Goal: Task Accomplishment & Management: Use online tool/utility

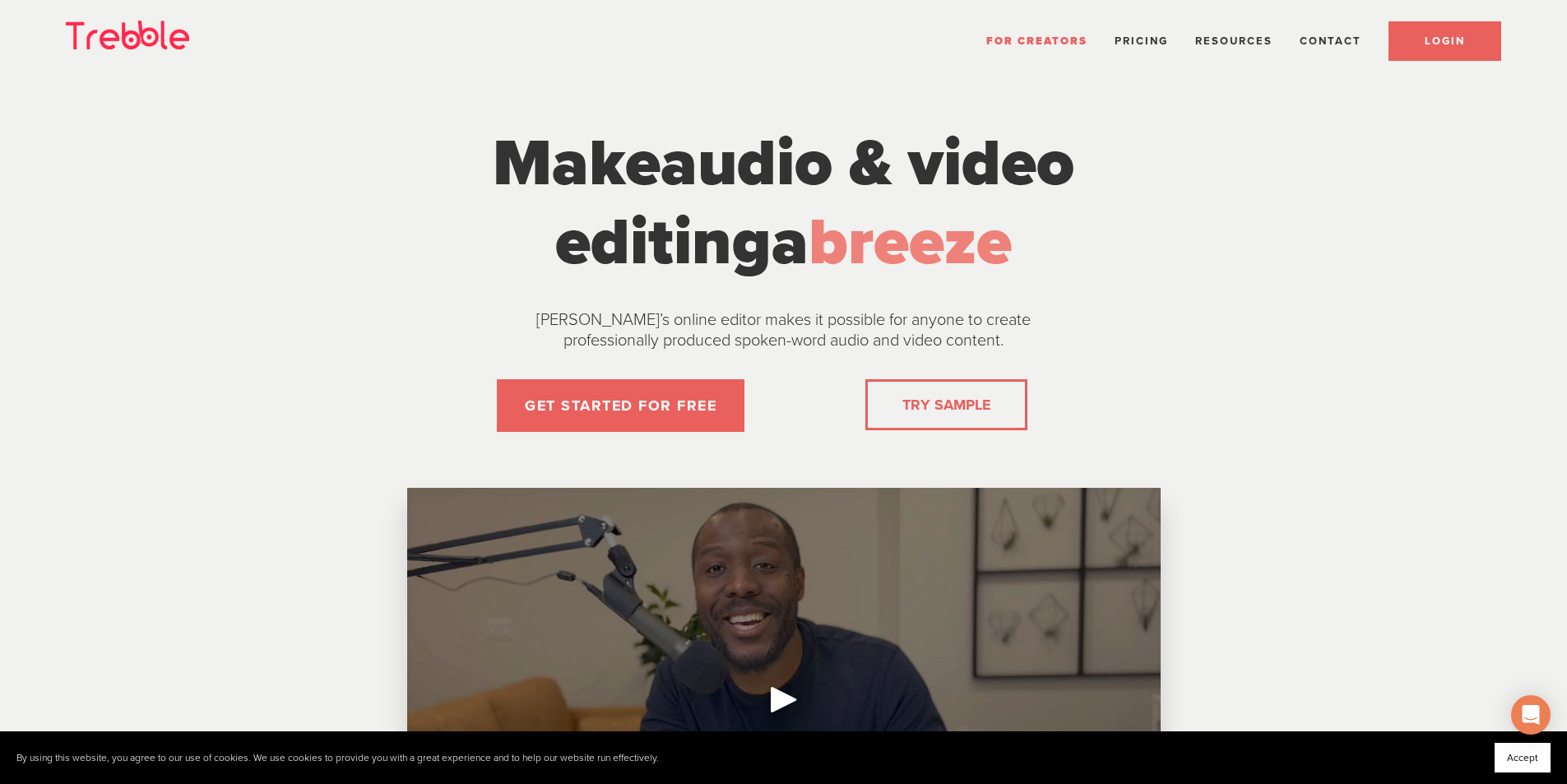
click at [1430, 48] on link "LOGIN" at bounding box center [1445, 41] width 113 height 39
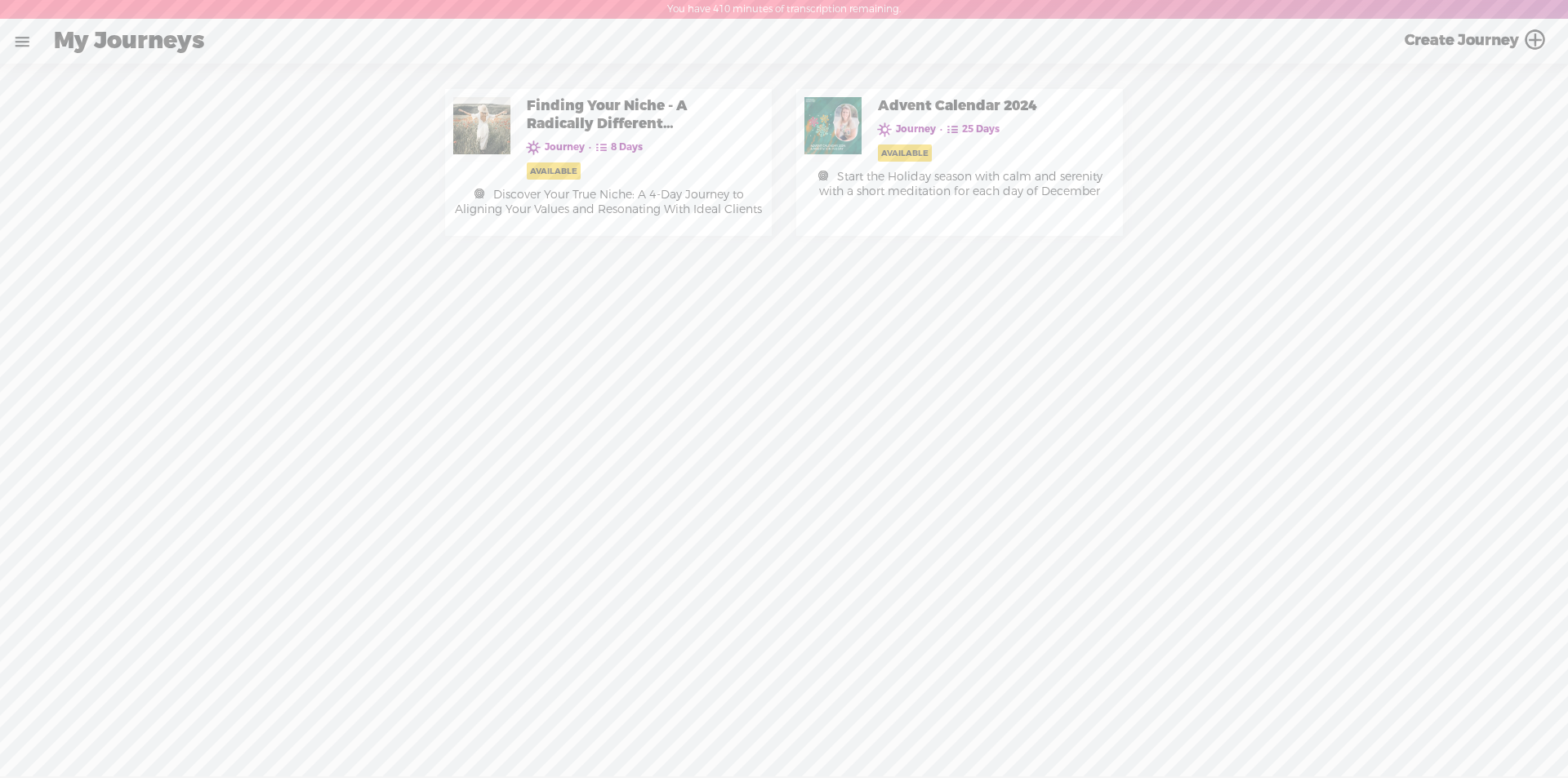
click at [17, 45] on link at bounding box center [22, 42] width 42 height 42
click at [107, 343] on div "MY LIBRARY" at bounding box center [98, 350] width 82 height 14
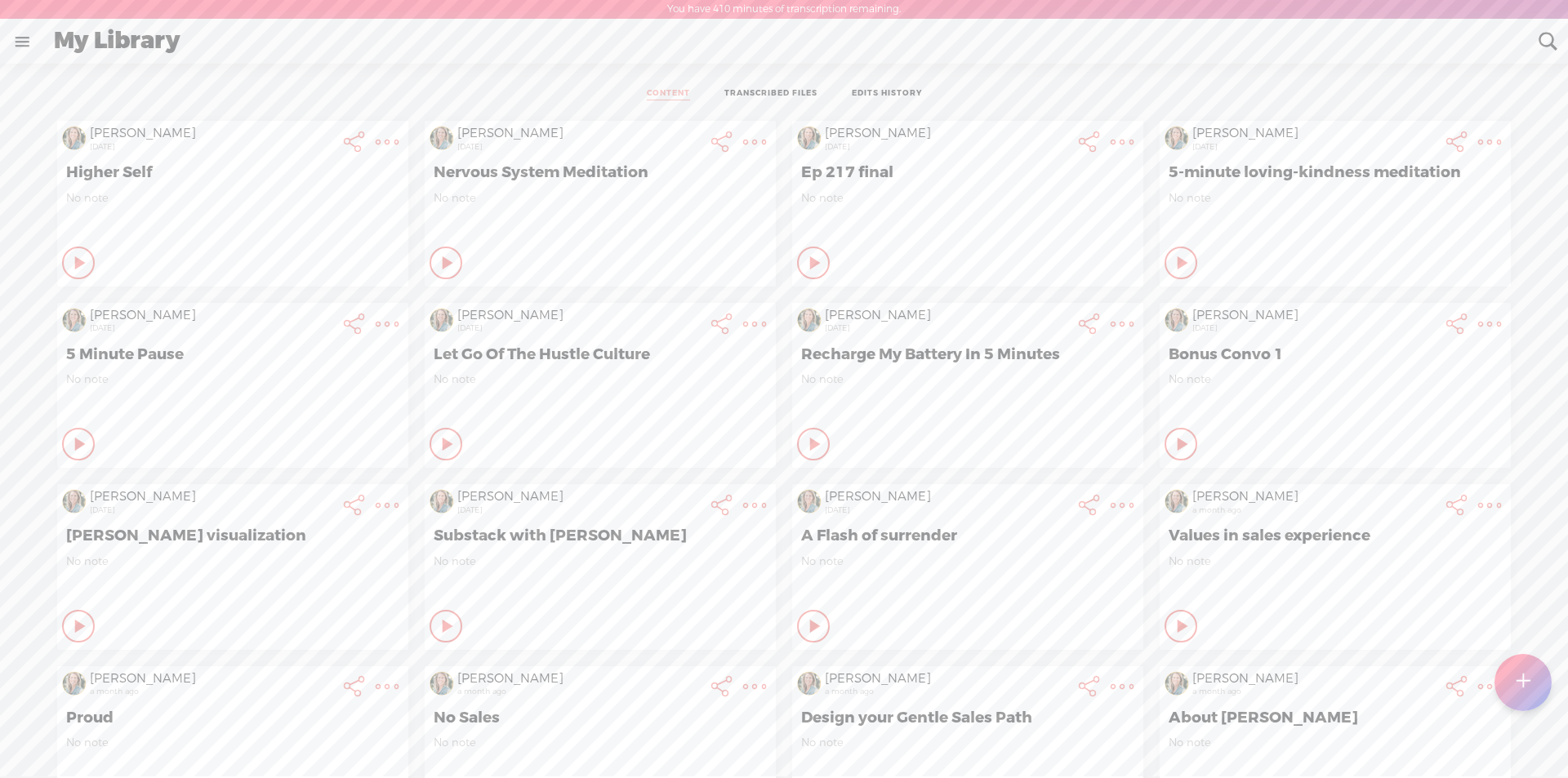
click at [1519, 675] on t at bounding box center [1522, 682] width 14 height 35
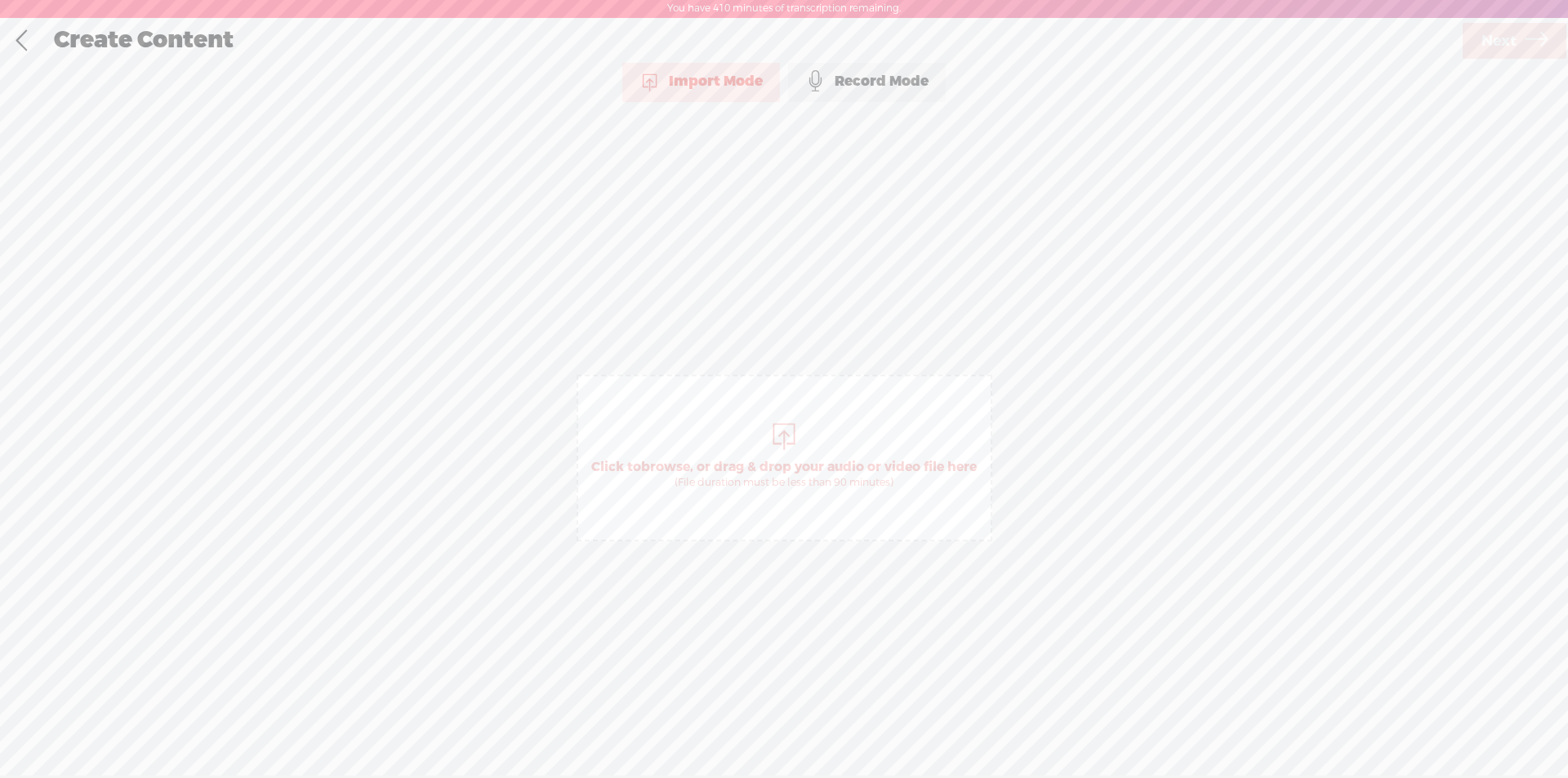
click at [717, 457] on span "Click to browse , or drag & drop your audio or video file here (File duration m…" at bounding box center [784, 474] width 402 height 47
click at [1500, 38] on span "Next" at bounding box center [1499, 42] width 35 height 42
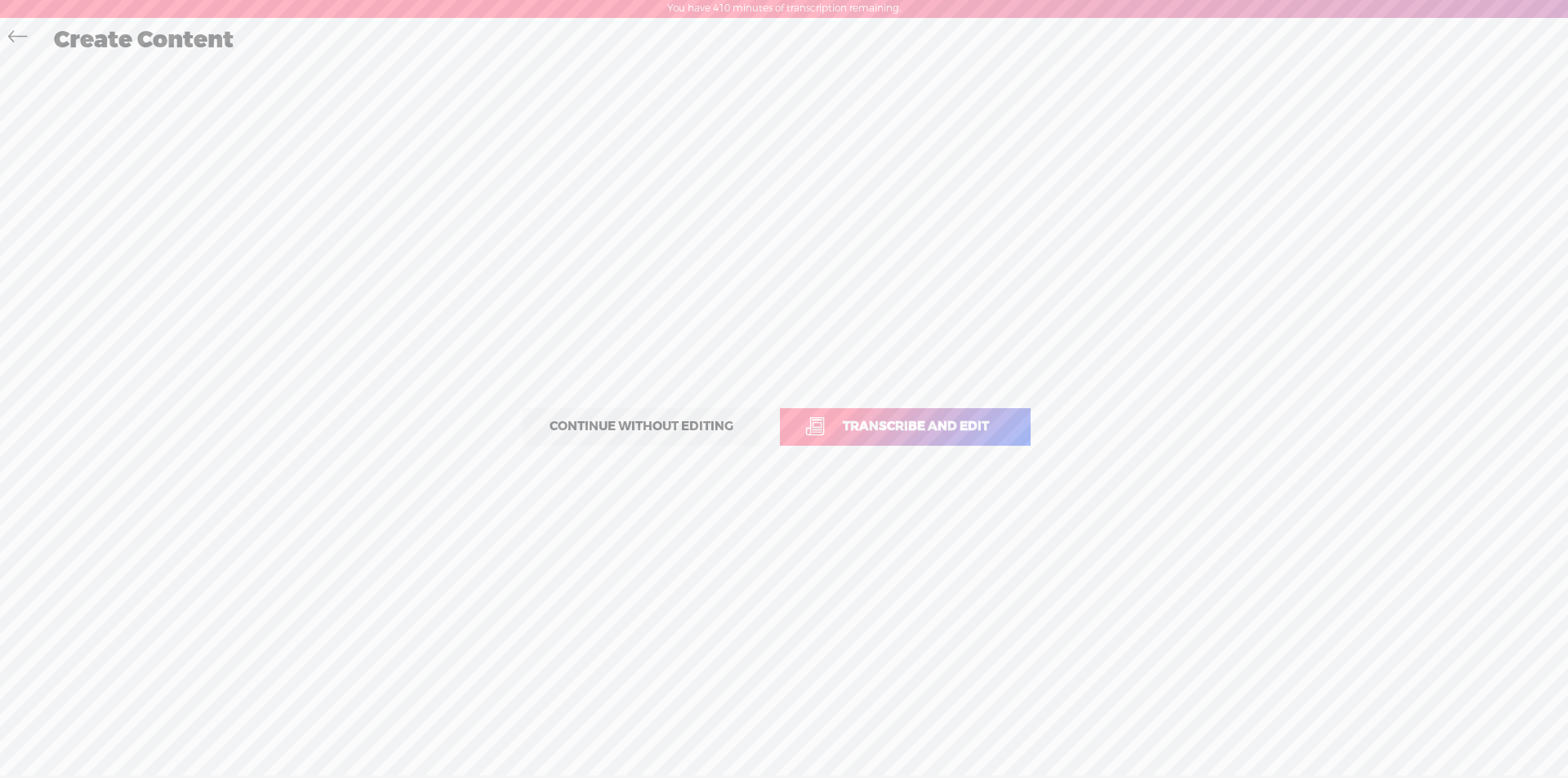
click at [844, 418] on span "Transcribe and edit" at bounding box center [915, 427] width 180 height 19
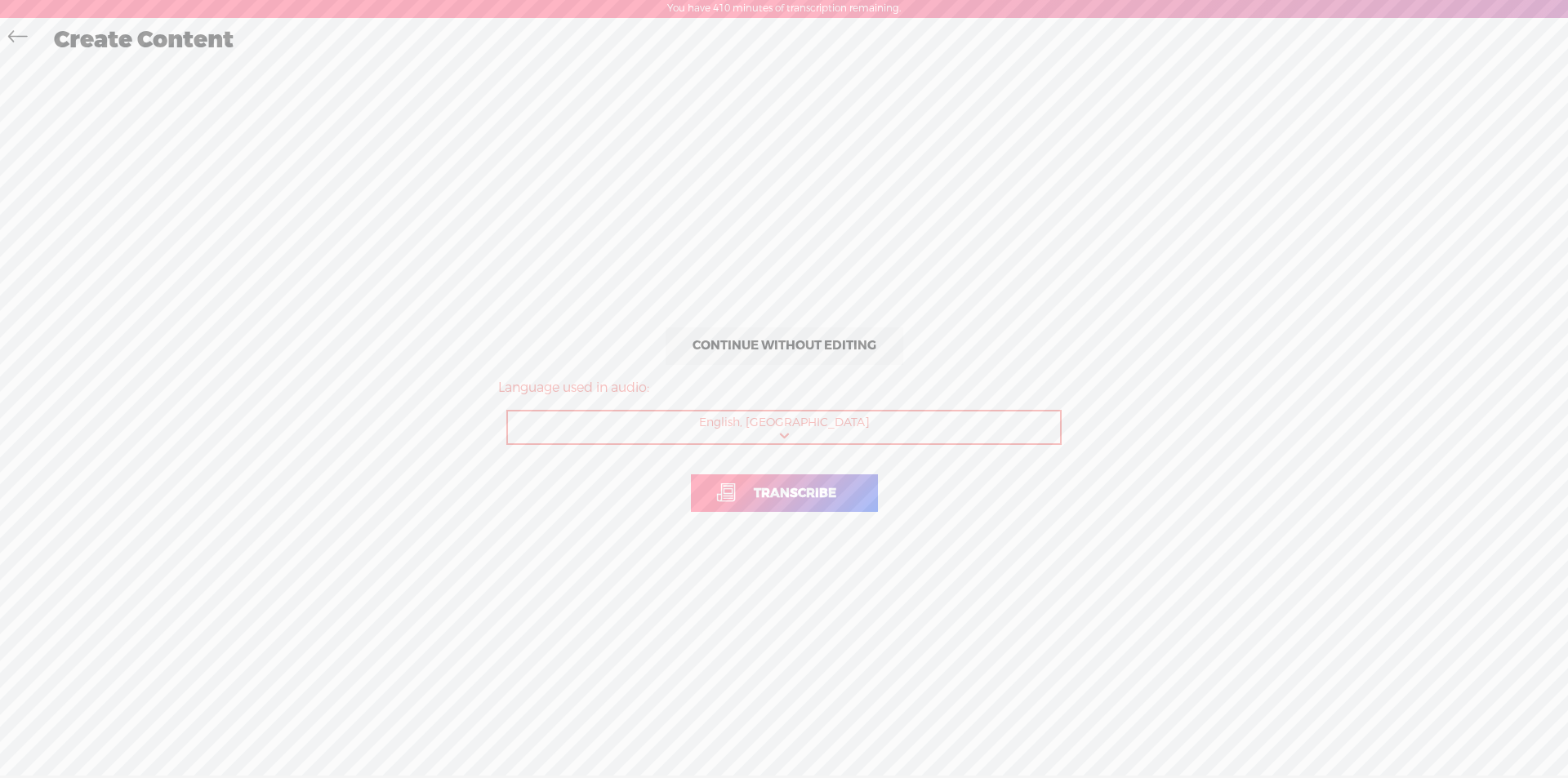
click at [783, 479] on link "Transcribe" at bounding box center [784, 492] width 187 height 37
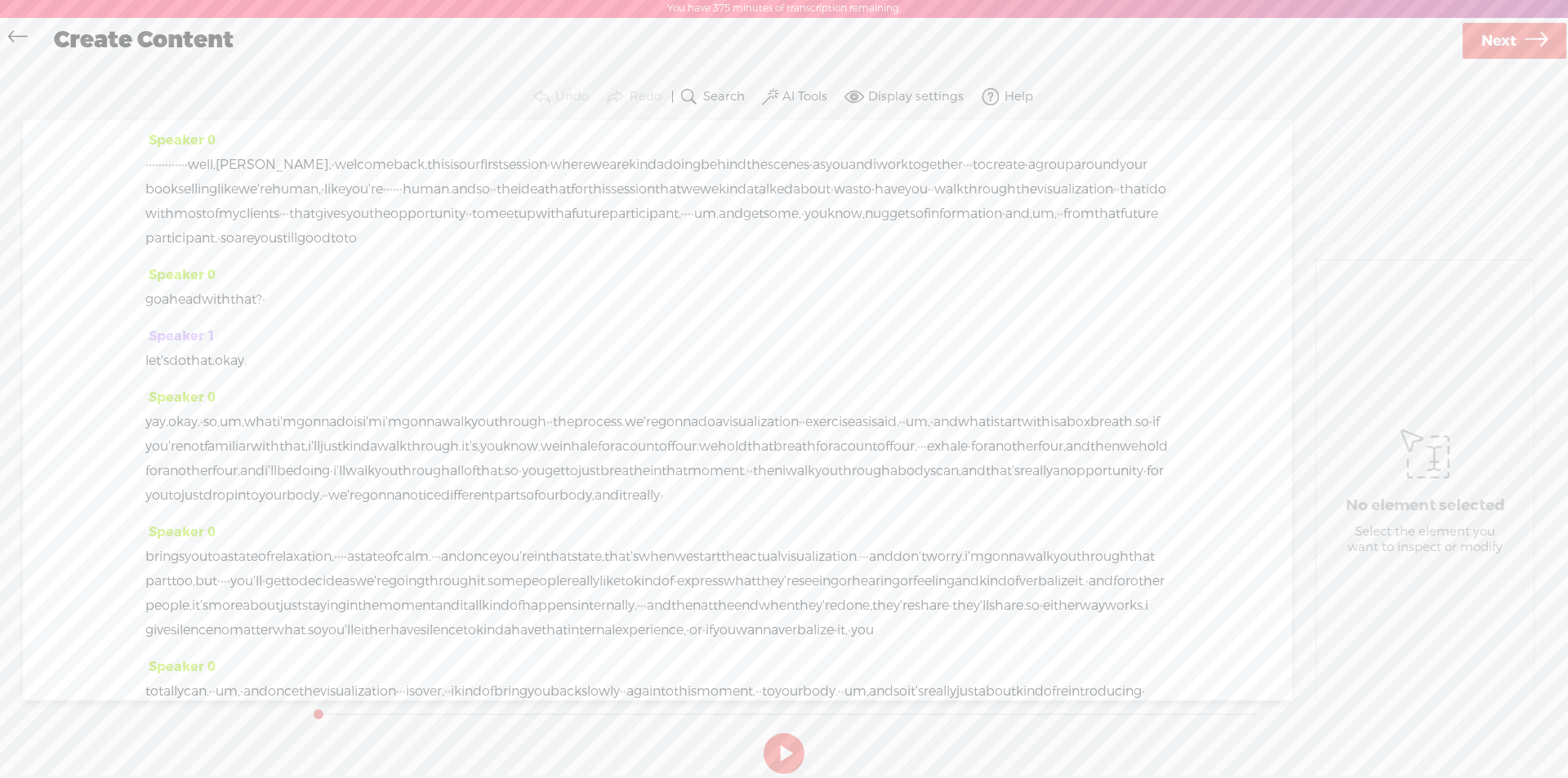
click at [190, 138] on span "Speaker 0" at bounding box center [180, 140] width 70 height 17
click at [213, 222] on span "Rename Current Speaker" at bounding box center [241, 222] width 173 height 36
type input "[PERSON_NAME]"
click at [254, 100] on label "Rename" at bounding box center [271, 96] width 54 height 34
click at [171, 344] on span "Speaker 1" at bounding box center [180, 336] width 70 height 17
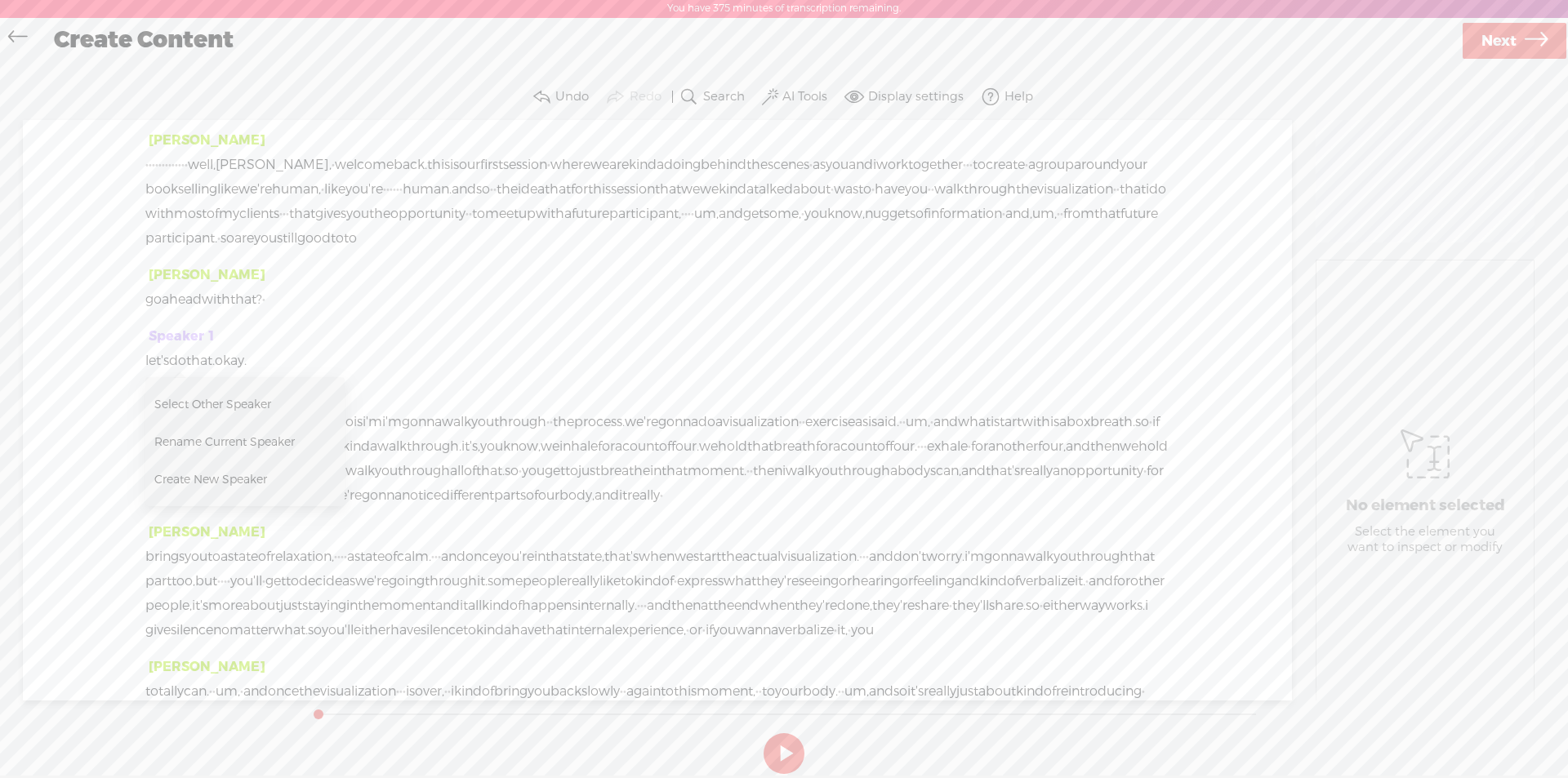
click at [220, 445] on span "Rename Current Speaker" at bounding box center [241, 441] width 173 height 36
type input "[PERSON_NAME]"
click at [280, 319] on label "Rename" at bounding box center [271, 317] width 54 height 34
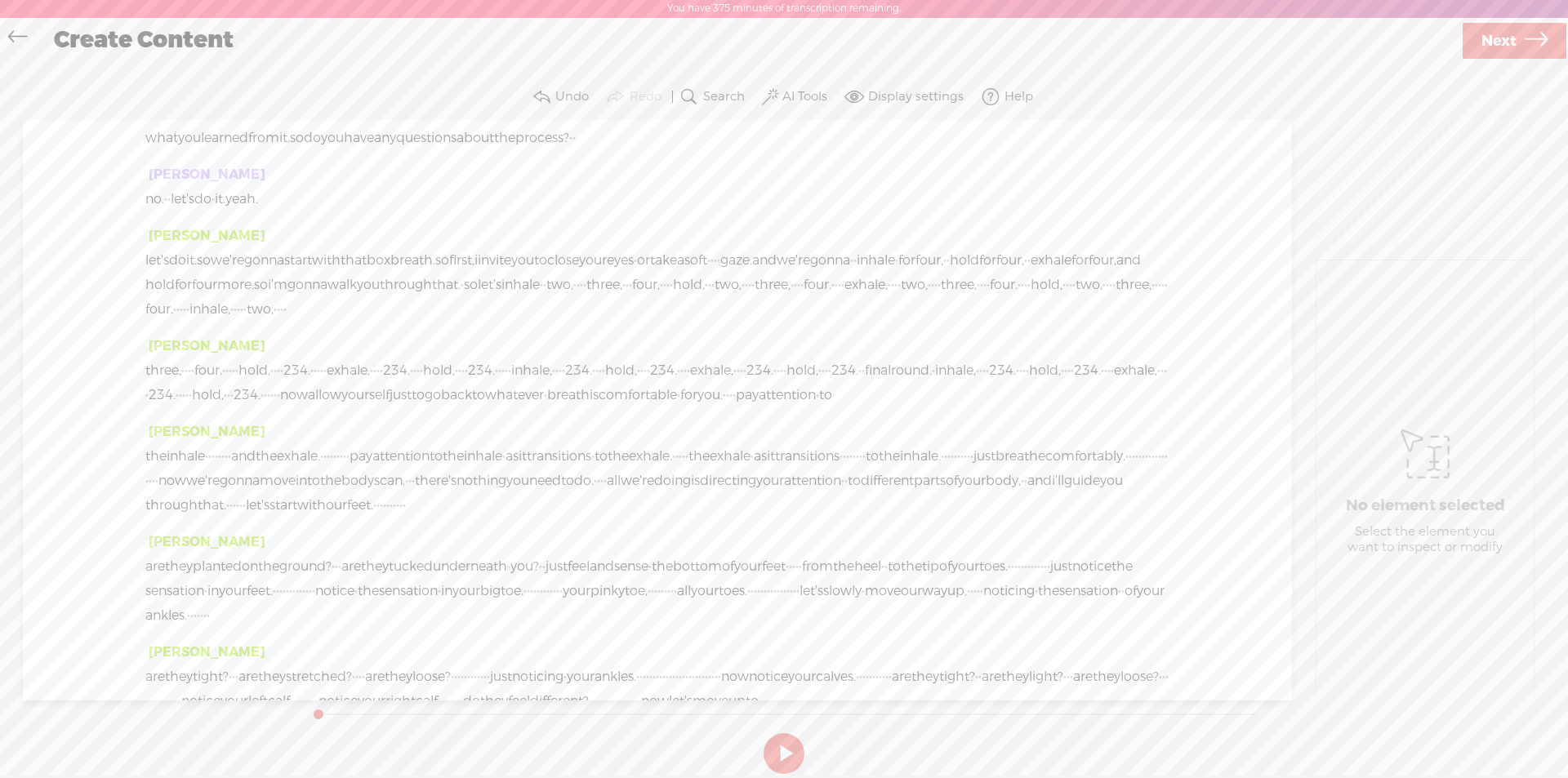
scroll to position [653, 0]
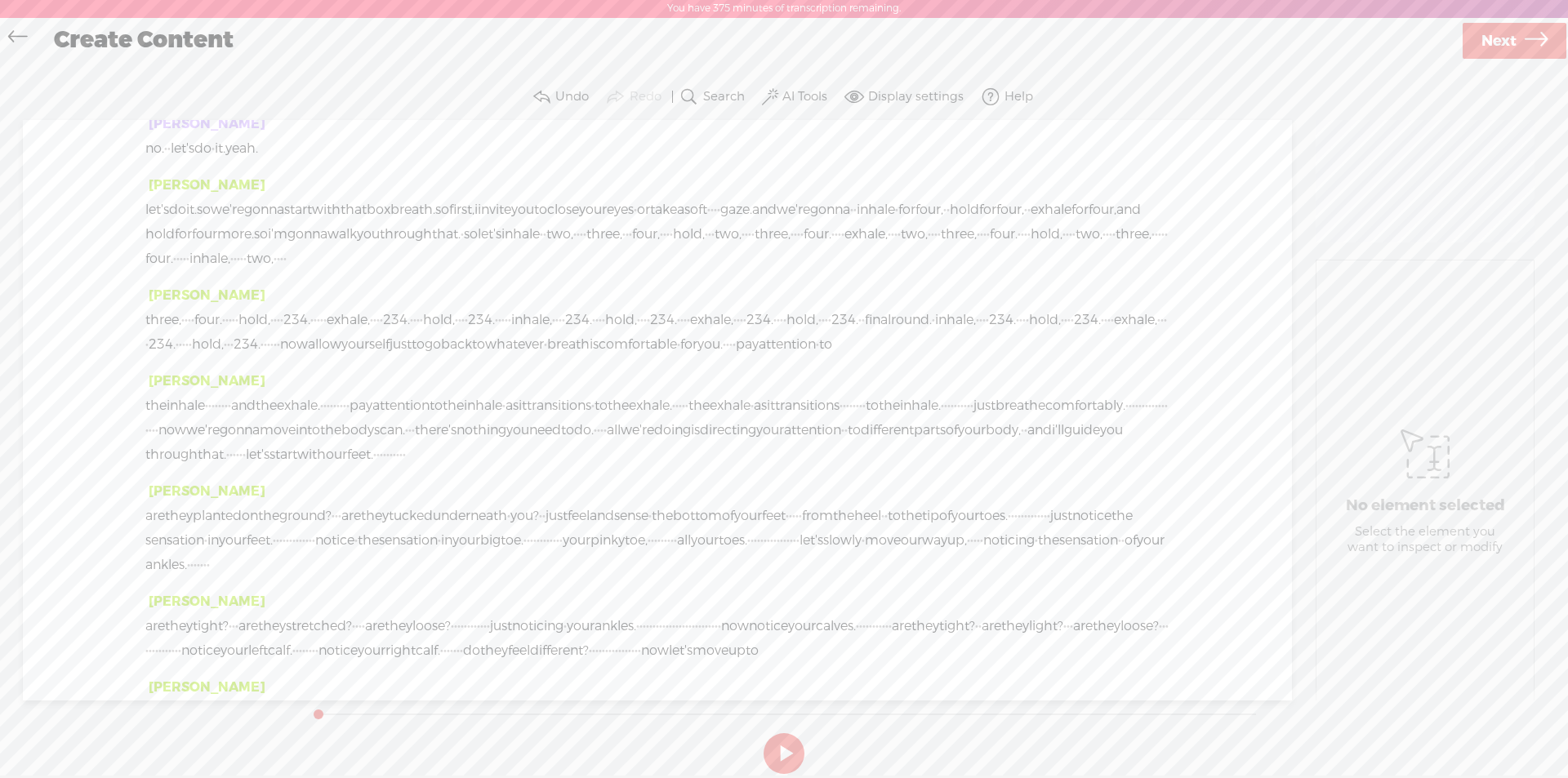
drag, startPoint x: 141, startPoint y: 286, endPoint x: 326, endPoint y: 331, distance: 190.4
click at [326, 331] on div "[PERSON_NAME] · · · · · · · · · · · · · well, [PERSON_NAME], · welcome back. th…" at bounding box center [656, 410] width 1268 height 580
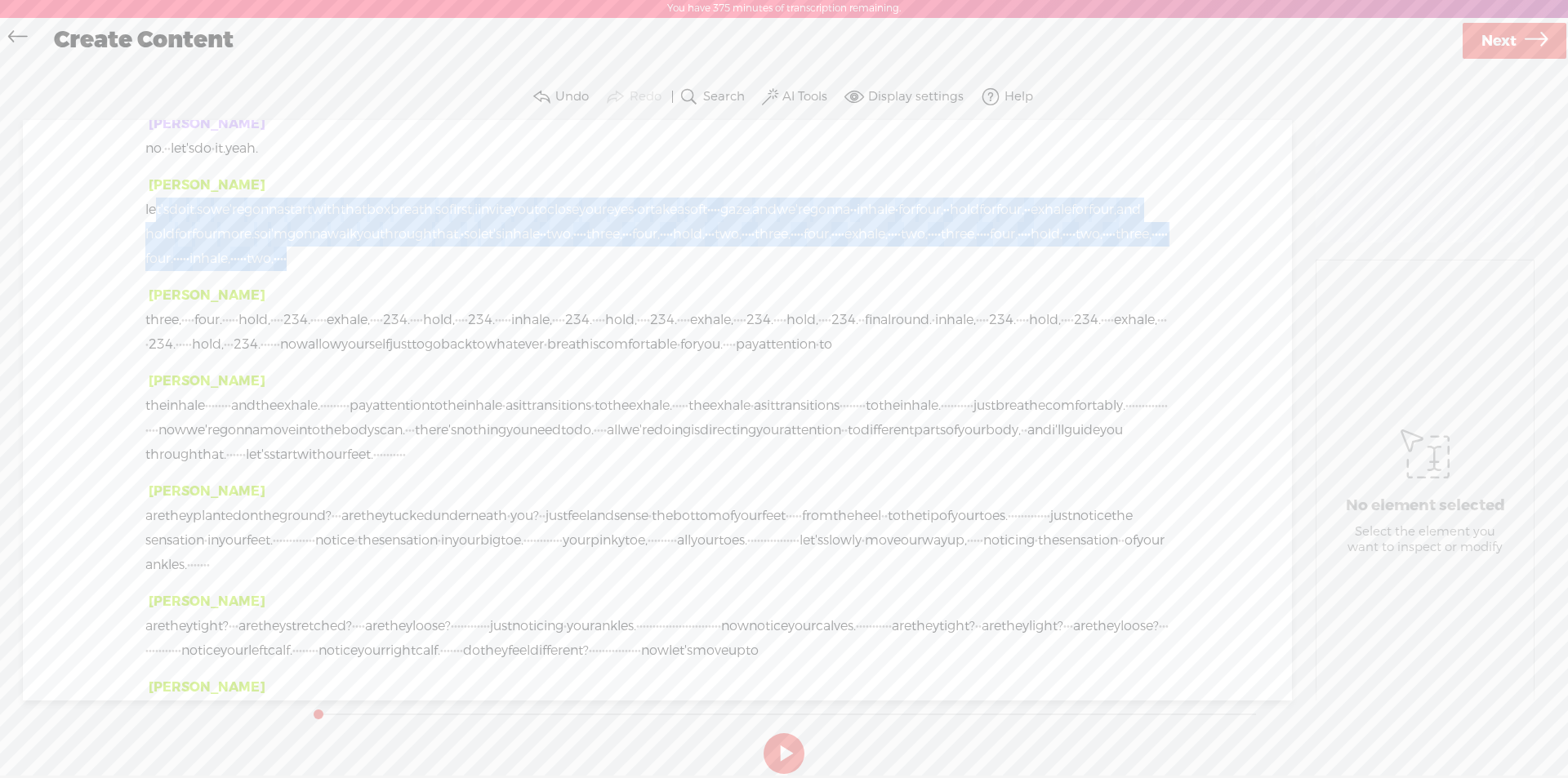
drag, startPoint x: 151, startPoint y: 308, endPoint x: 305, endPoint y: 376, distance: 168.3
click at [305, 271] on div "let's do it. so we're gonna start with that box breath. so first, i invite you …" at bounding box center [657, 234] width 1024 height 74
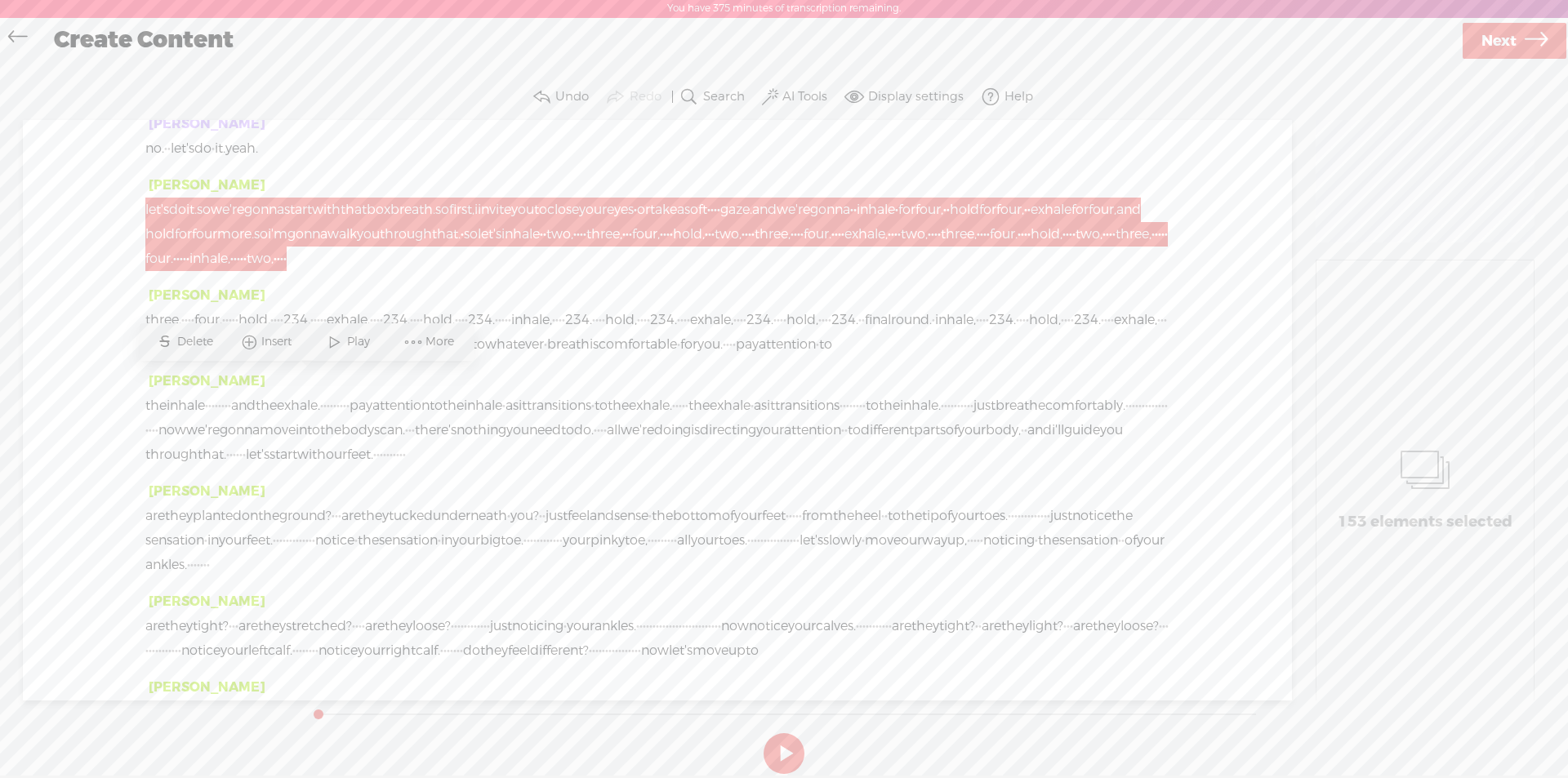
click at [145, 298] on div "[PERSON_NAME] · · · · · · · · · · · · · well, [PERSON_NAME], · welcome back. th…" at bounding box center [656, 410] width 1268 height 580
click at [149, 222] on span "let's" at bounding box center [157, 209] width 23 height 24
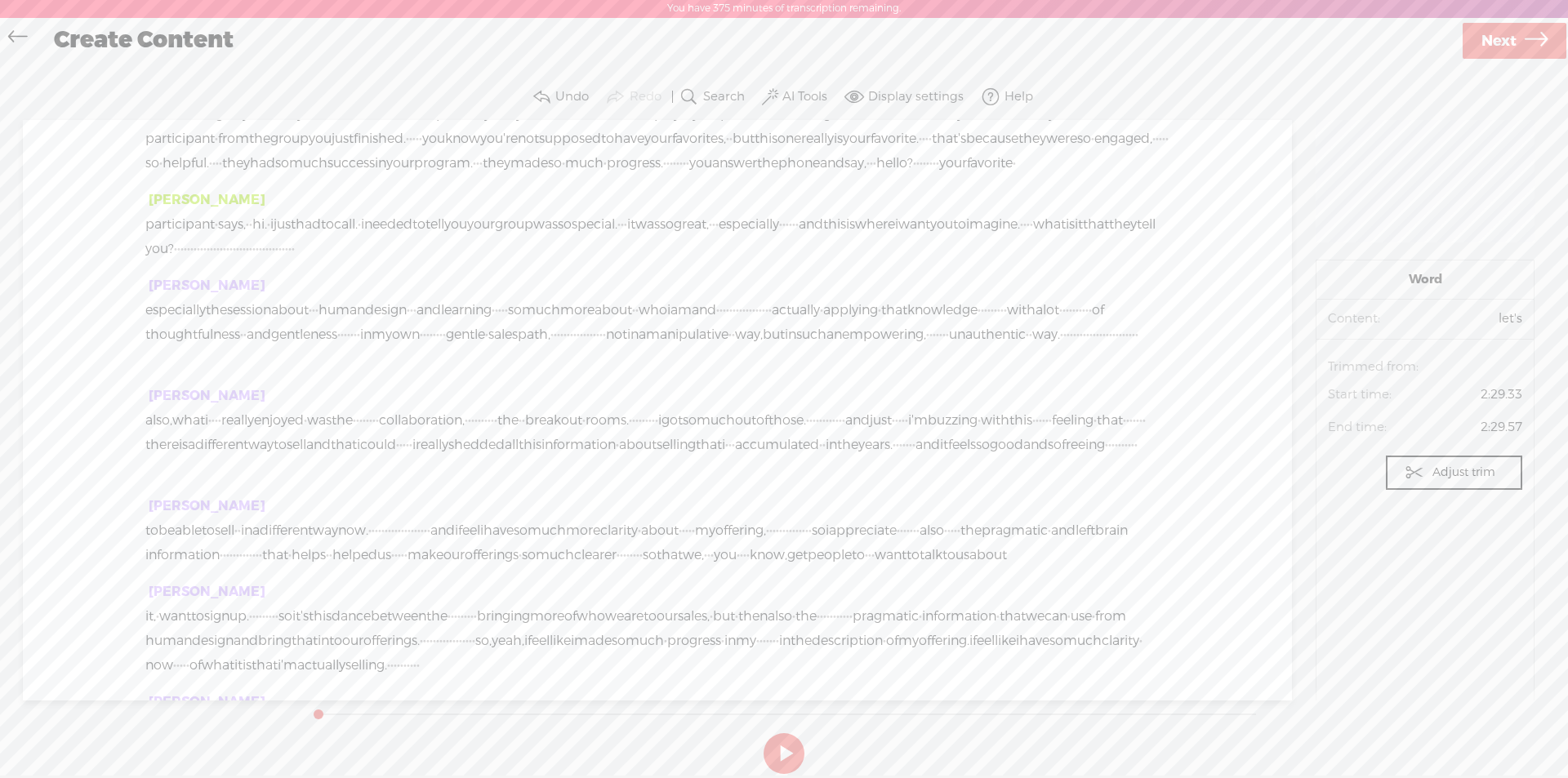
scroll to position [2448, 0]
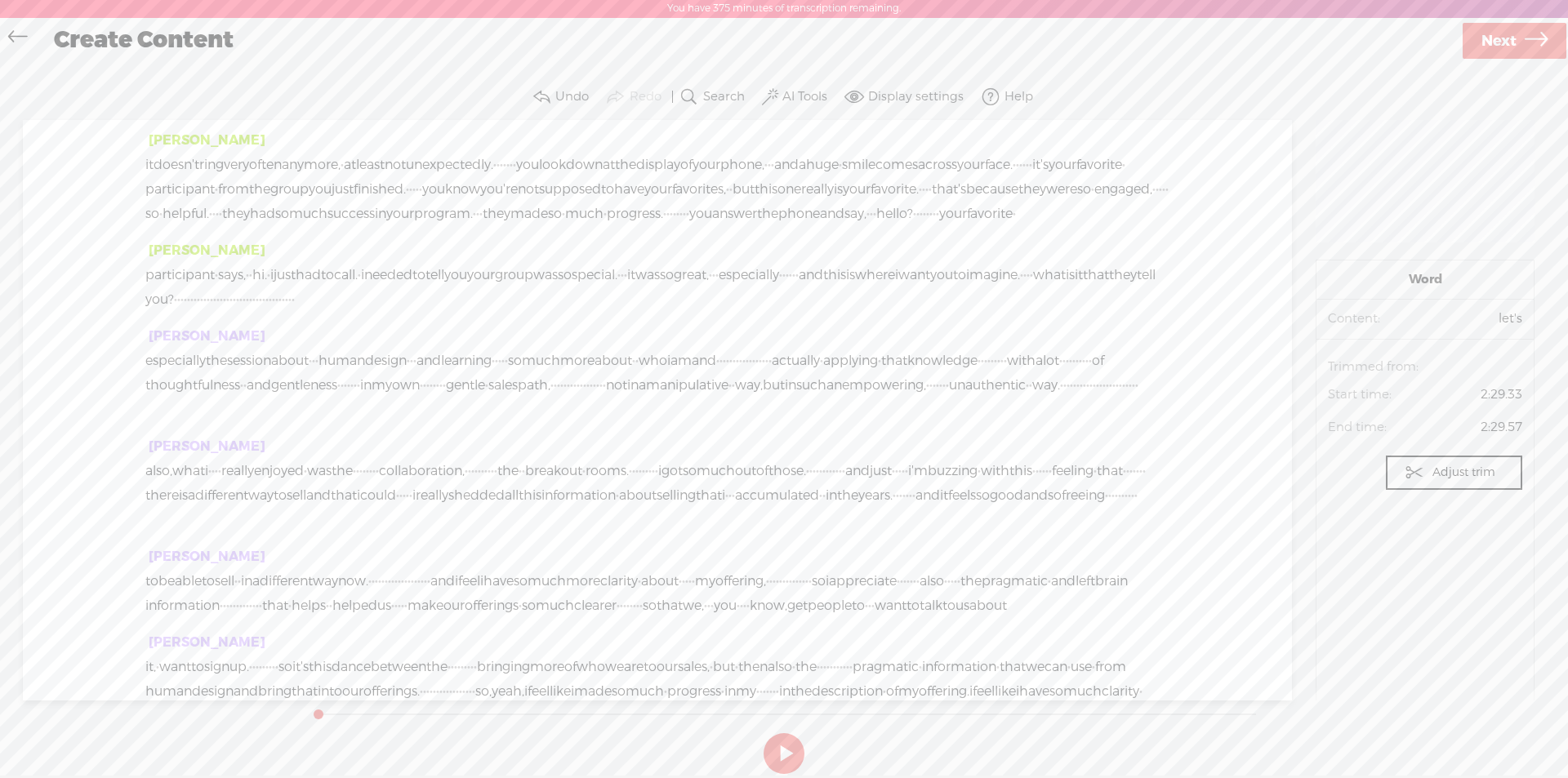
drag, startPoint x: 149, startPoint y: 306, endPoint x: 1176, endPoint y: 272, distance: 1027.6
click at [1176, 272] on div "[PERSON_NAME] · · · · · · · · · · · · · well, [PERSON_NAME], · welcome back. th…" at bounding box center [656, 410] width 1268 height 580
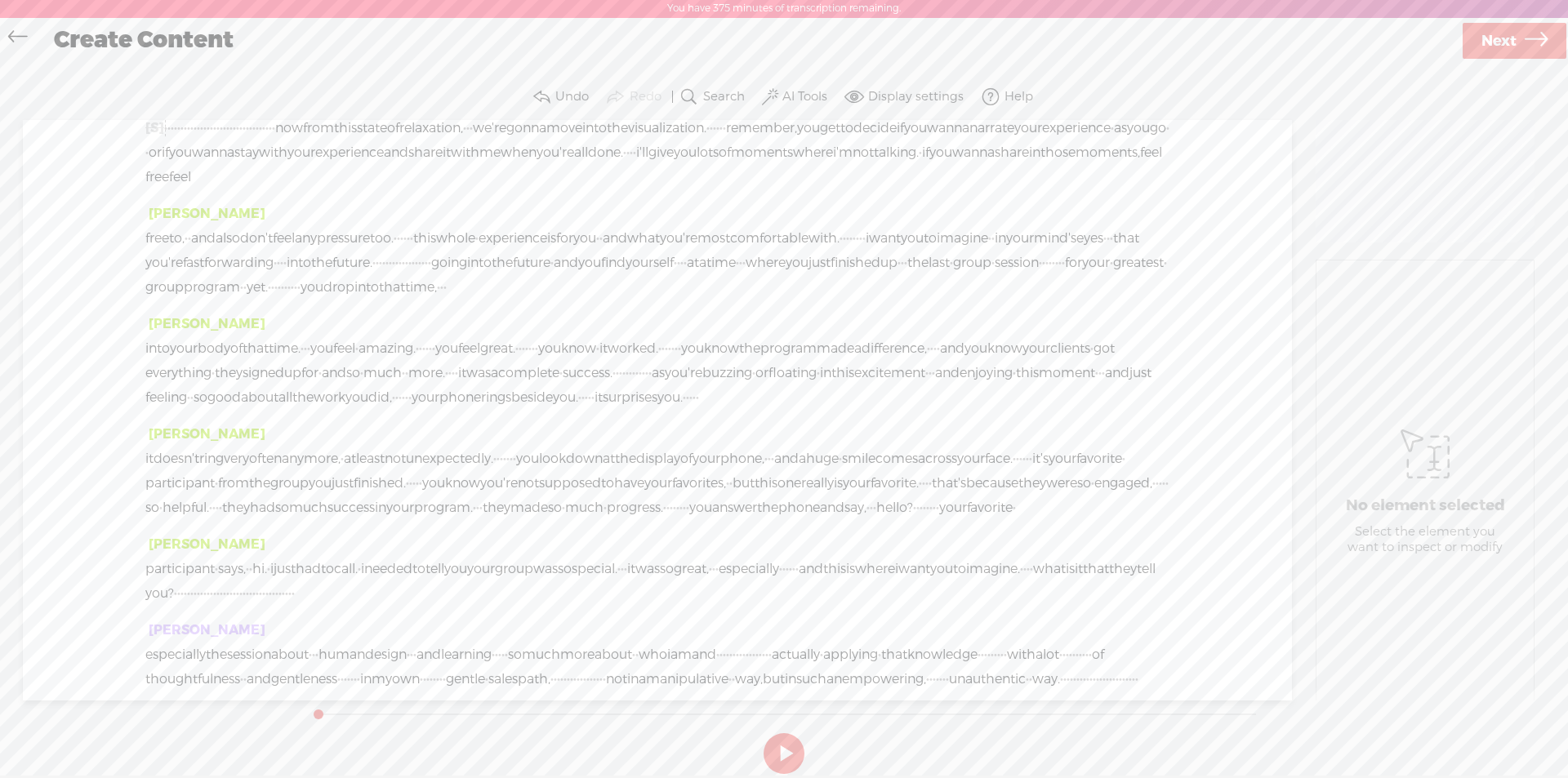
scroll to position [653, 0]
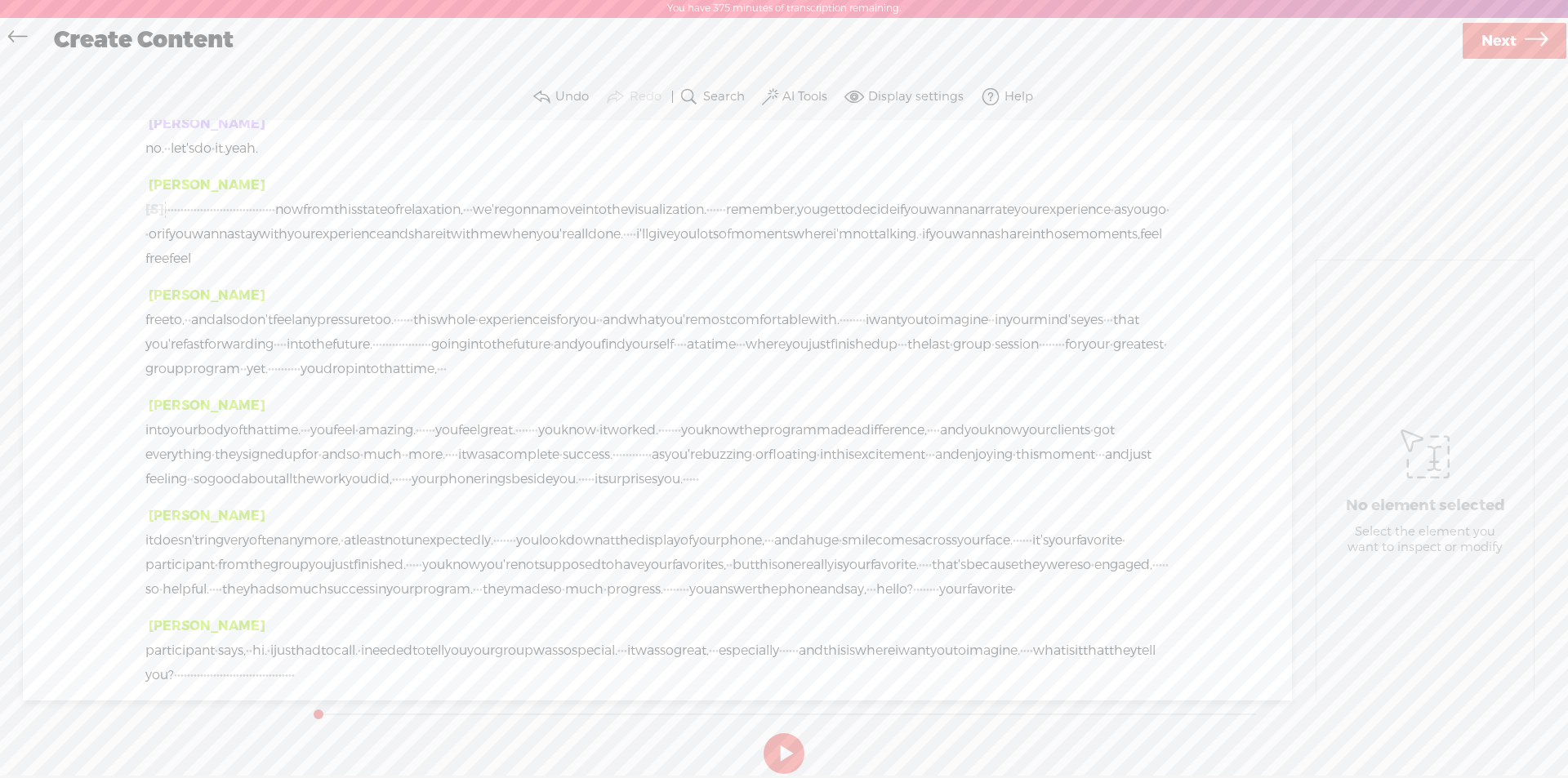
click at [291, 161] on span at bounding box center [274, 148] width 33 height 24
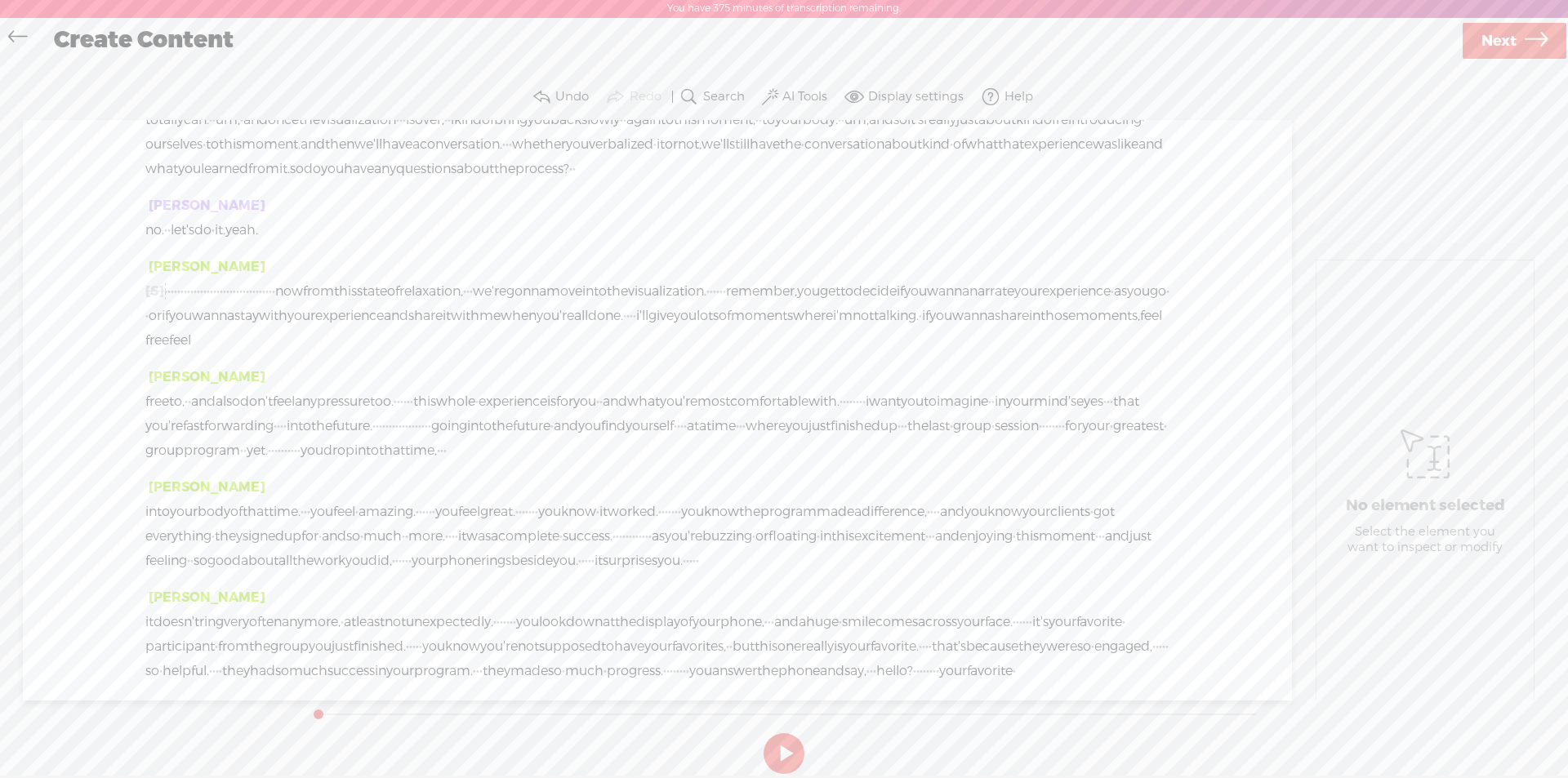
scroll to position [0, 0]
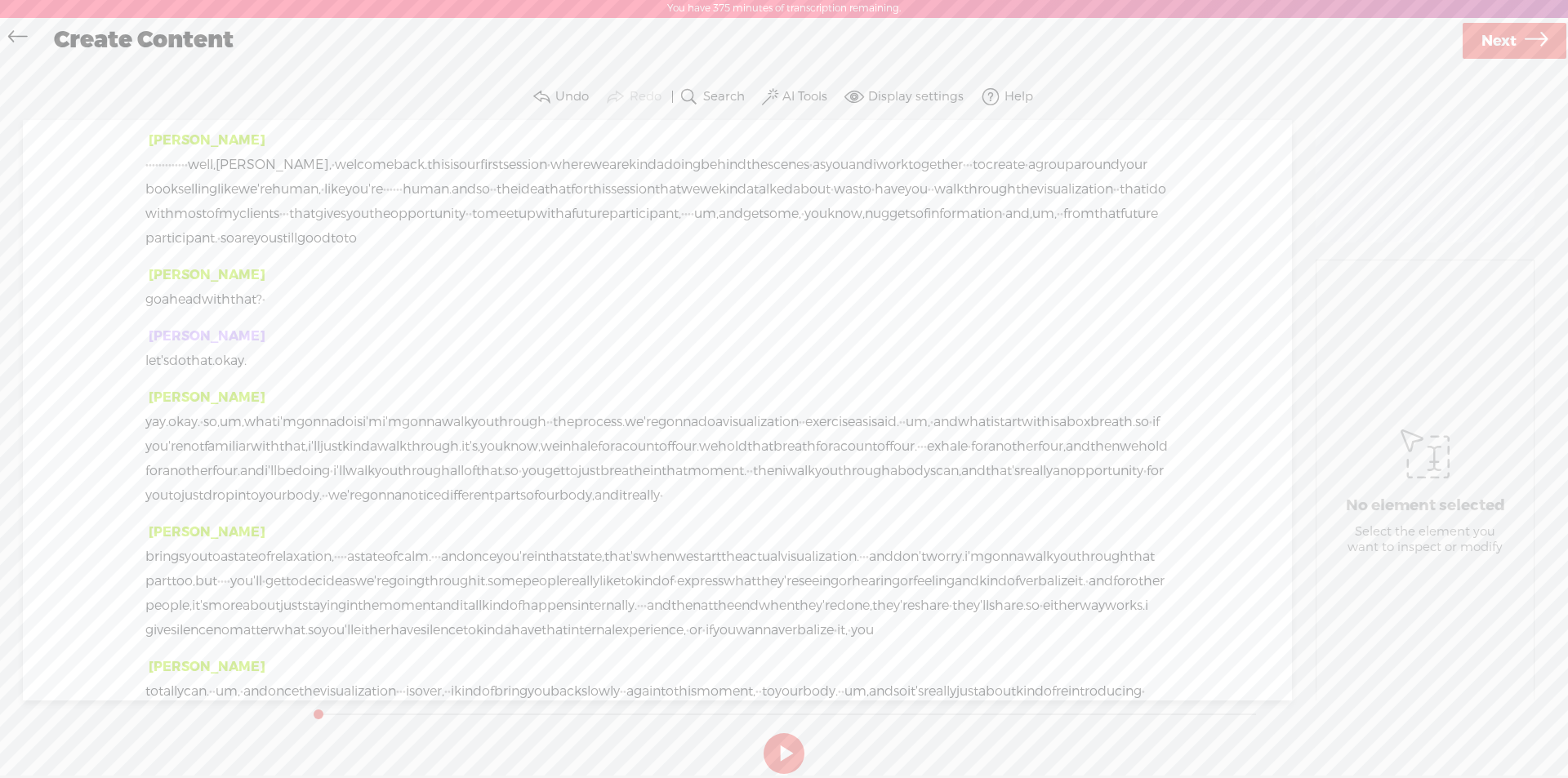
click at [148, 164] on span "·" at bounding box center [147, 164] width 3 height 24
click at [135, 120] on span "Insert" at bounding box center [143, 125] width 35 height 16
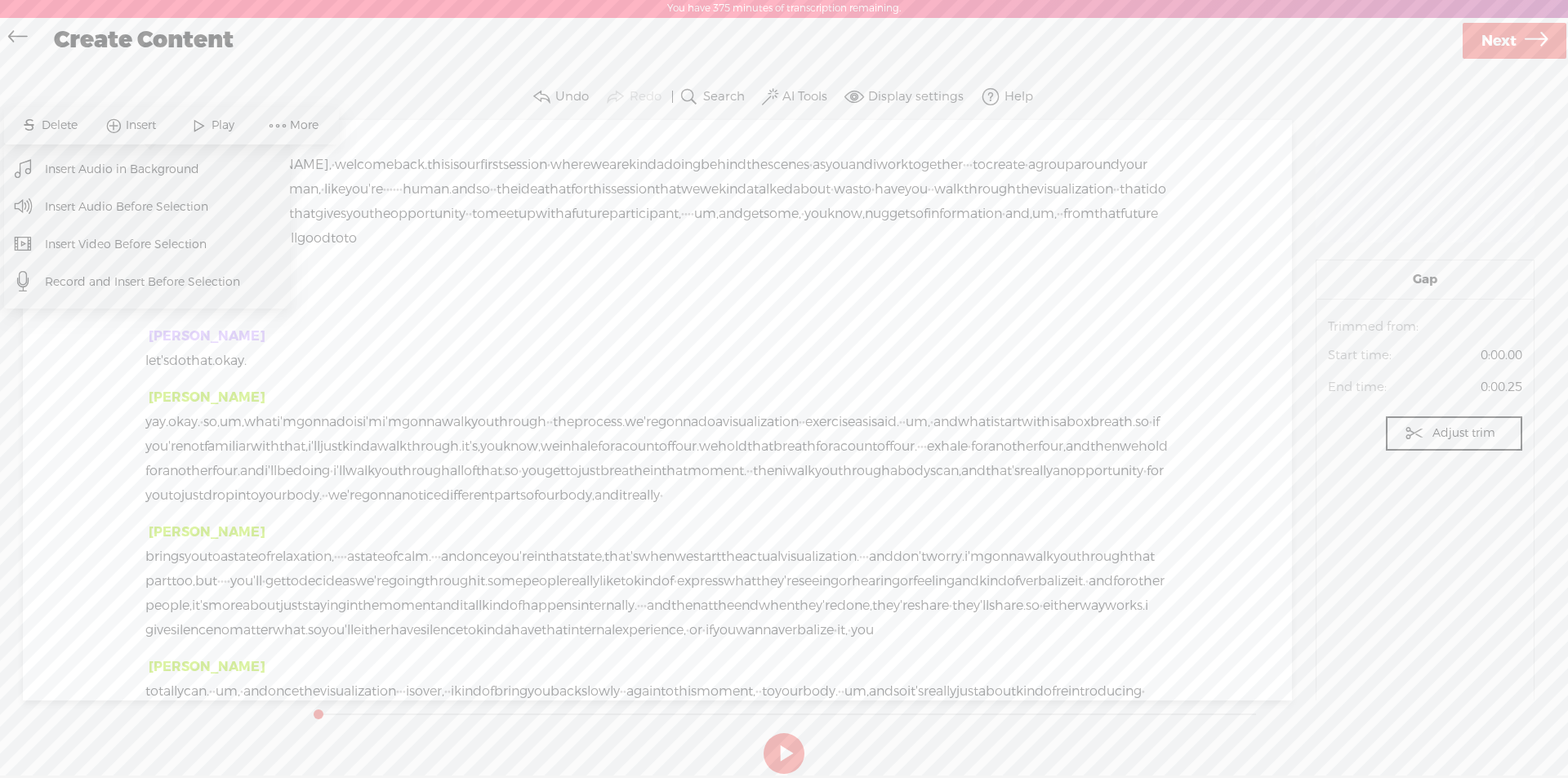
click at [145, 206] on span "Insert Audio Before Selection" at bounding box center [126, 207] width 228 height 36
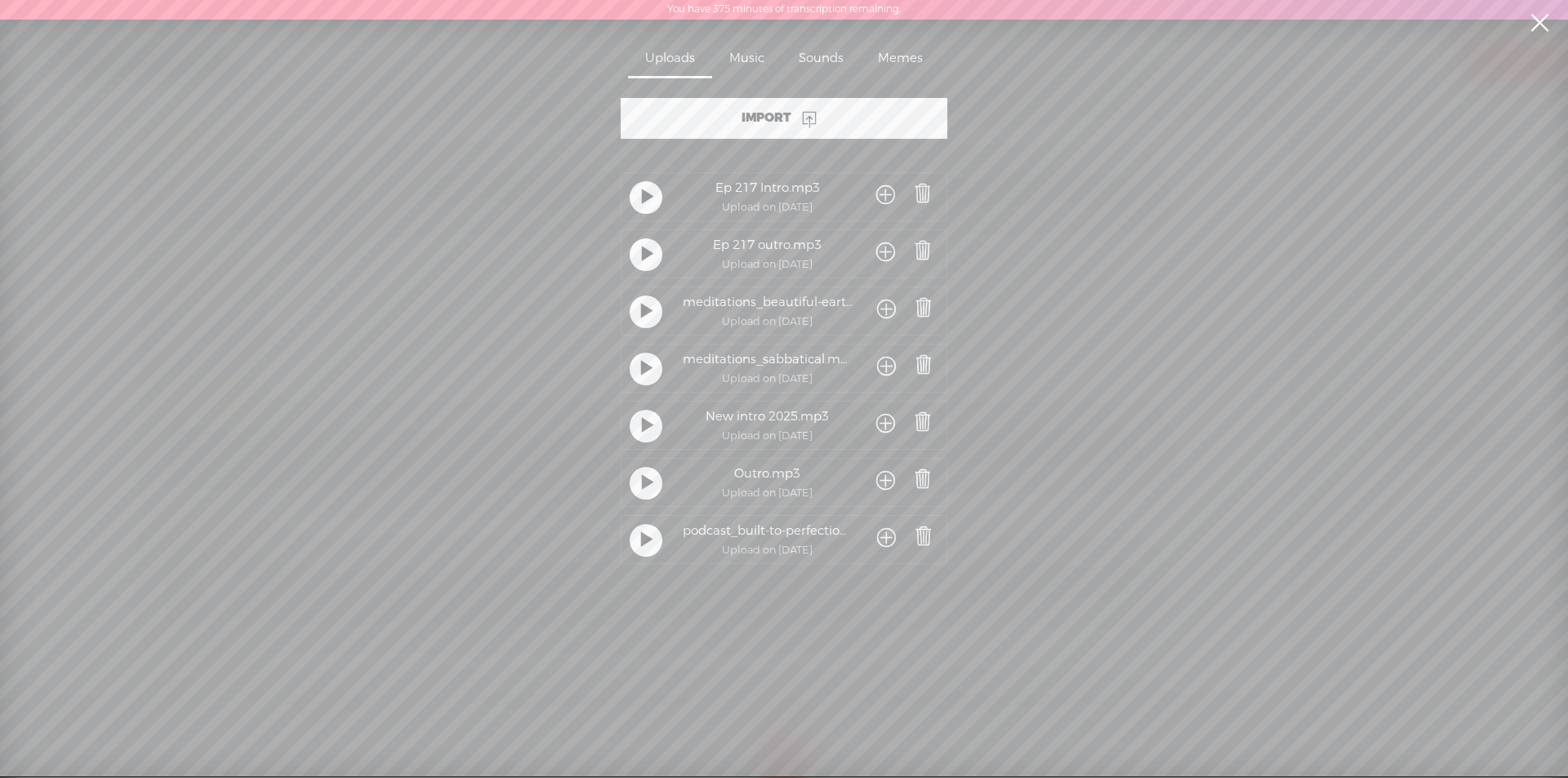
click at [786, 107] on div "Import" at bounding box center [784, 118] width 326 height 41
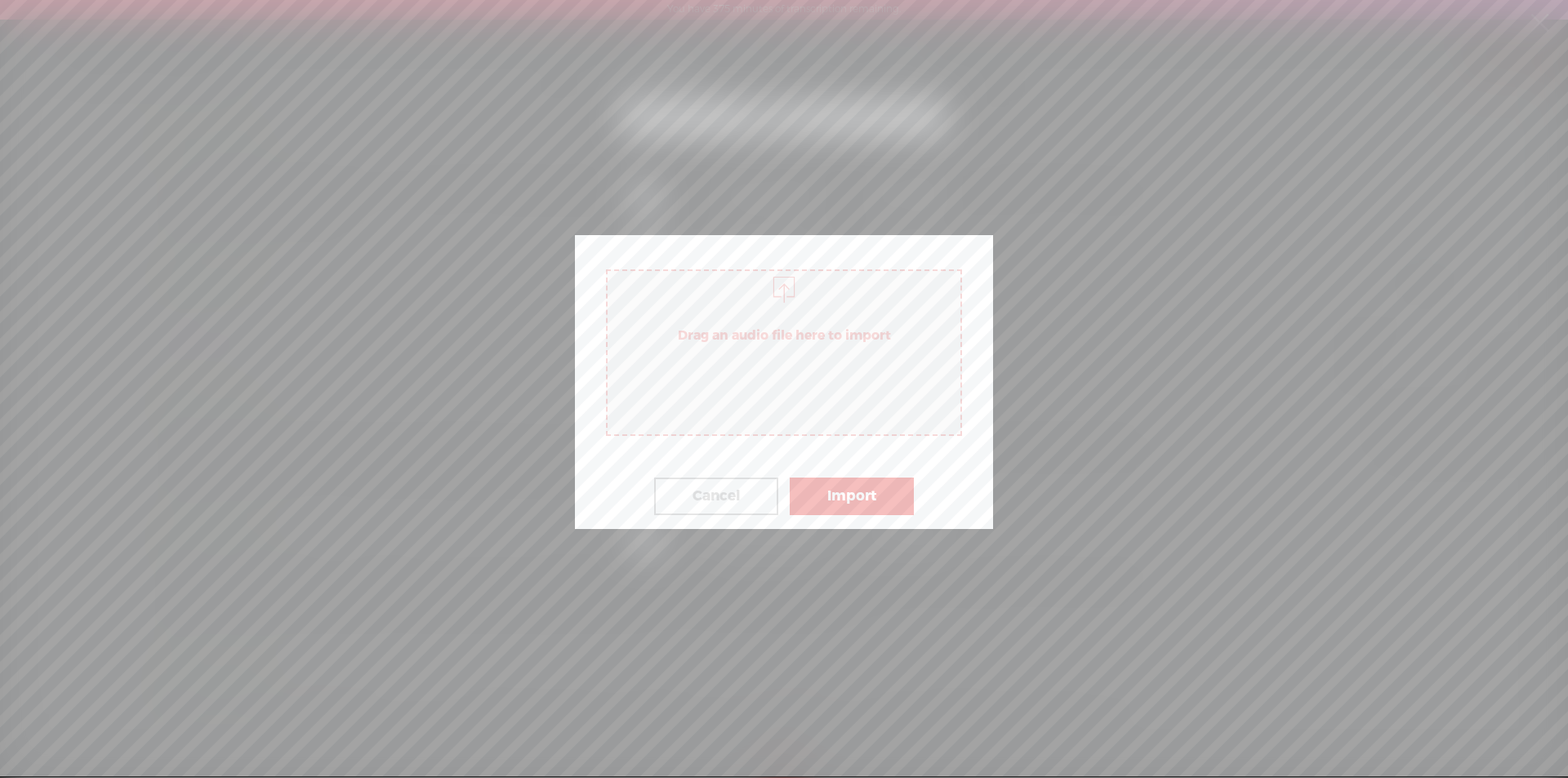
click at [717, 362] on span "Drag an audio file here to import" at bounding box center [784, 352] width 356 height 166
click at [857, 504] on button "Import" at bounding box center [851, 496] width 124 height 37
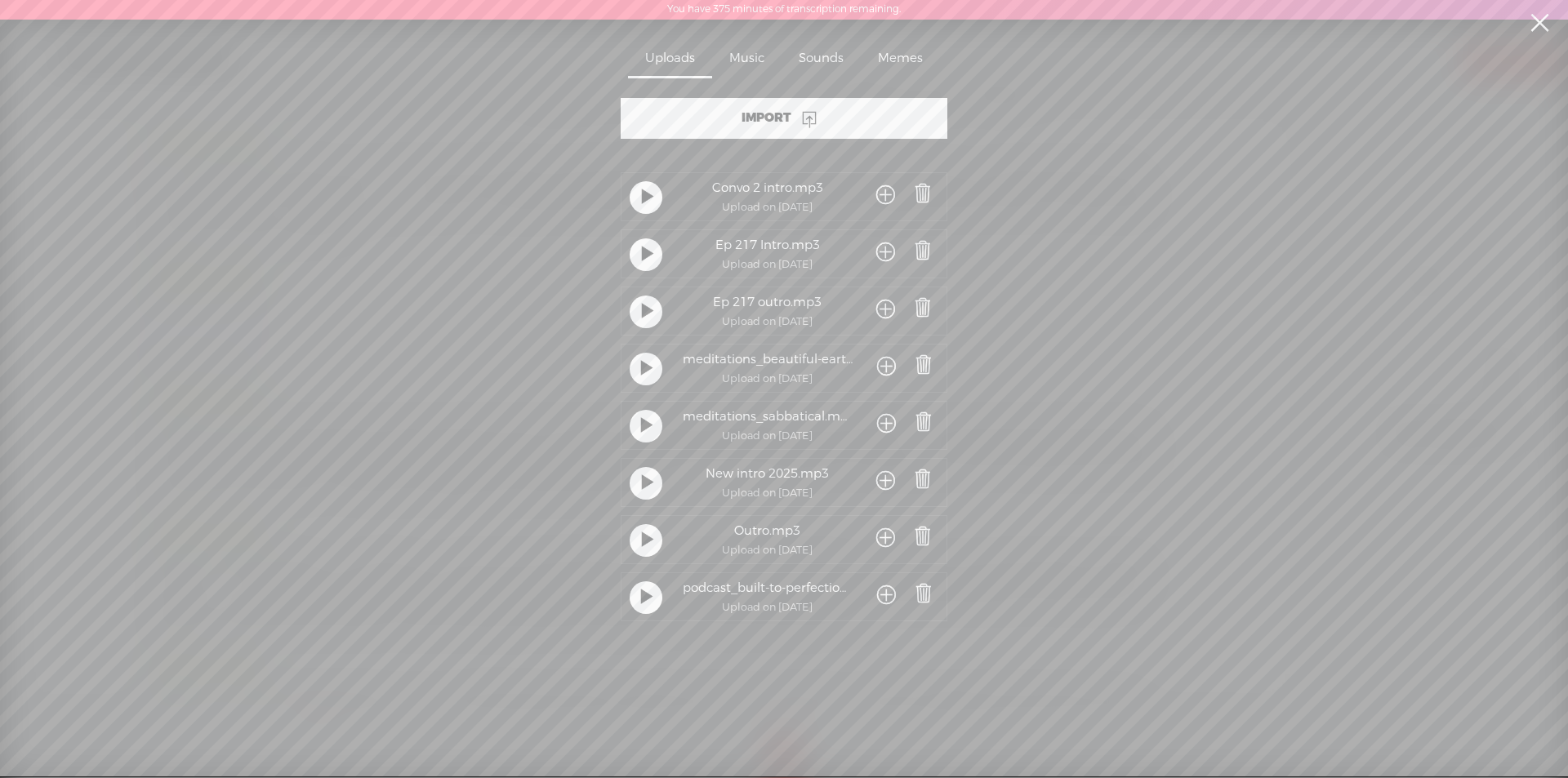
click at [883, 195] on span at bounding box center [886, 196] width 19 height 30
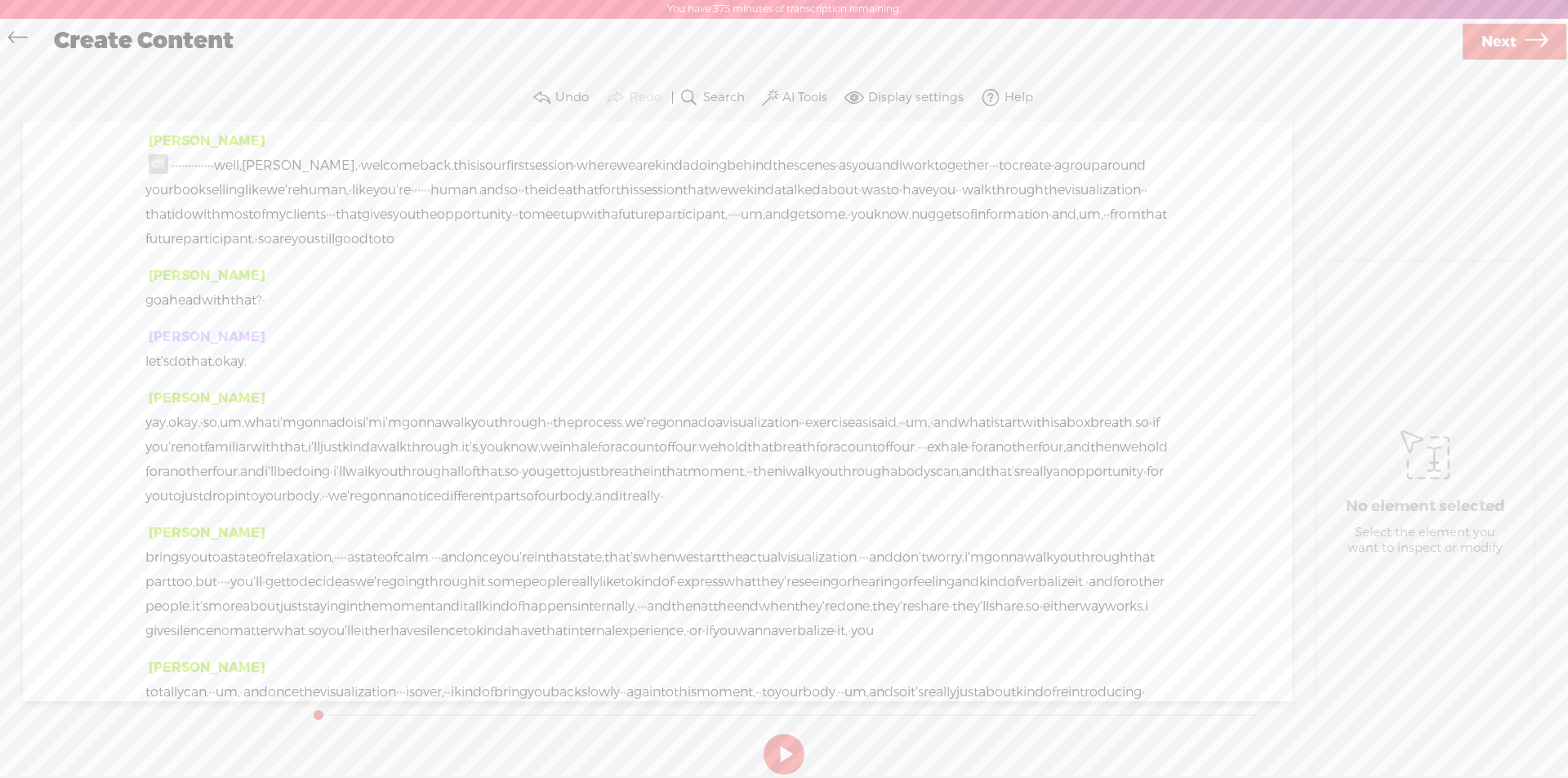
click at [158, 165] on span at bounding box center [158, 164] width 20 height 20
click at [143, 131] on span "Transcribe" at bounding box center [147, 127] width 61 height 16
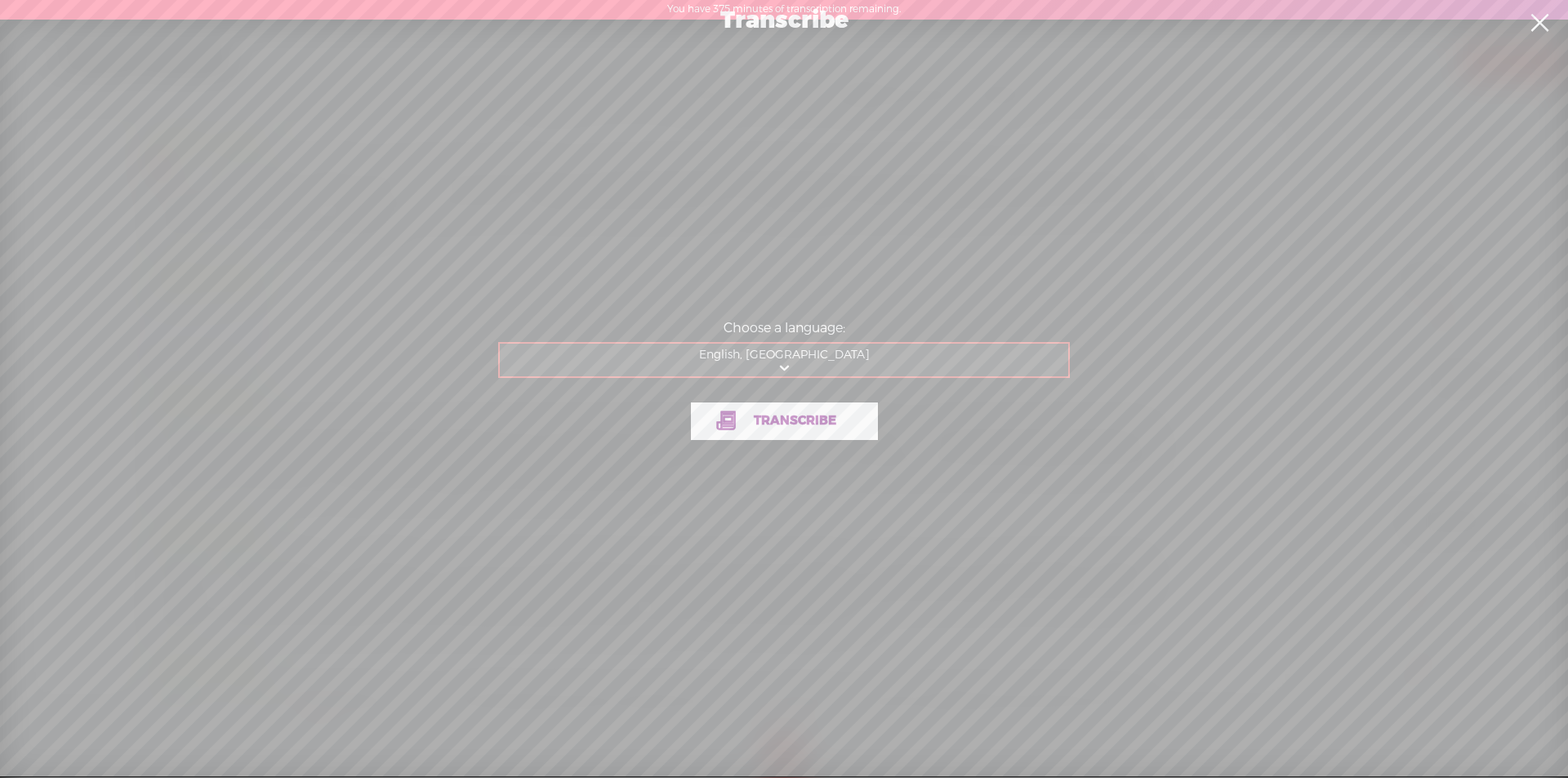
click at [744, 418] on span "Transcribe" at bounding box center [795, 421] width 117 height 19
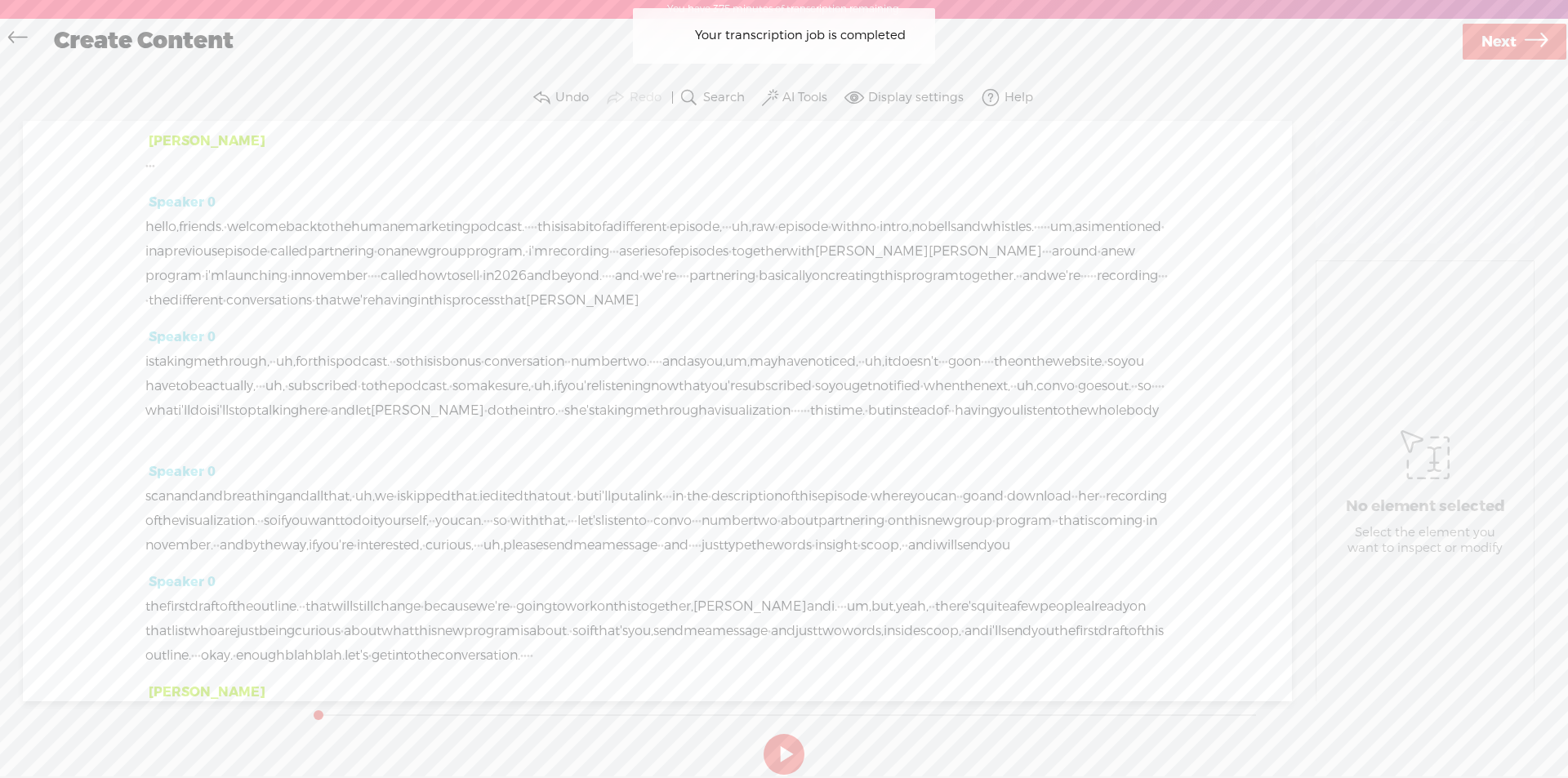
click at [191, 200] on span "Speaker 0" at bounding box center [180, 202] width 70 height 17
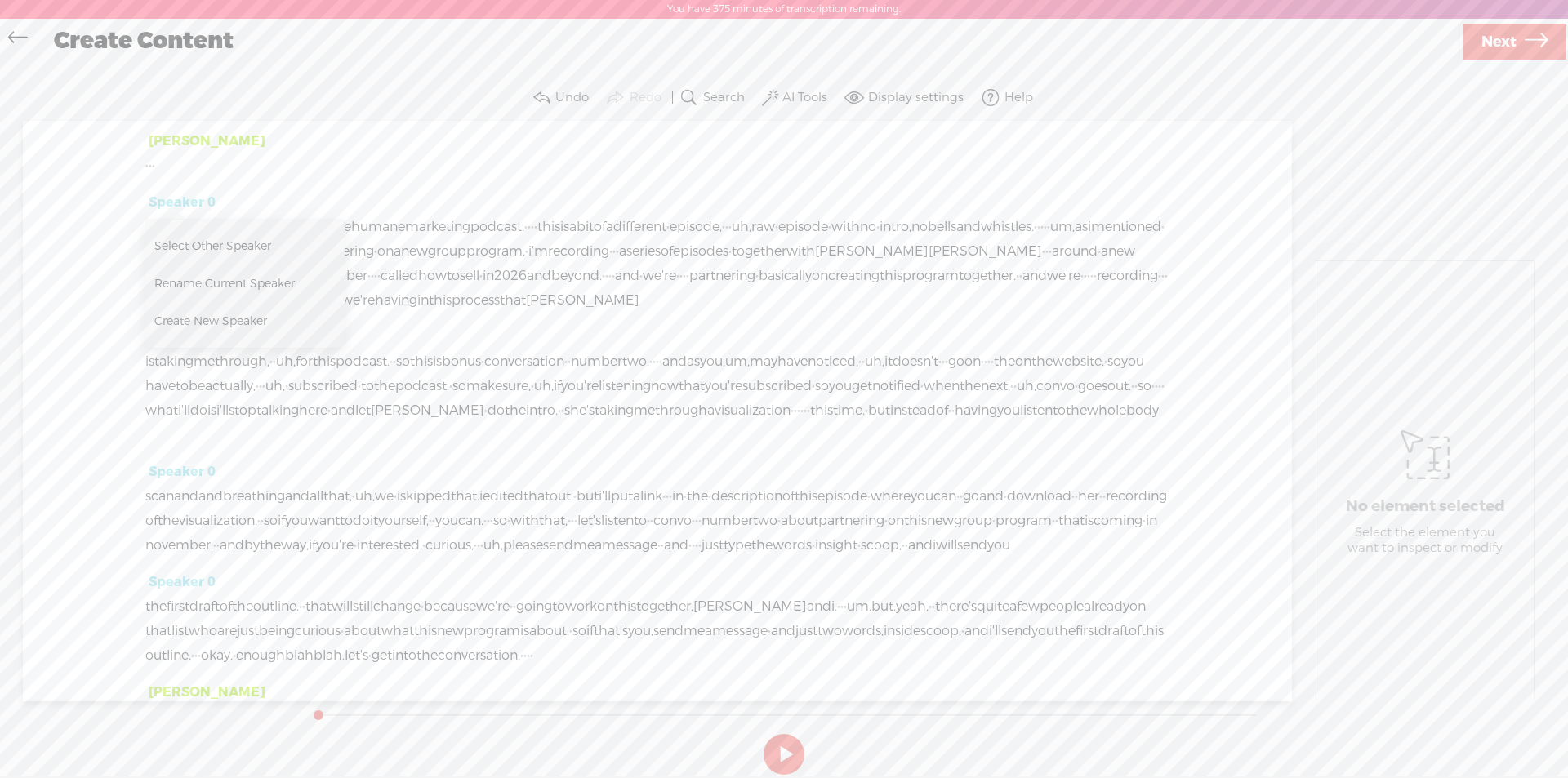
click at [210, 325] on span "Create New Speaker" at bounding box center [227, 321] width 145 height 36
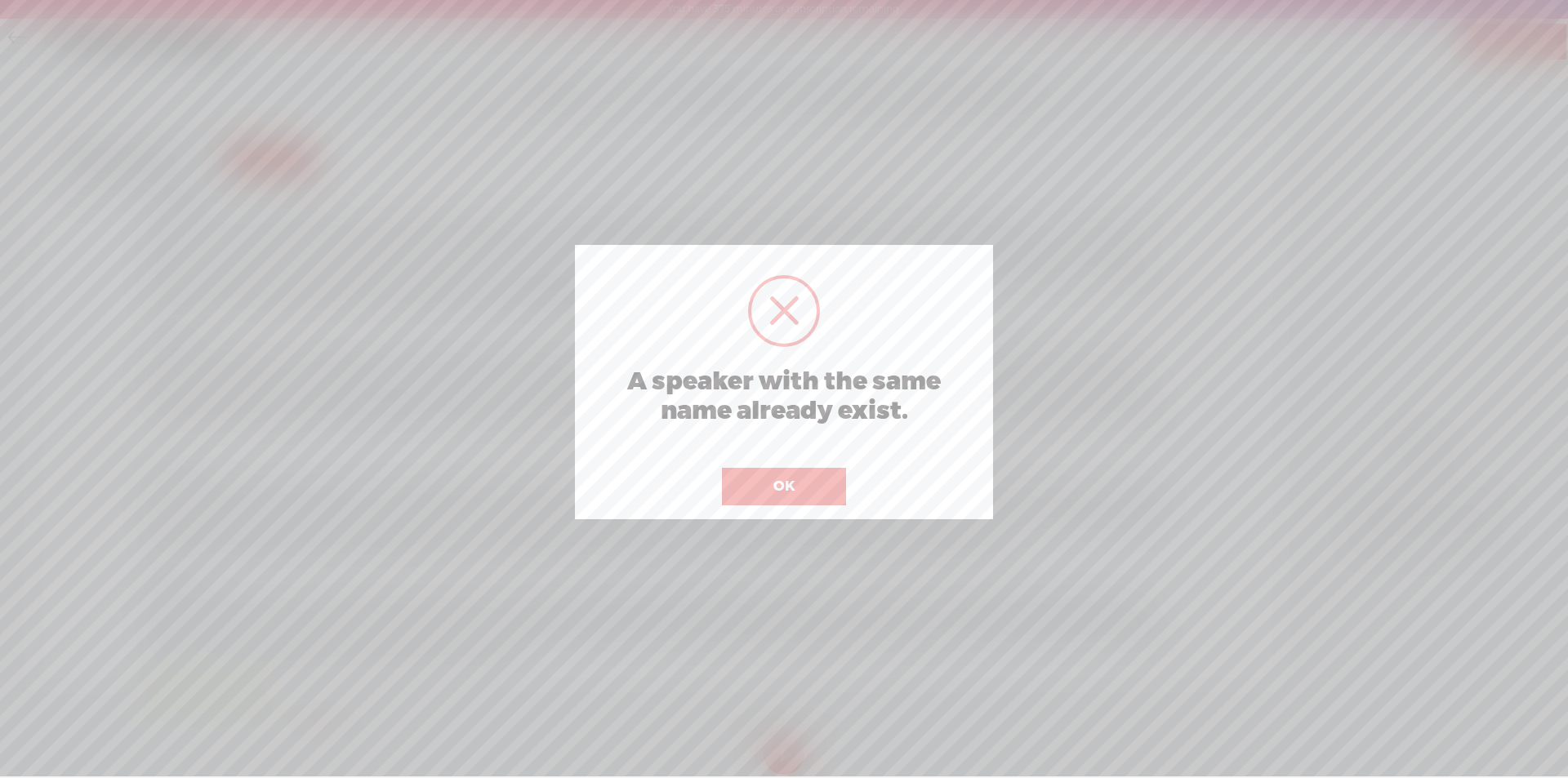
click at [759, 489] on button "OK" at bounding box center [784, 485] width 124 height 37
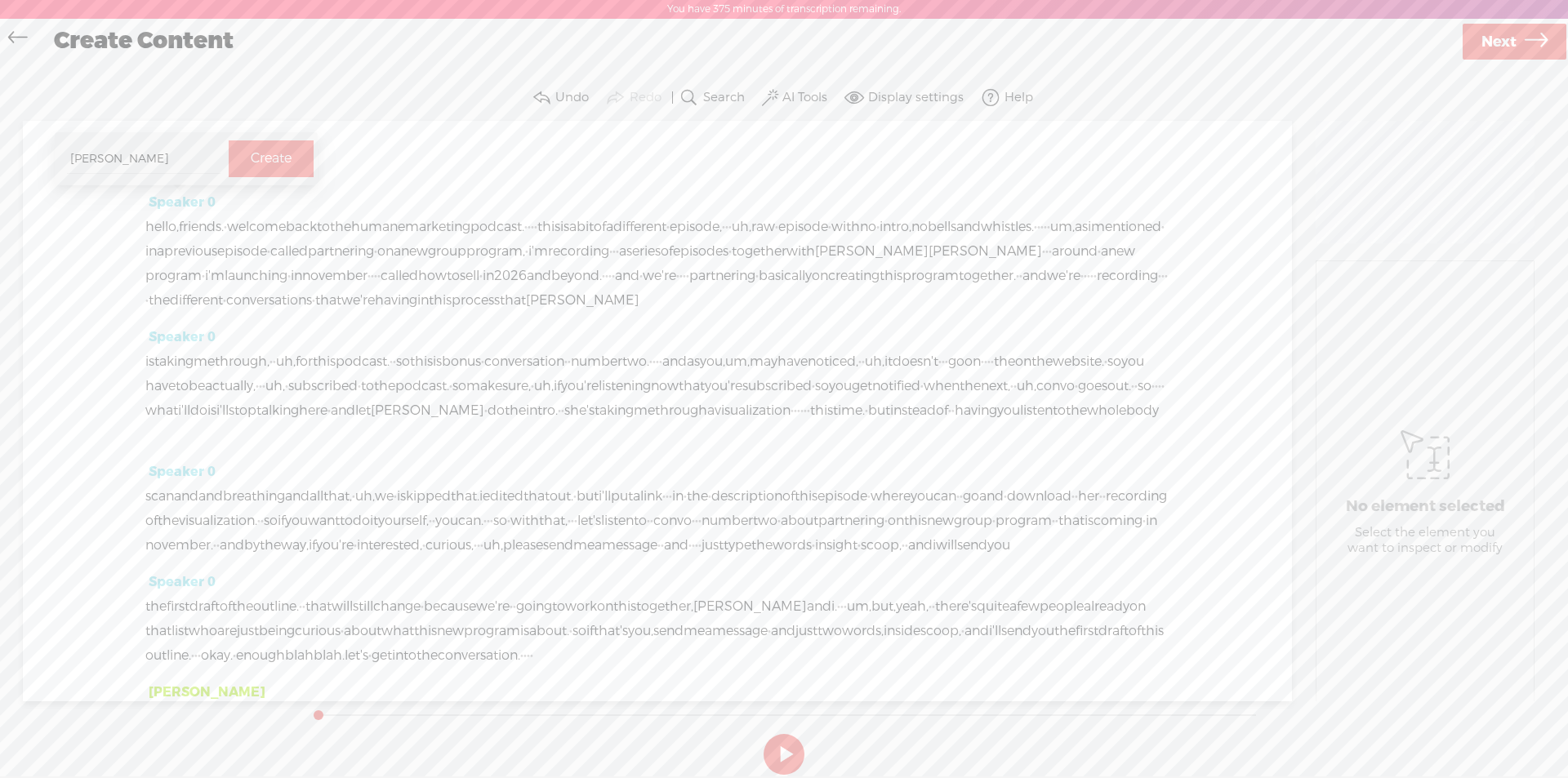
type input "Sarah1"
click at [256, 163] on label "Create" at bounding box center [270, 158] width 41 height 34
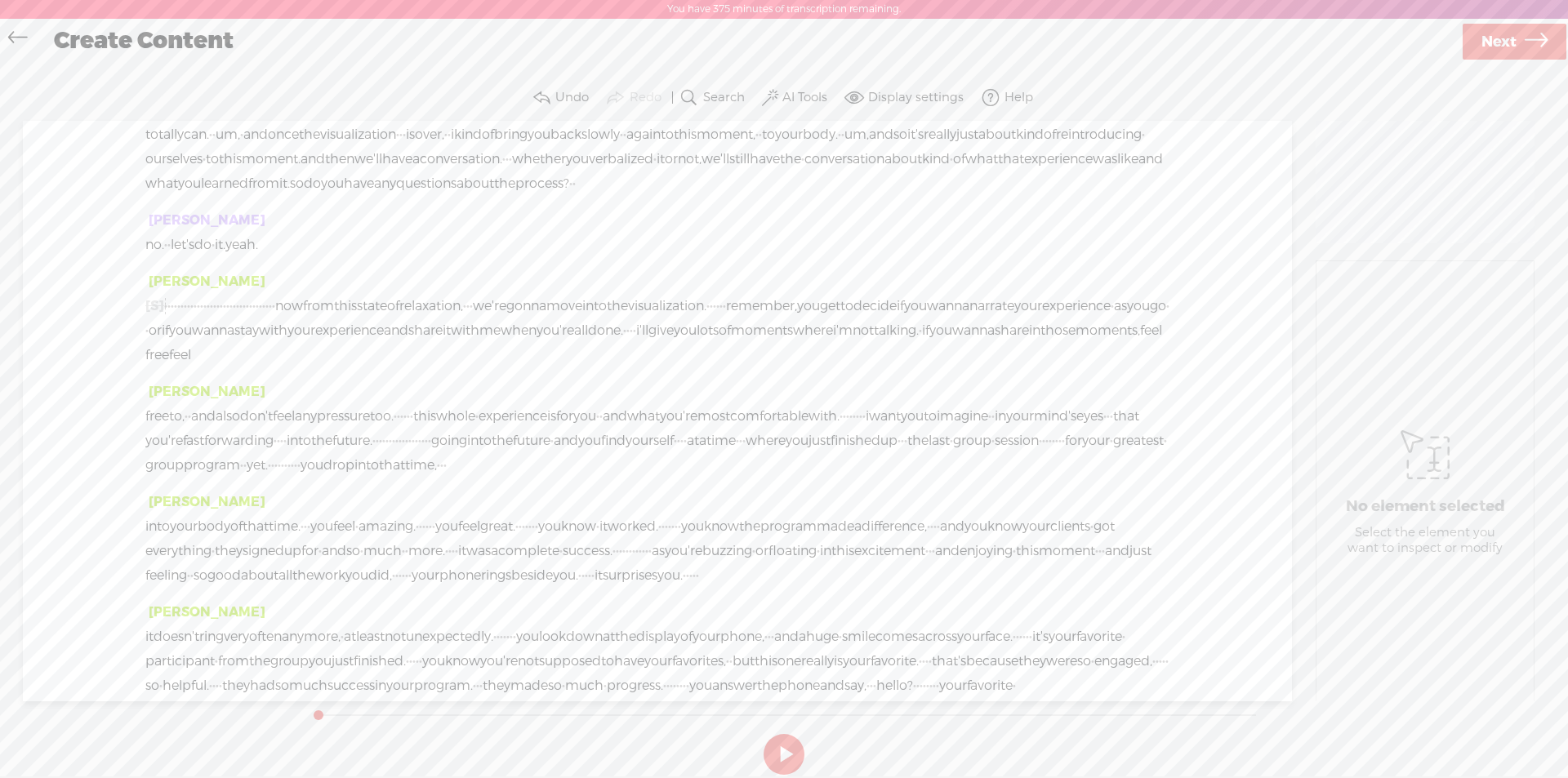
scroll to position [1142, 0]
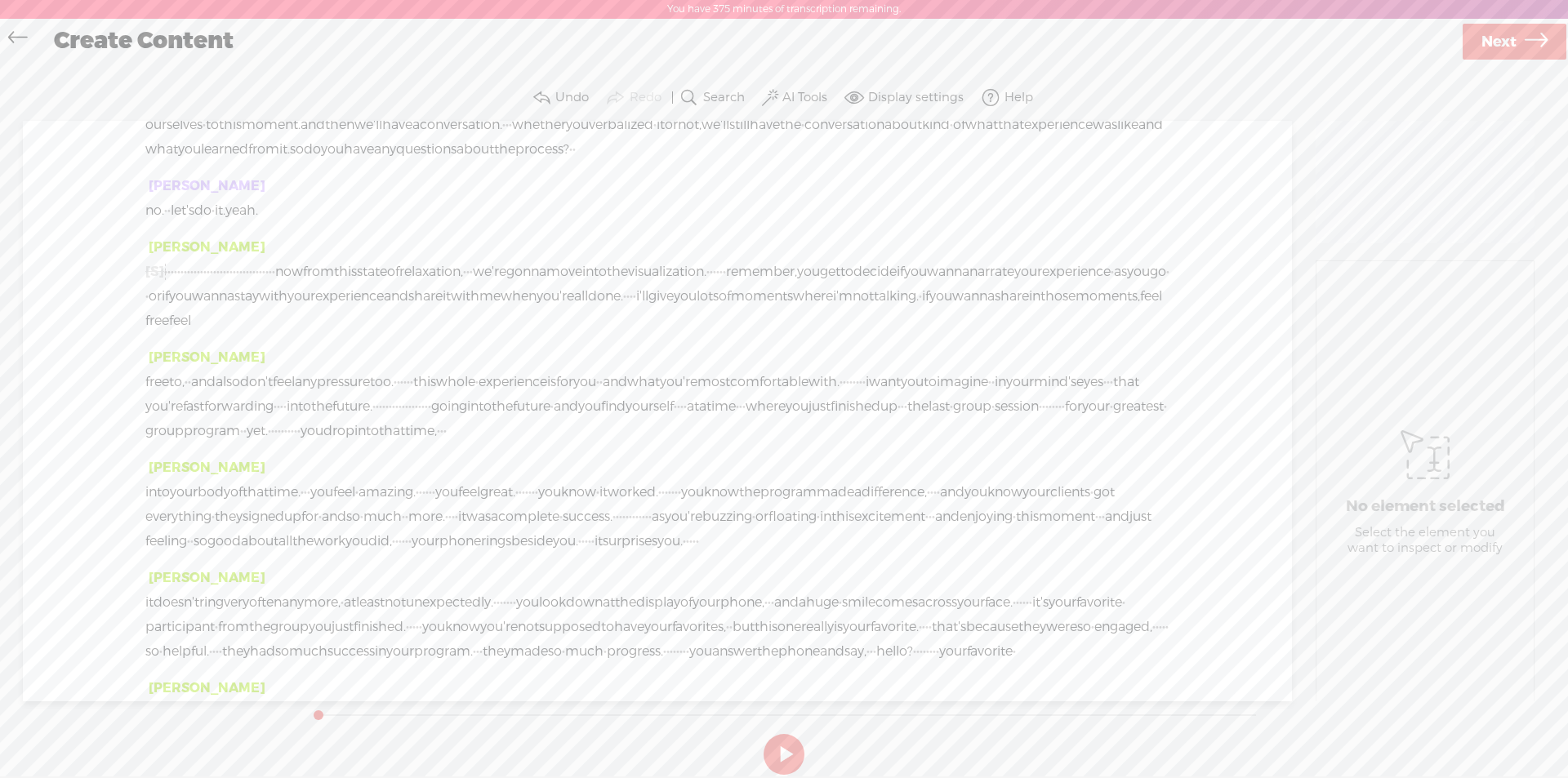
click at [291, 222] on span at bounding box center [274, 210] width 33 height 24
click at [258, 222] on span "yeah." at bounding box center [242, 210] width 33 height 24
click at [247, 363] on span at bounding box center [236, 367] width 24 height 29
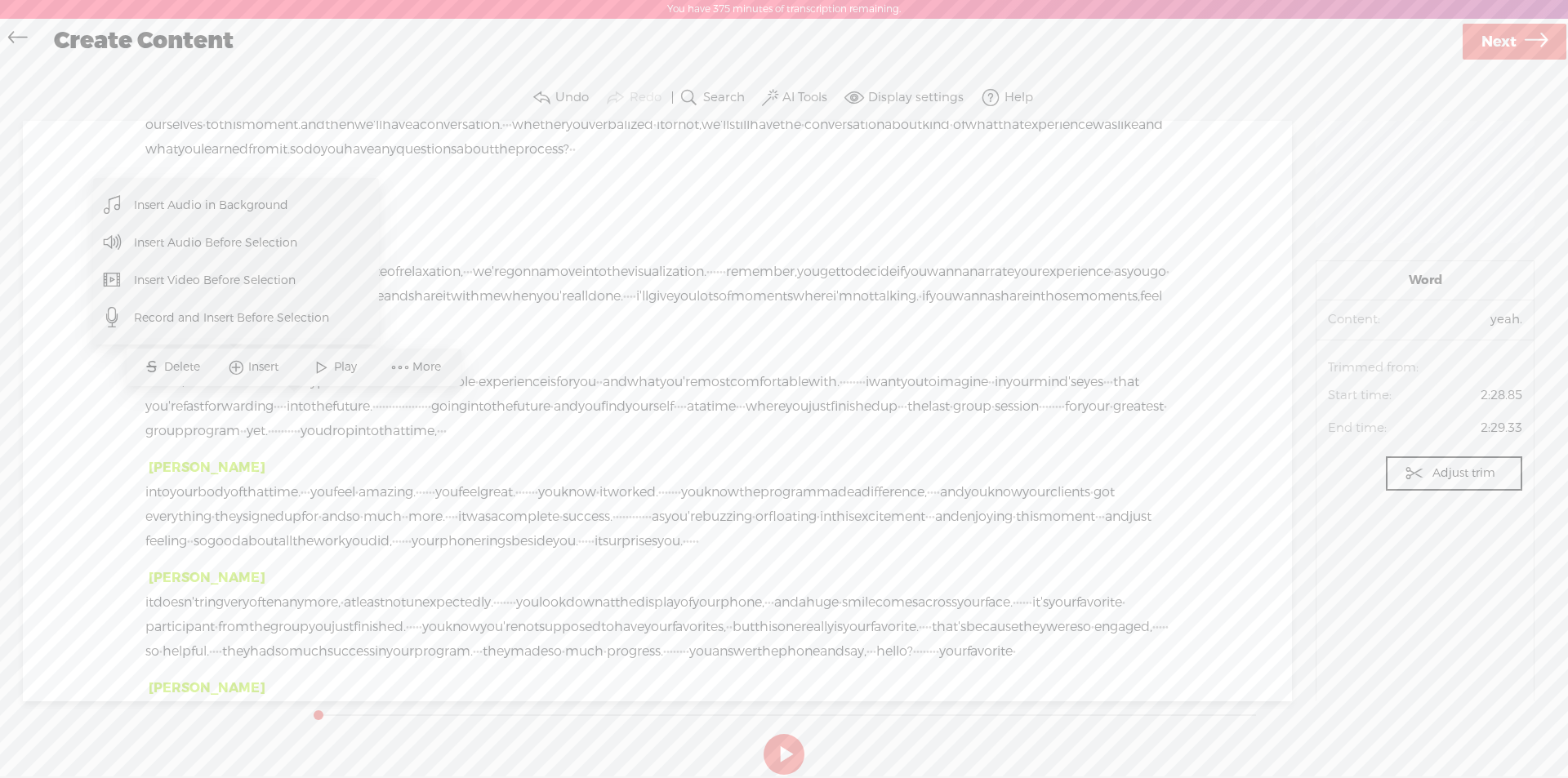
click at [174, 284] on span "·" at bounding box center [172, 272] width 3 height 24
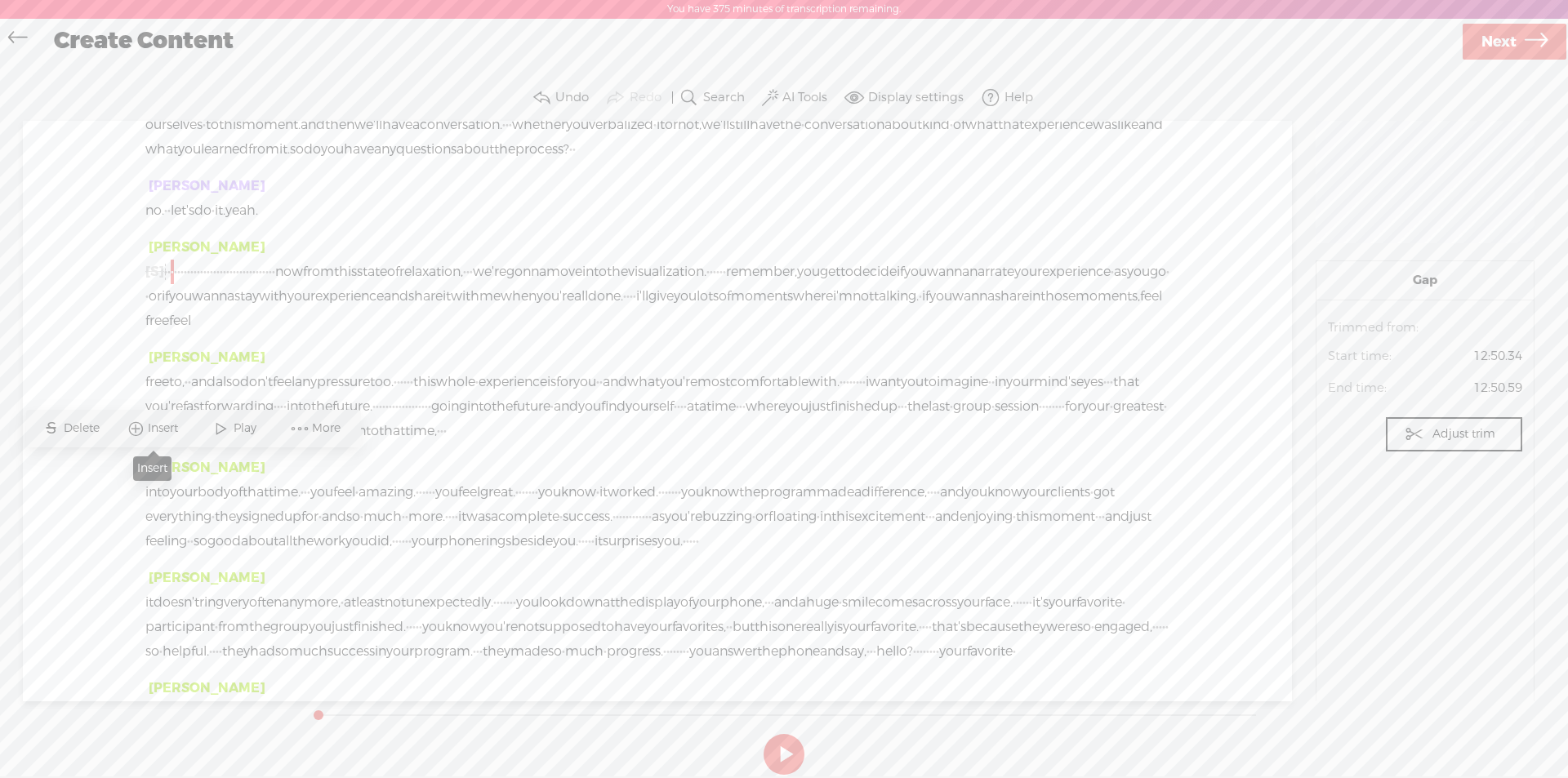
click at [163, 426] on span "Insert" at bounding box center [165, 428] width 35 height 16
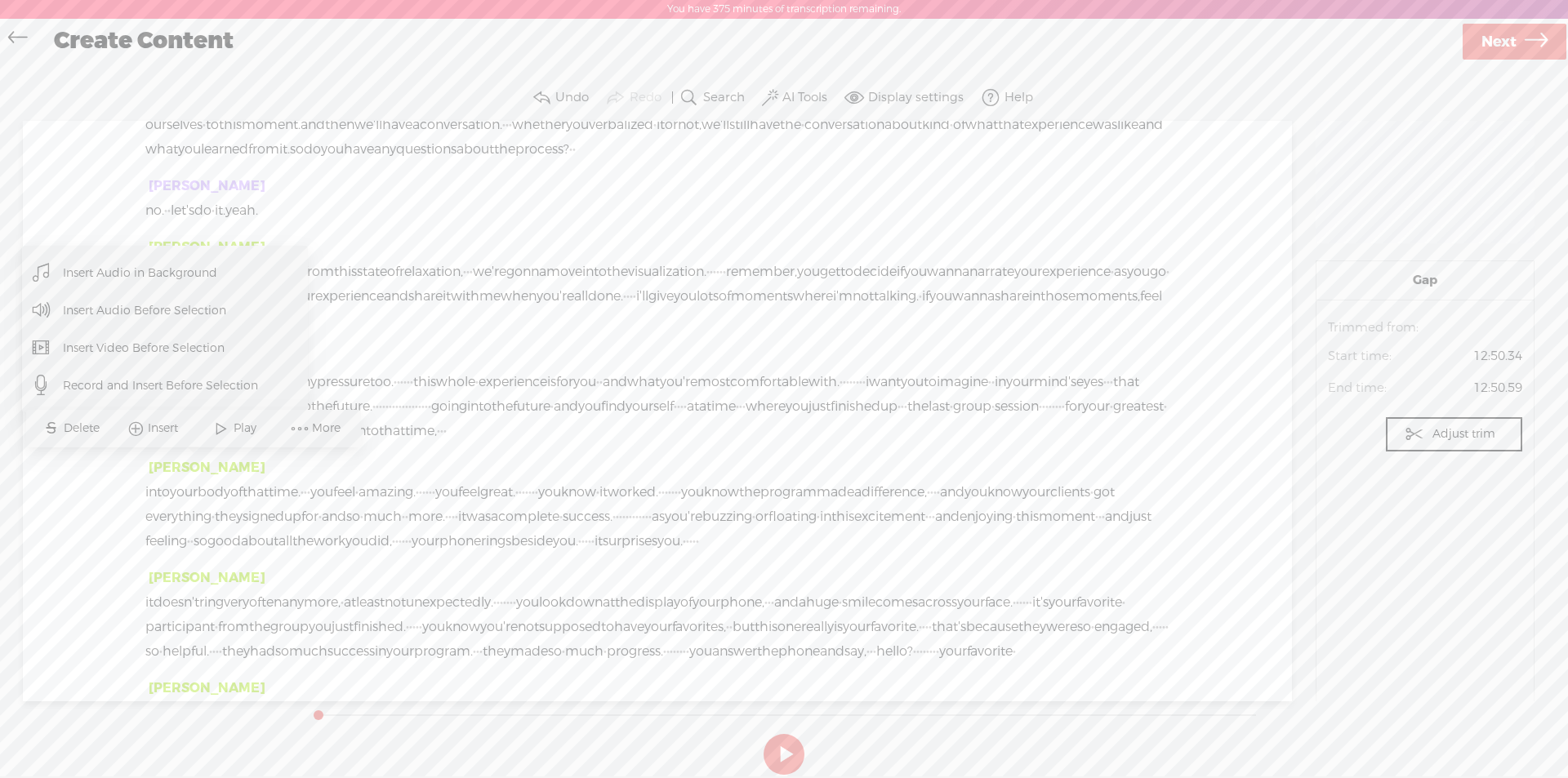
click at [154, 383] on span "Record and Insert Before Selection" at bounding box center [161, 385] width 260 height 36
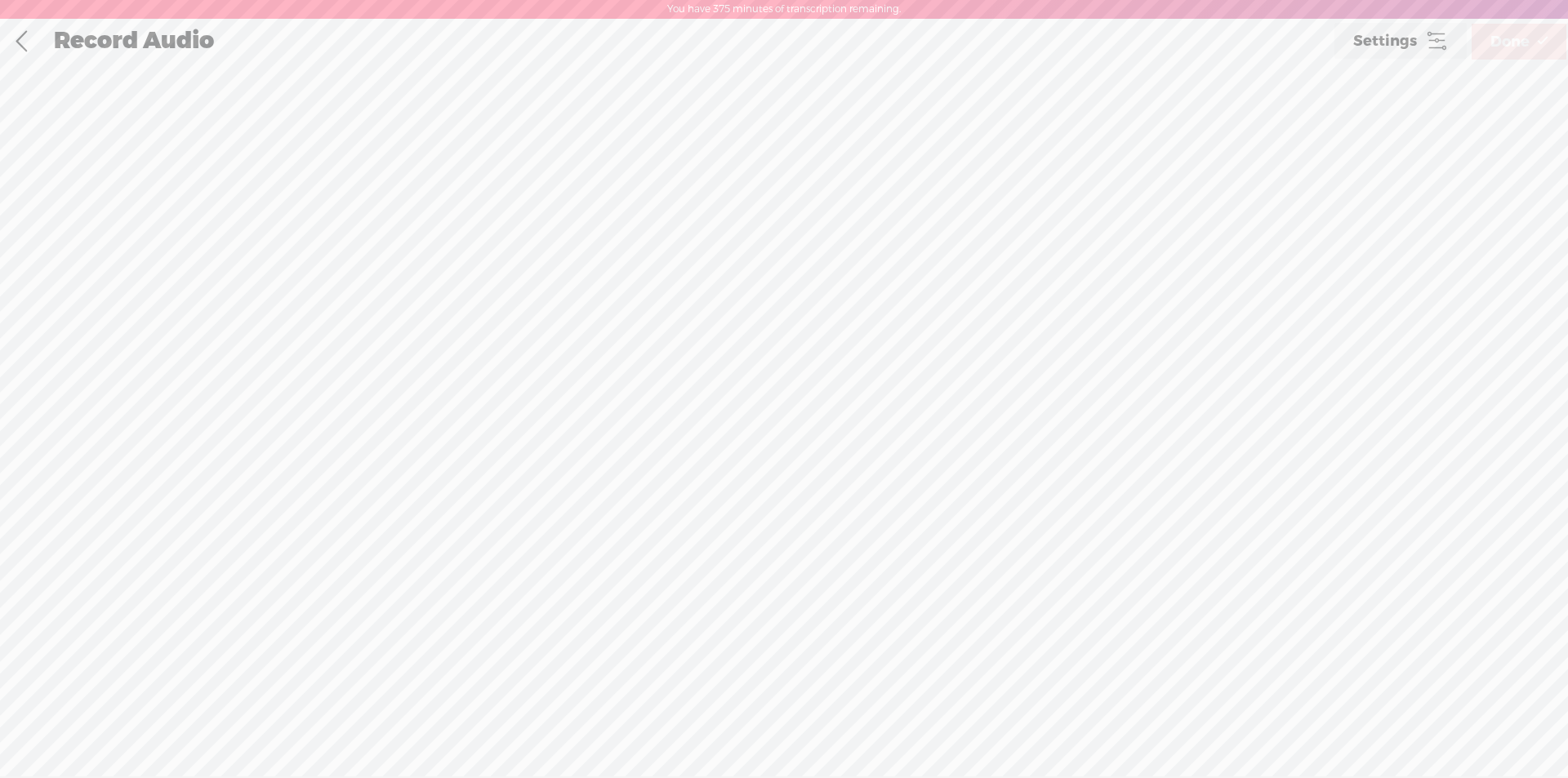
scroll to position [1, 0]
click at [1426, 45] on icon at bounding box center [1436, 40] width 23 height 23
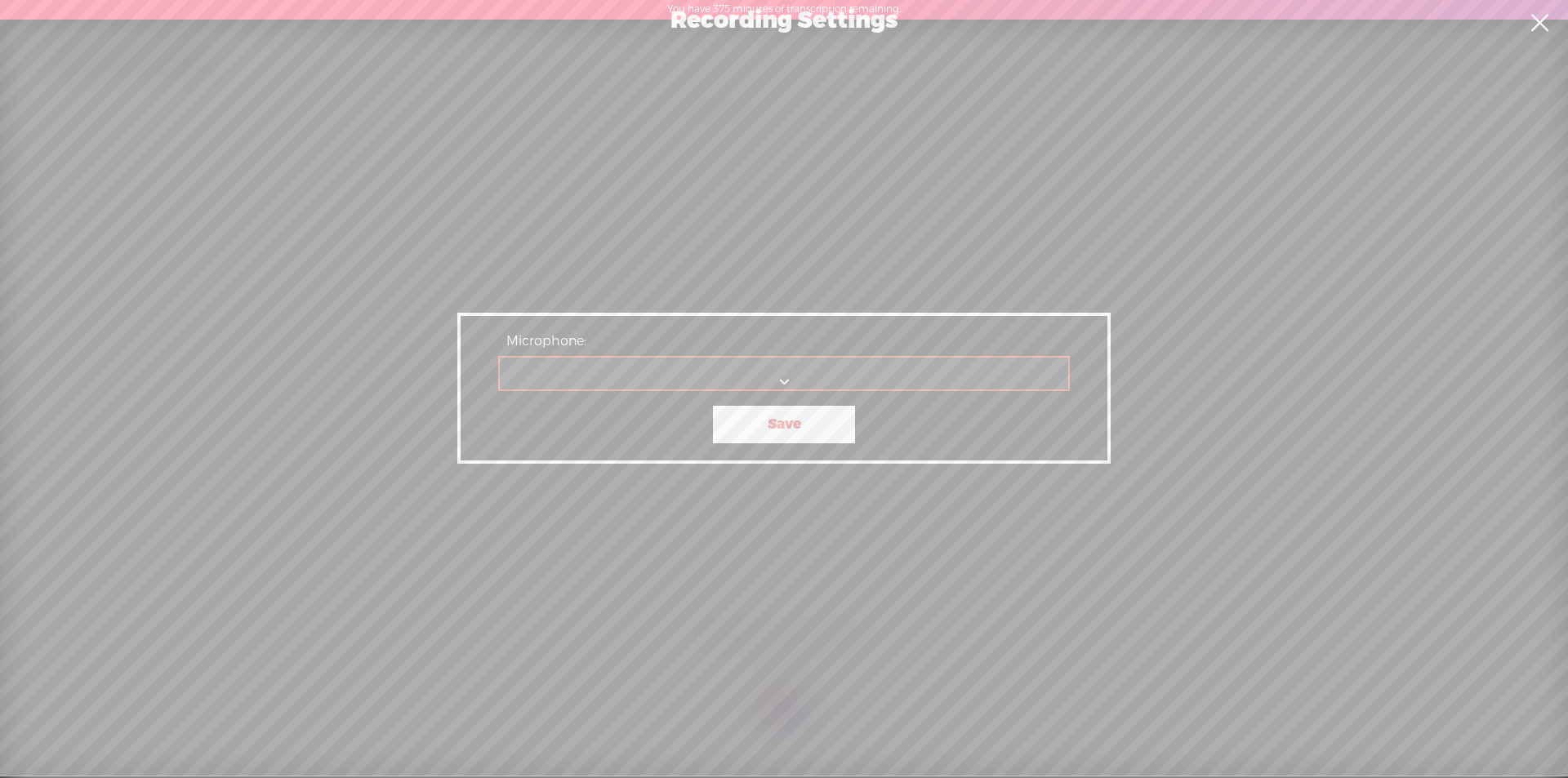
scroll to position [0, 0]
click at [786, 378] on select "Desktop Microphone Communications - Microphone Microphone Array Microphone No p…" at bounding box center [784, 374] width 570 height 34
click at [500, 357] on select "Desktop Microphone Communications - Microphone Microphone Array Microphone No p…" at bounding box center [784, 374] width 570 height 34
click at [771, 384] on select "Desktop Microphone Communications - Microphone Microphone Array Microphone No p…" at bounding box center [784, 374] width 570 height 34
select select "c202a00130bc0d6a118e8c6cdee9945ab4f5c27f364d1fd7360f0595d5d8e99b"
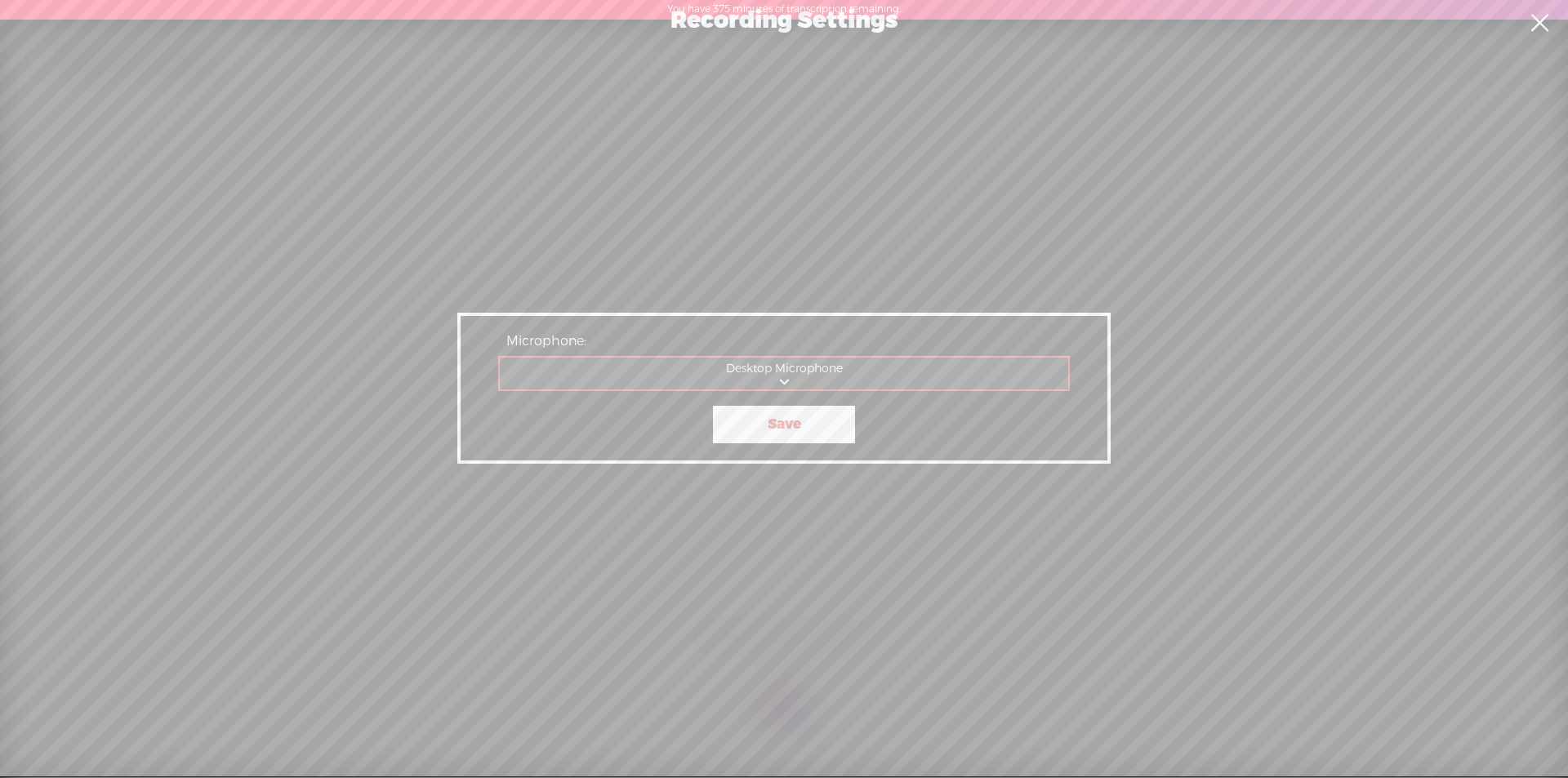
click at [500, 357] on select "Desktop Microphone Communications - Microphone Microphone Array Microphone No p…" at bounding box center [784, 374] width 570 height 34
click at [818, 435] on link "Save" at bounding box center [784, 424] width 142 height 37
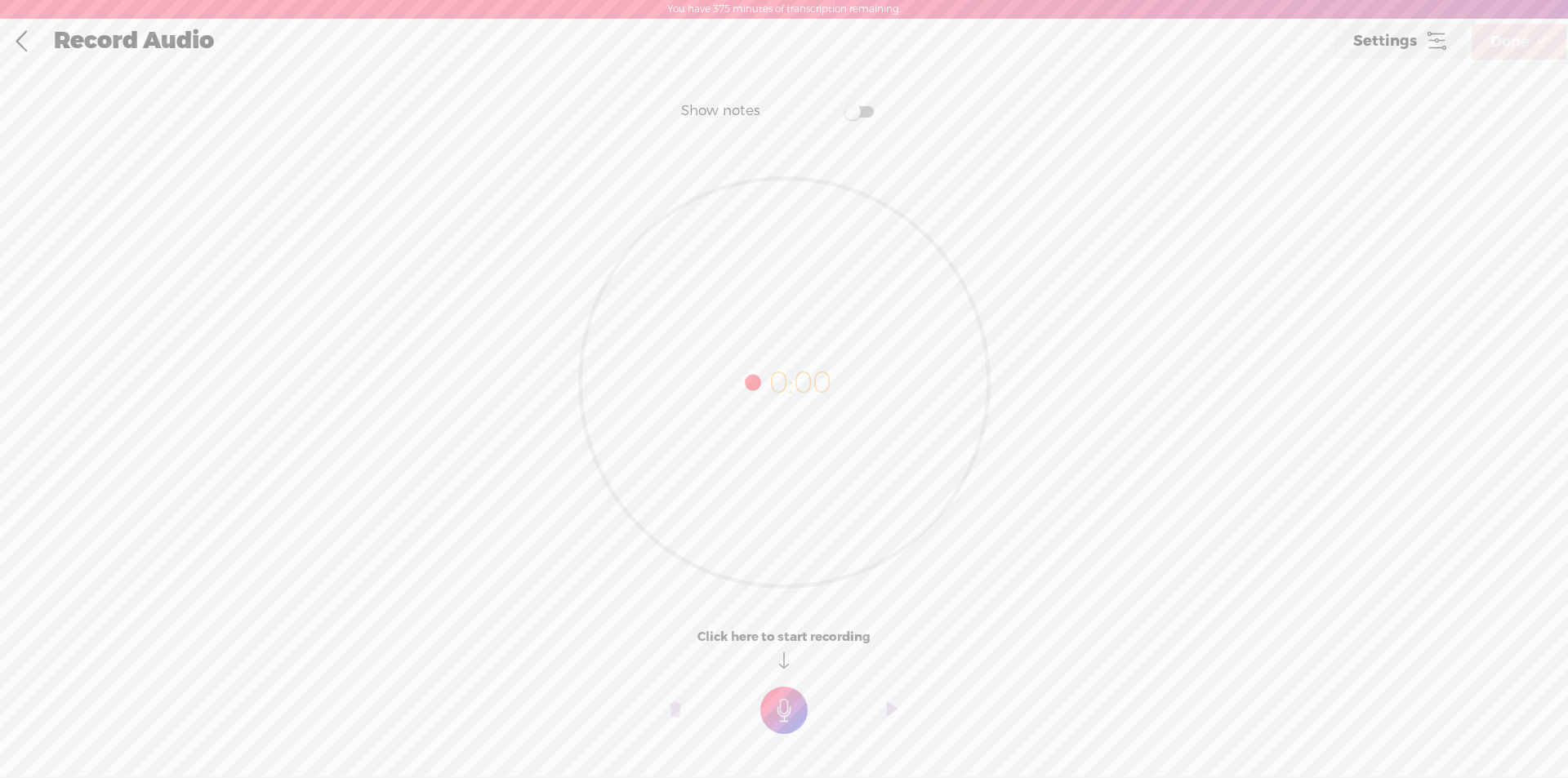
click at [779, 707] on t at bounding box center [784, 710] width 48 height 48
click at [792, 717] on t at bounding box center [784, 721] width 48 height 48
click at [668, 718] on o at bounding box center [674, 721] width 65 height 49
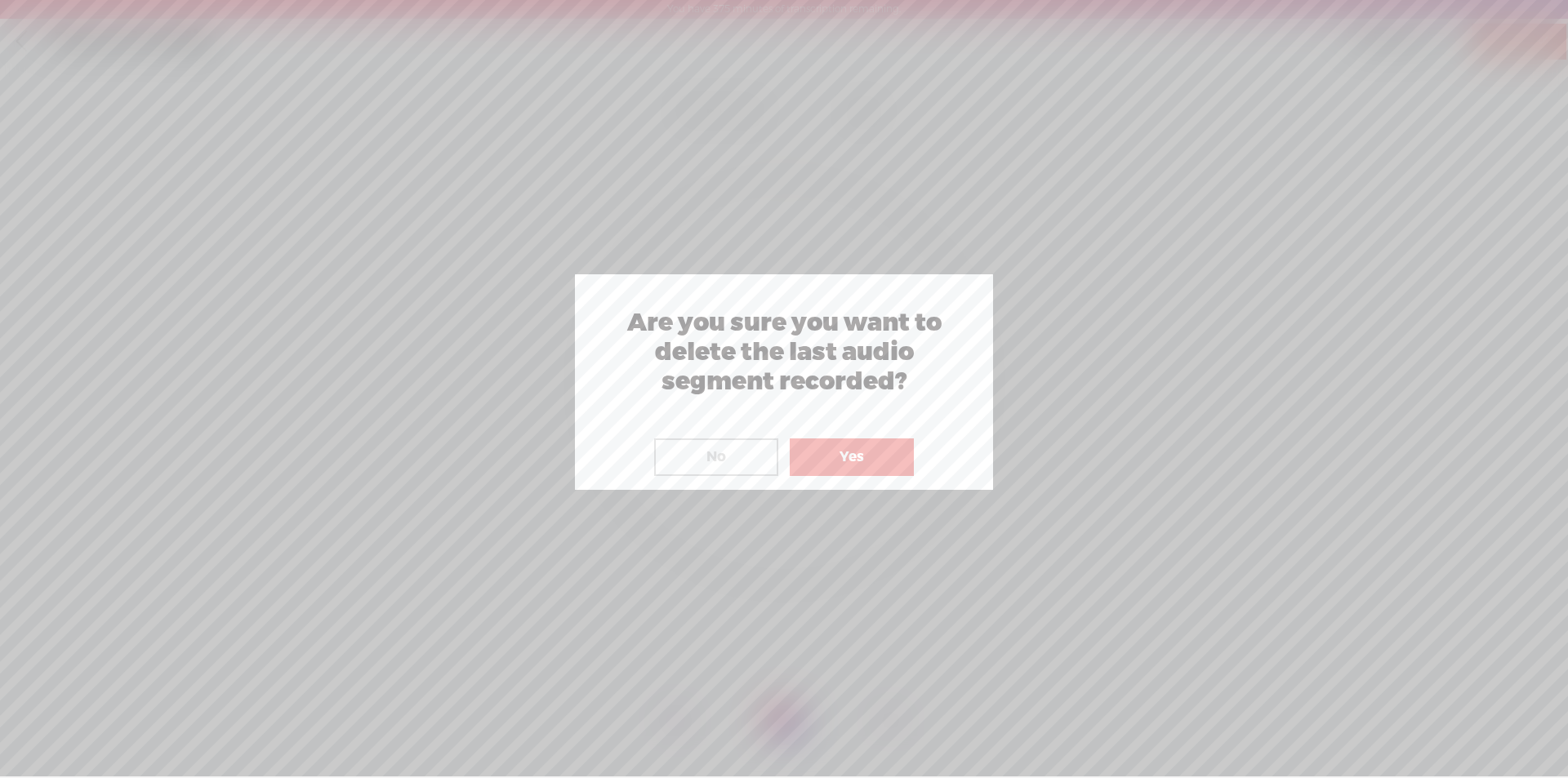
click at [858, 464] on button "Yes" at bounding box center [851, 456] width 124 height 37
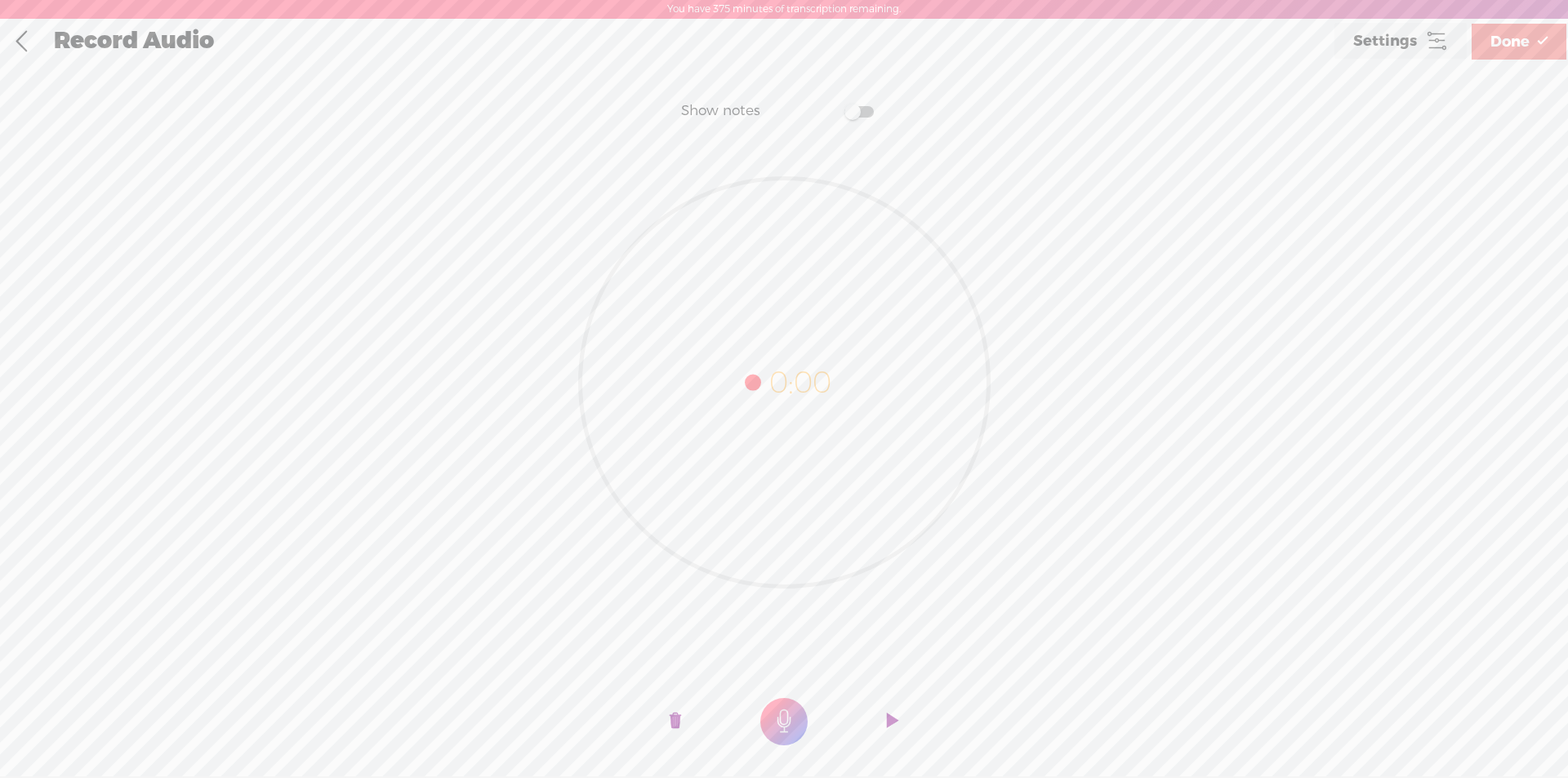
click at [785, 716] on t at bounding box center [784, 721] width 48 height 48
click at [767, 718] on t at bounding box center [784, 721] width 48 height 48
click at [679, 721] on t at bounding box center [674, 721] width 11 height 49
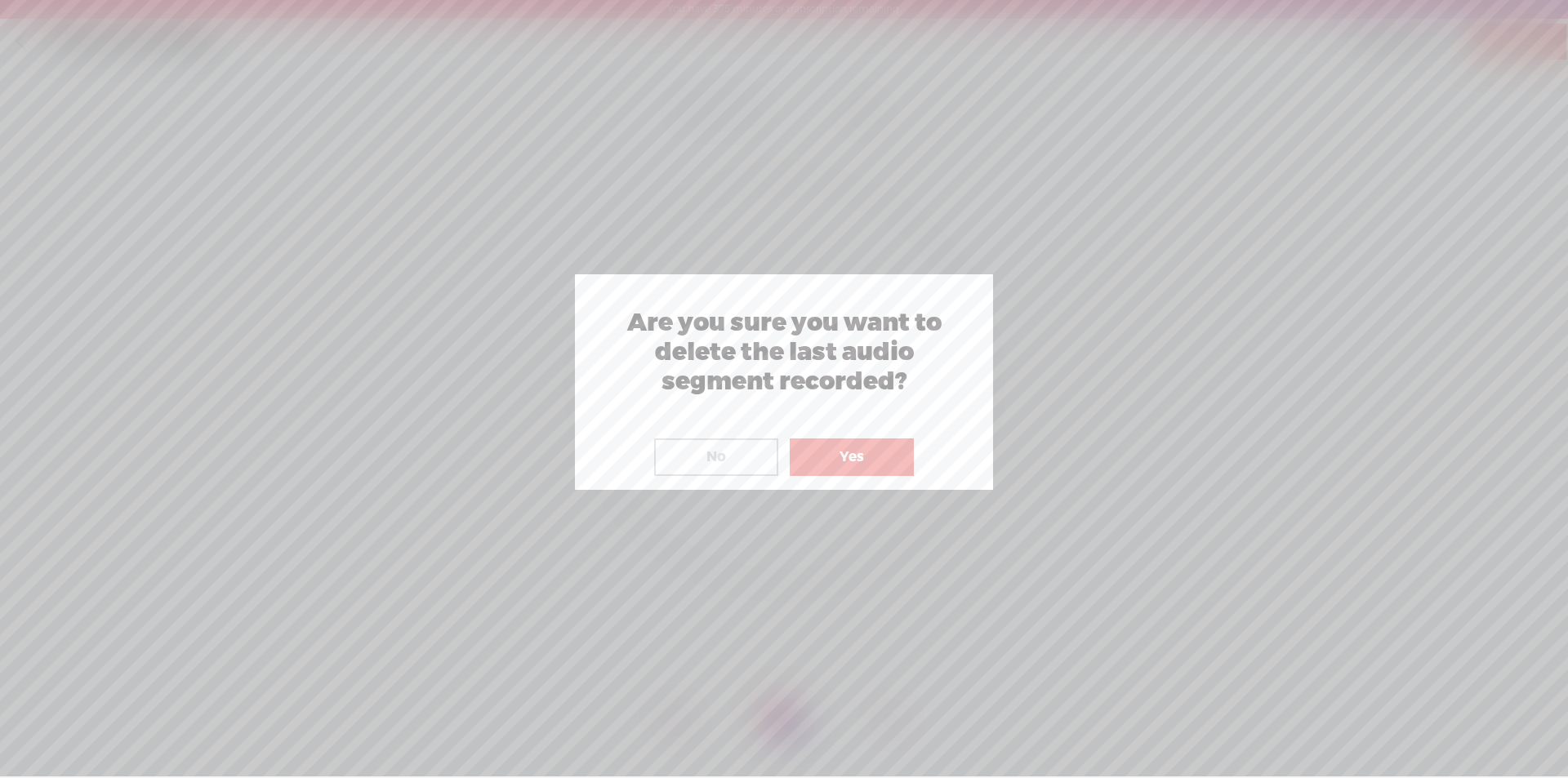
click at [823, 461] on button "Yes" at bounding box center [851, 456] width 124 height 37
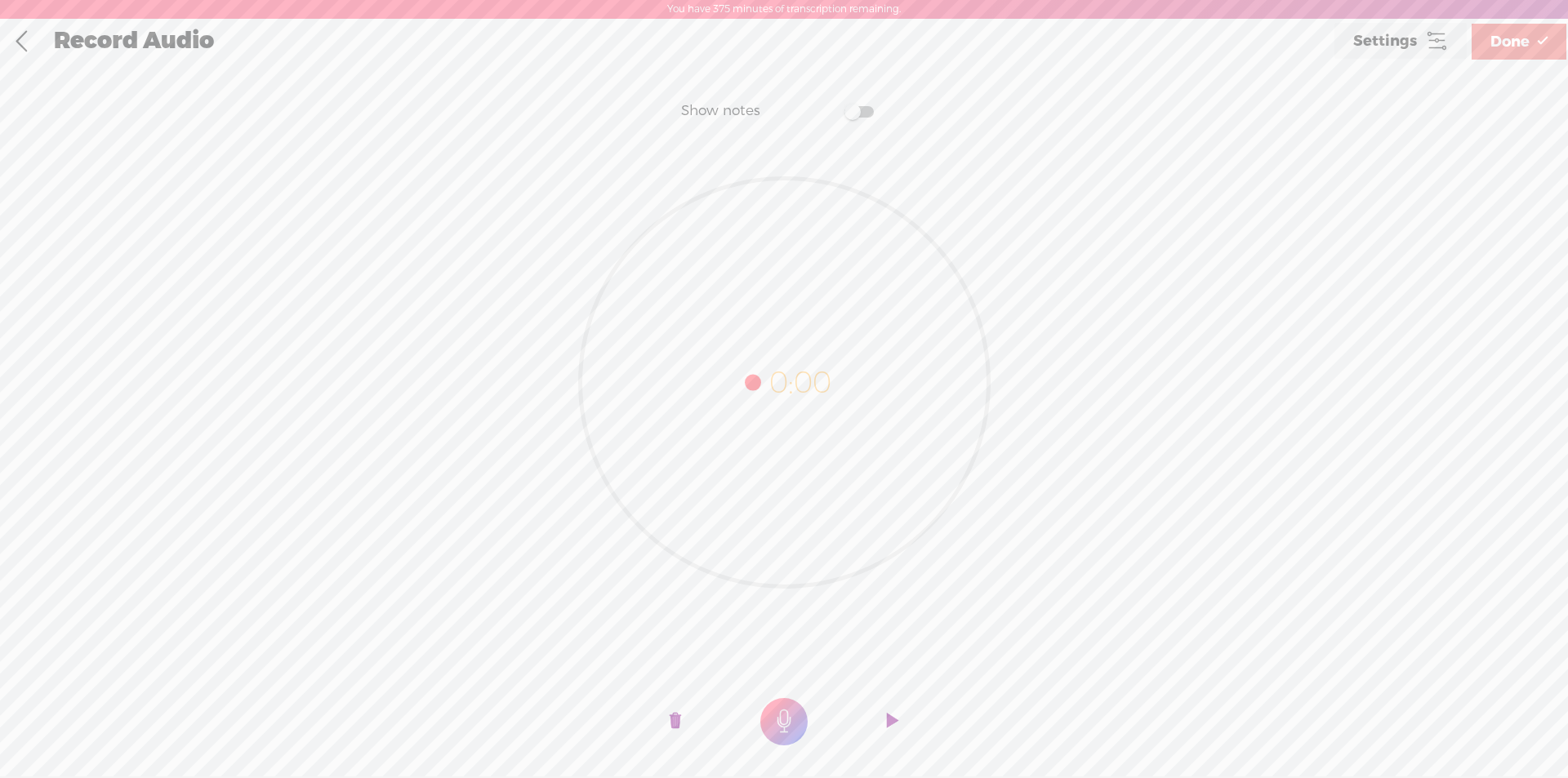
click at [777, 713] on t at bounding box center [784, 721] width 48 height 48
click at [779, 726] on t at bounding box center [784, 721] width 48 height 48
click at [674, 721] on t at bounding box center [674, 721] width 11 height 49
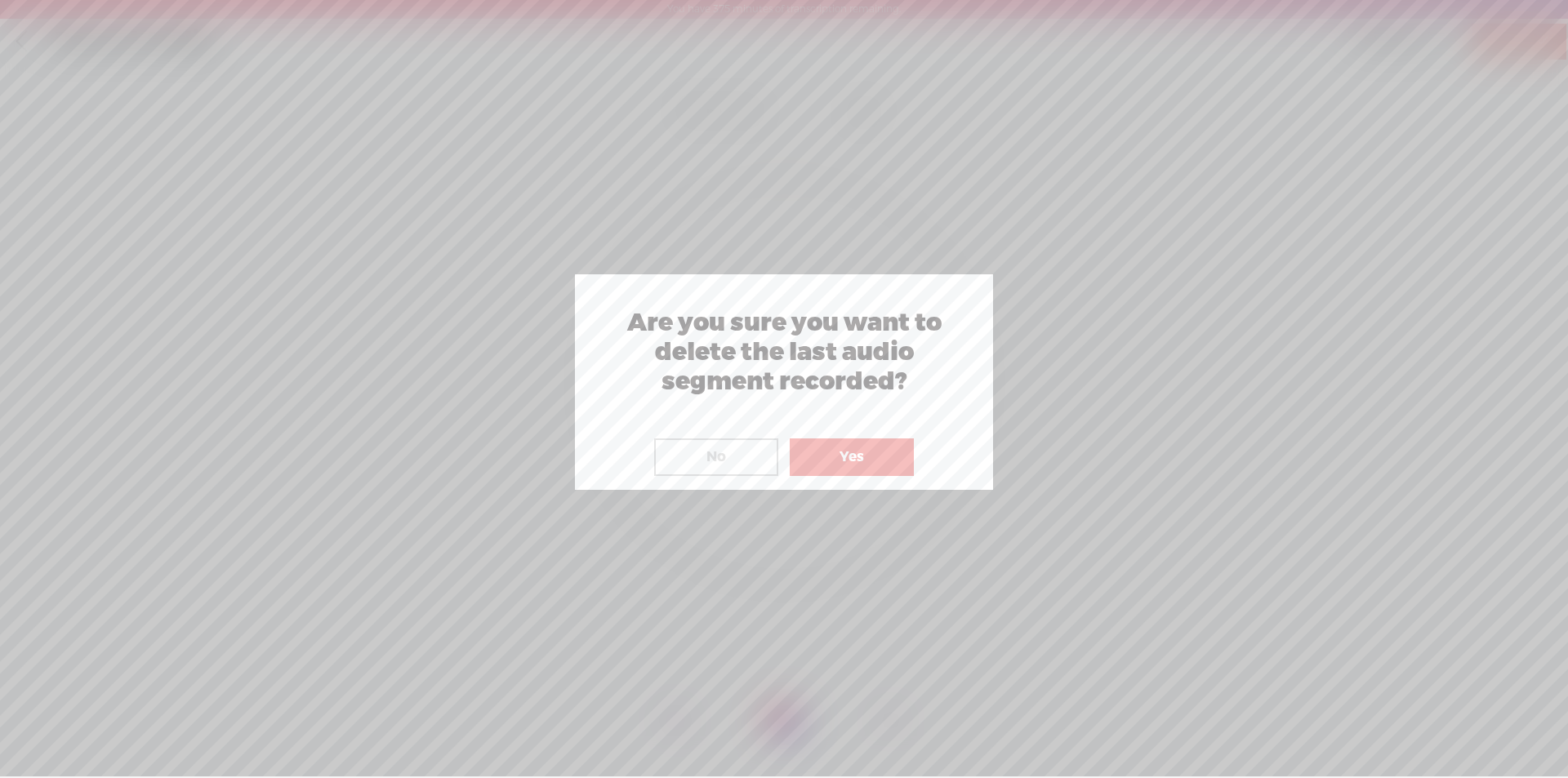
click at [852, 466] on button "Yes" at bounding box center [851, 456] width 124 height 37
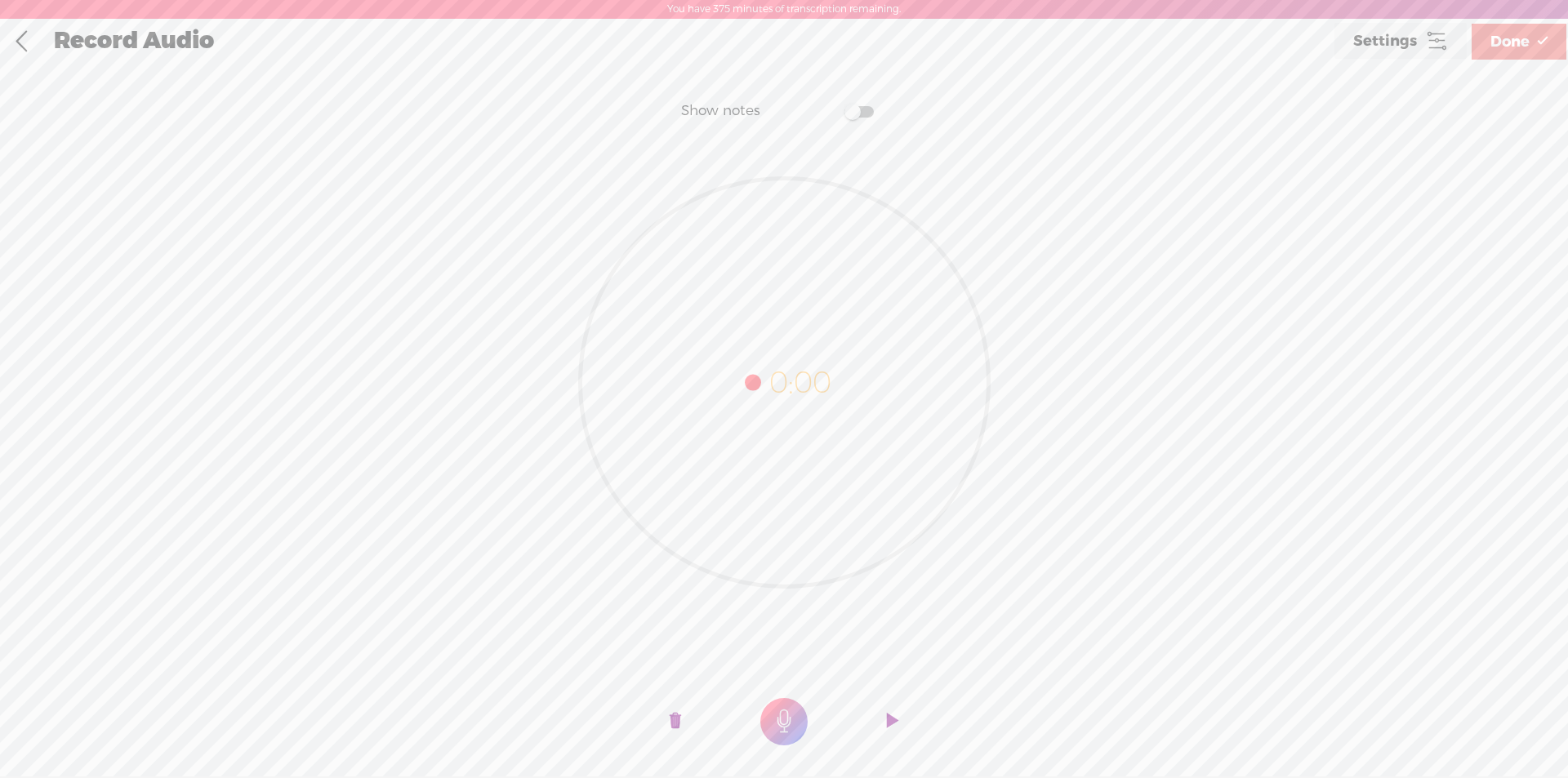
click at [777, 724] on t at bounding box center [784, 721] width 48 height 48
click at [777, 725] on t at bounding box center [784, 721] width 48 height 48
click at [1518, 42] on span "Done" at bounding box center [1509, 42] width 39 height 42
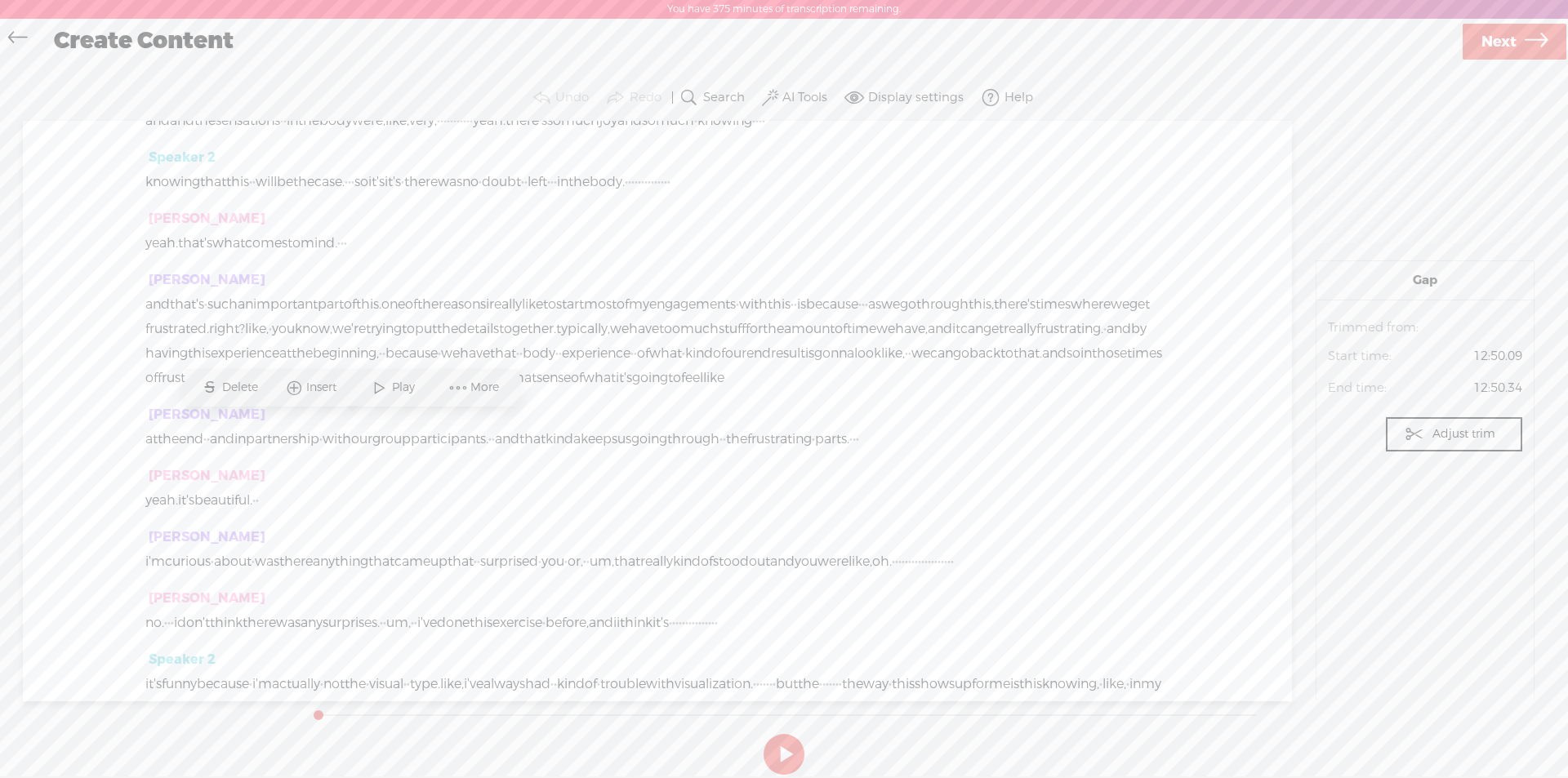
click at [303, 383] on span at bounding box center [294, 388] width 24 height 29
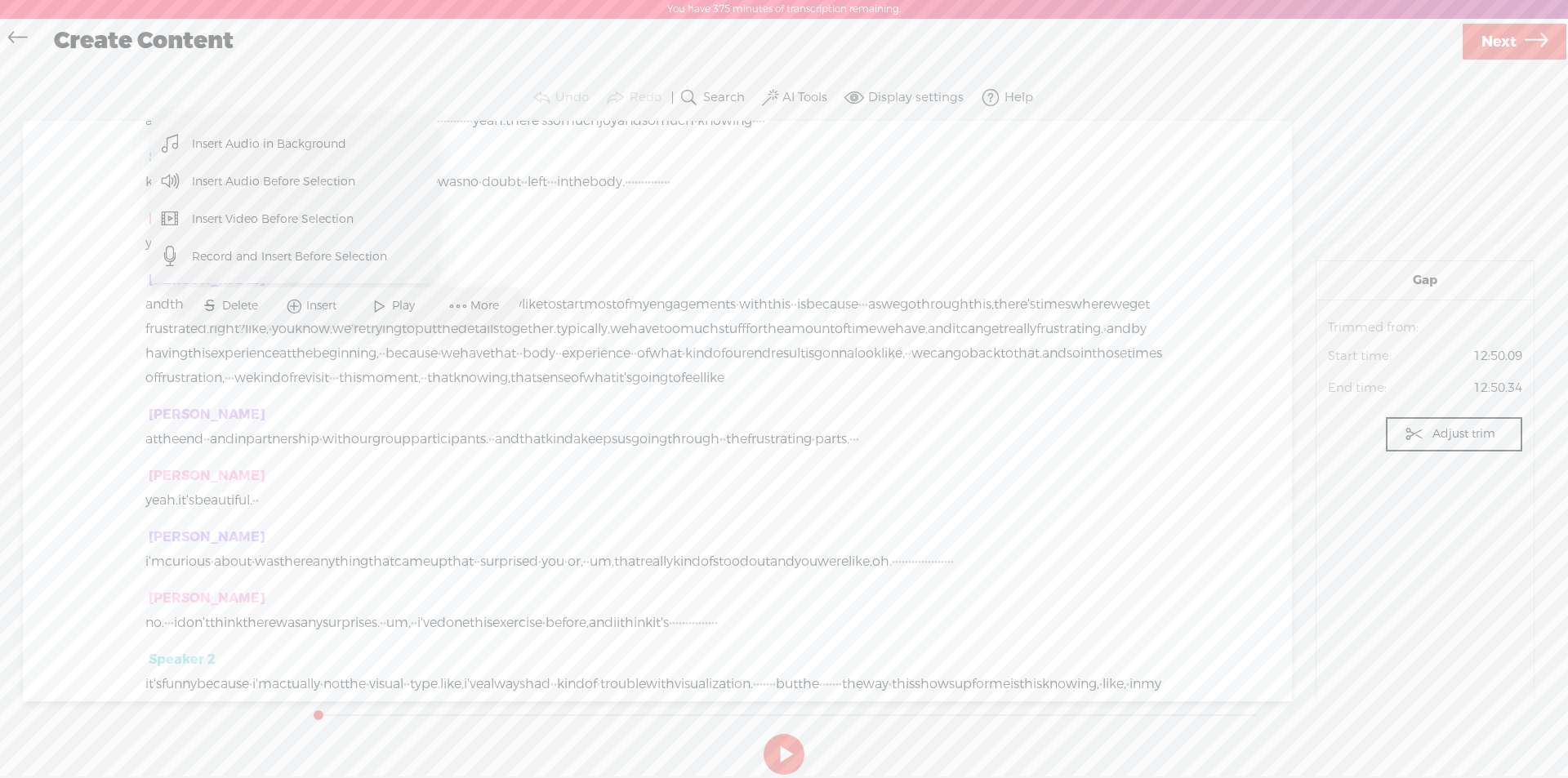
scroll to position [1142, 0]
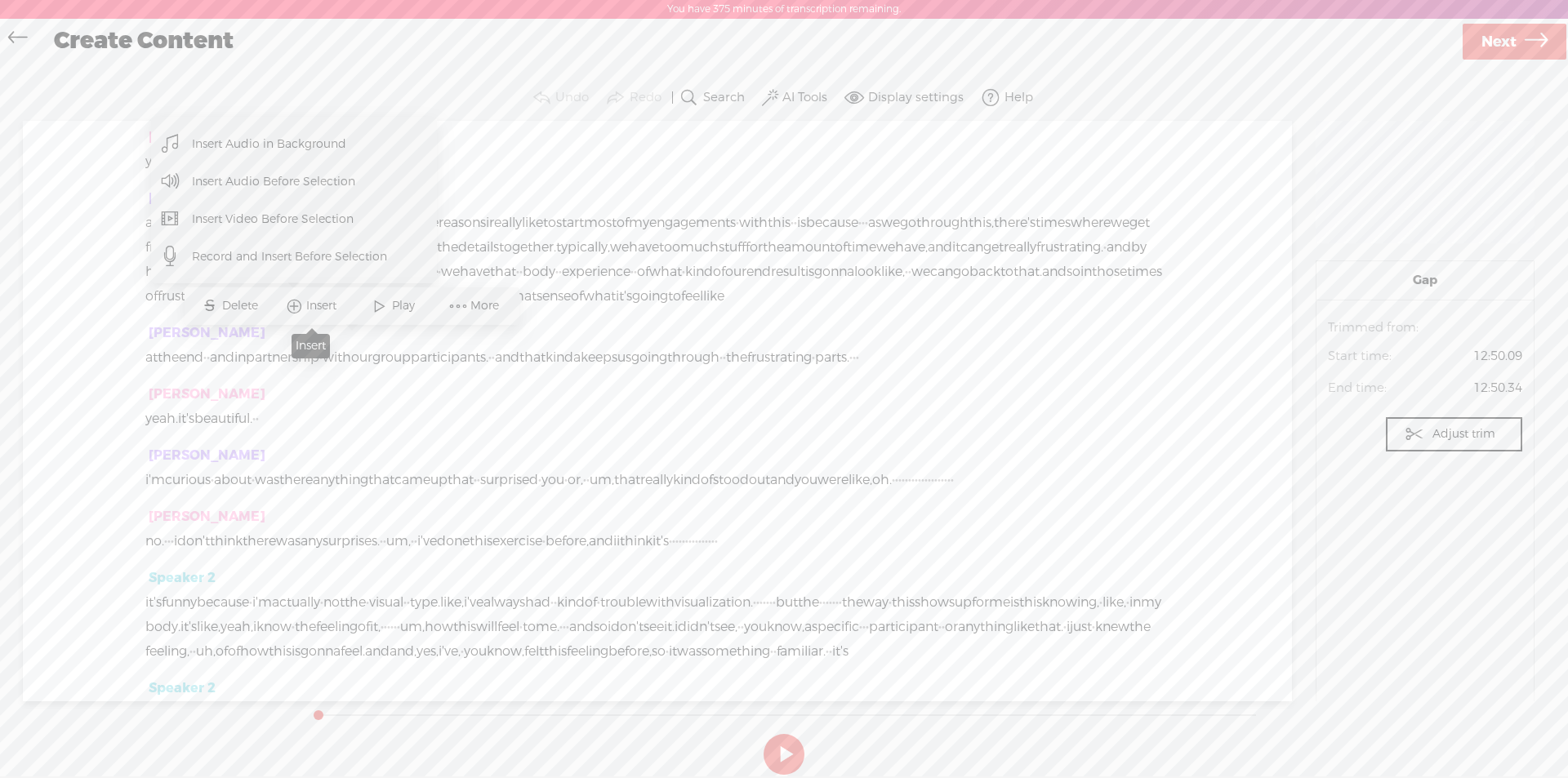
click at [316, 308] on span "Insert" at bounding box center [324, 305] width 35 height 16
click at [312, 308] on span "Insert" at bounding box center [324, 305] width 35 height 16
click at [320, 179] on span "Insert Audio Before Selection" at bounding box center [274, 182] width 228 height 36
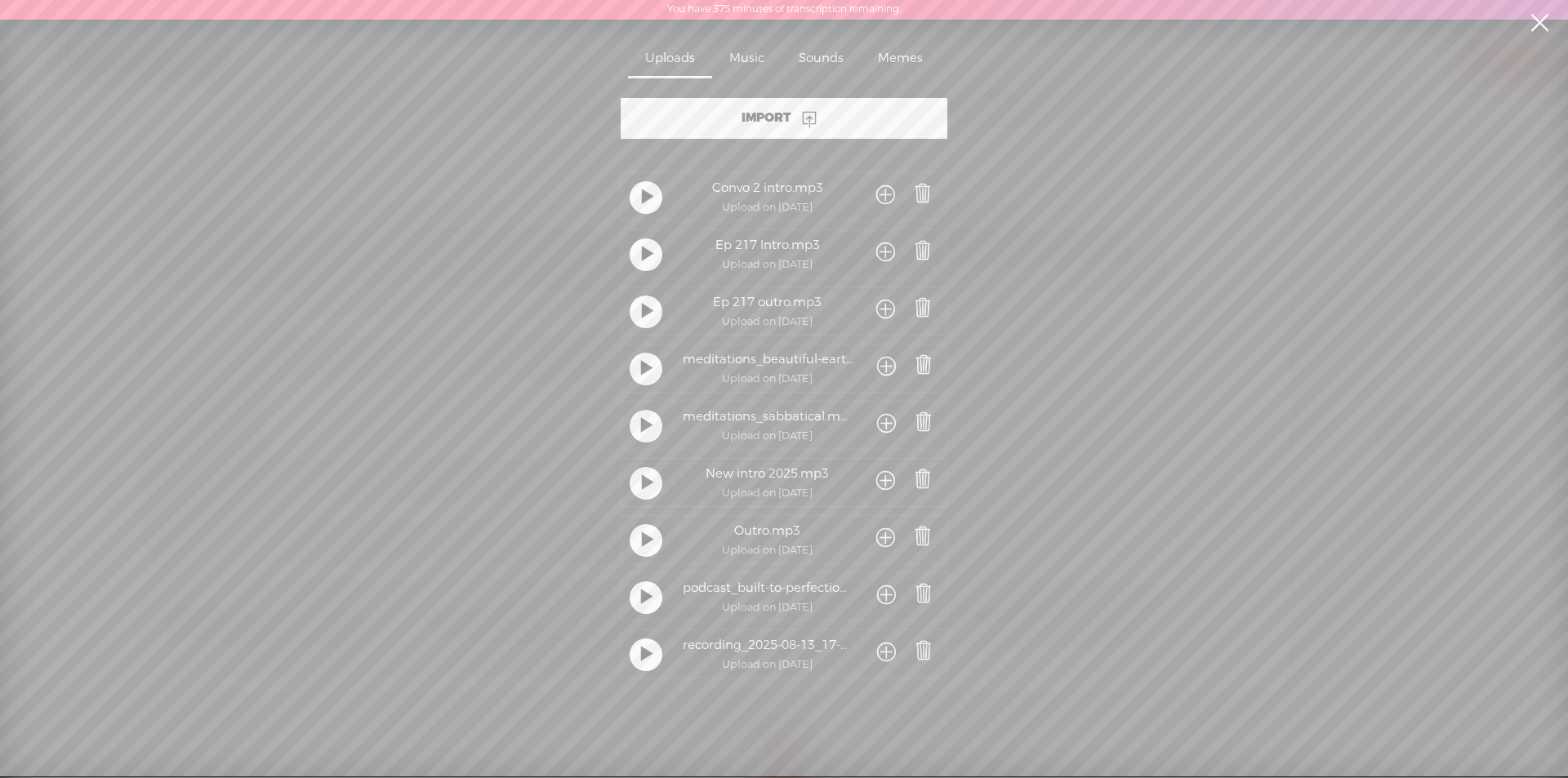
click at [885, 653] on span at bounding box center [887, 653] width 19 height 30
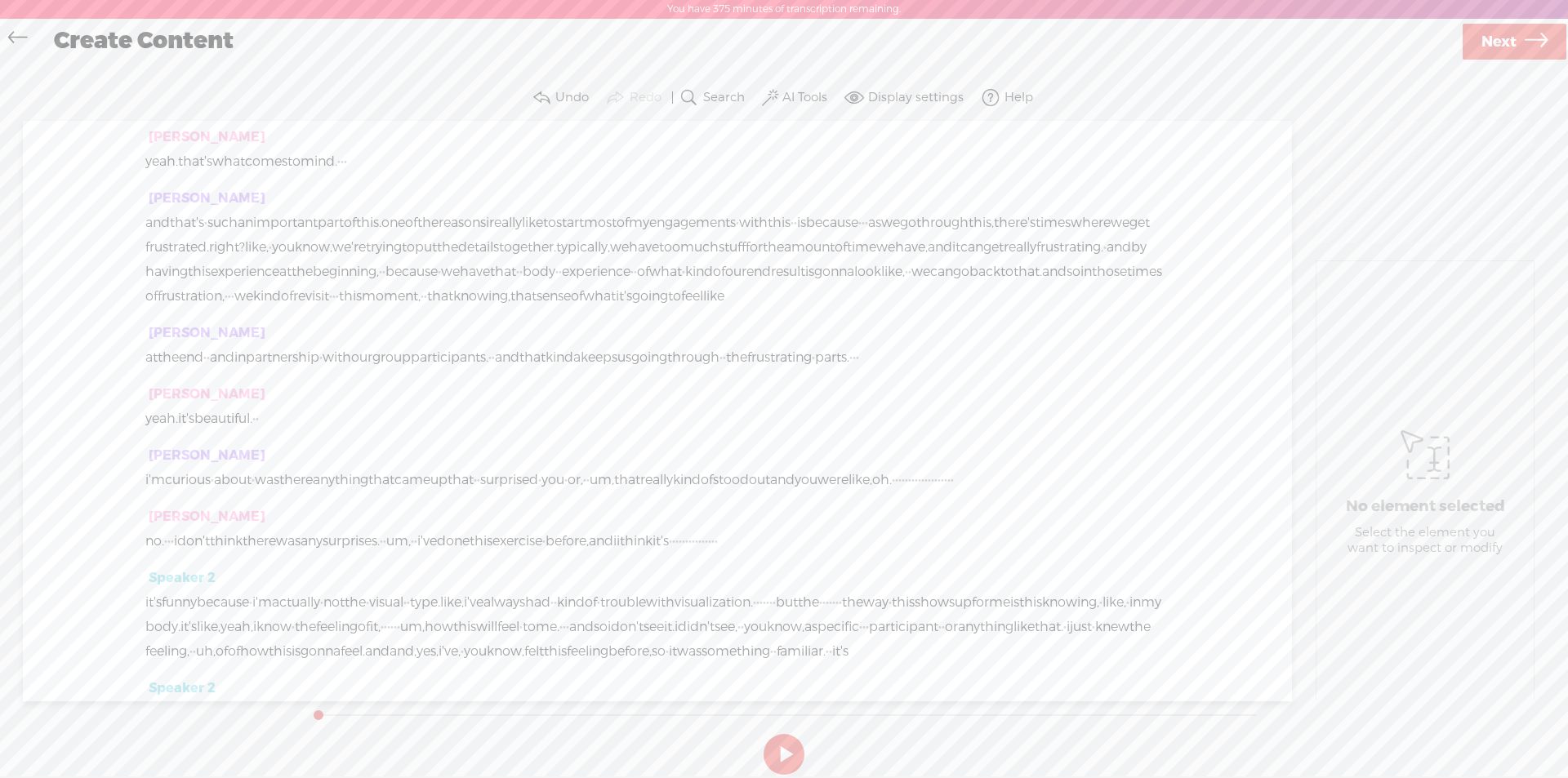
click at [329, 308] on span "Transcribe" at bounding box center [334, 306] width 61 height 16
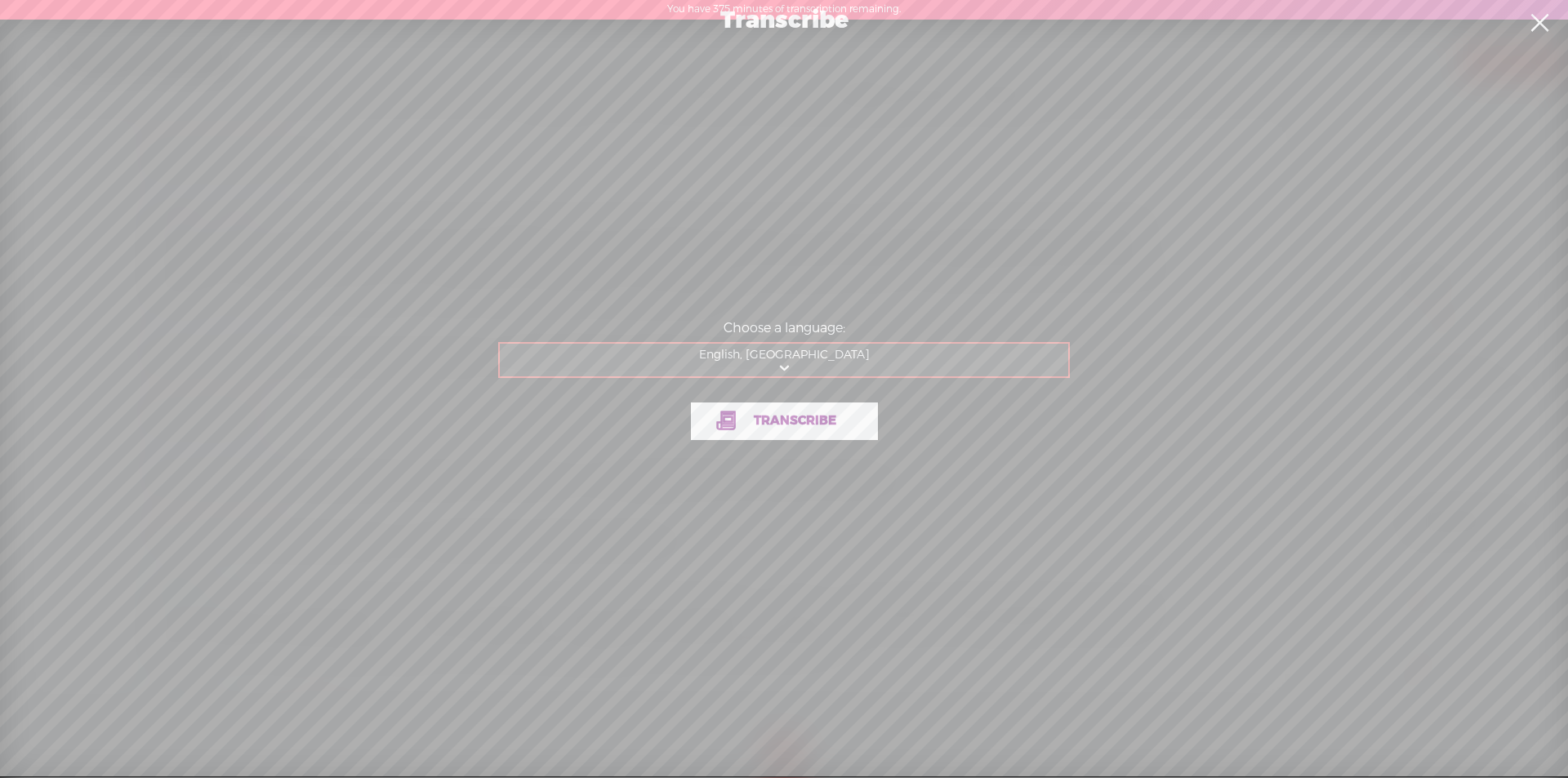
click at [814, 426] on span "Transcribe" at bounding box center [795, 421] width 117 height 19
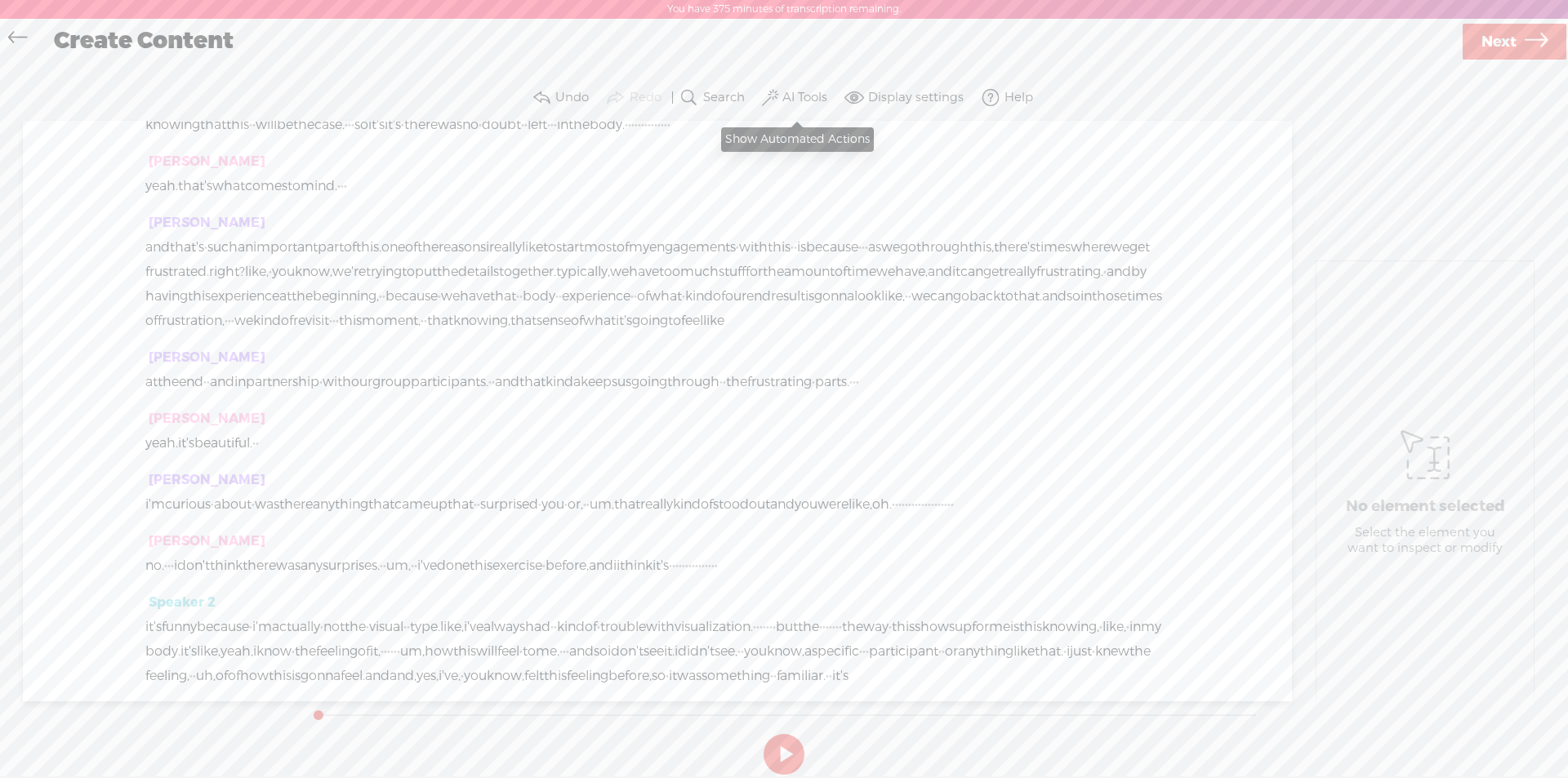
click at [814, 95] on label "AI Tools" at bounding box center [804, 98] width 45 height 16
click at [782, 263] on span at bounding box center [785, 267] width 29 height 11
click at [777, 304] on span at bounding box center [785, 309] width 29 height 11
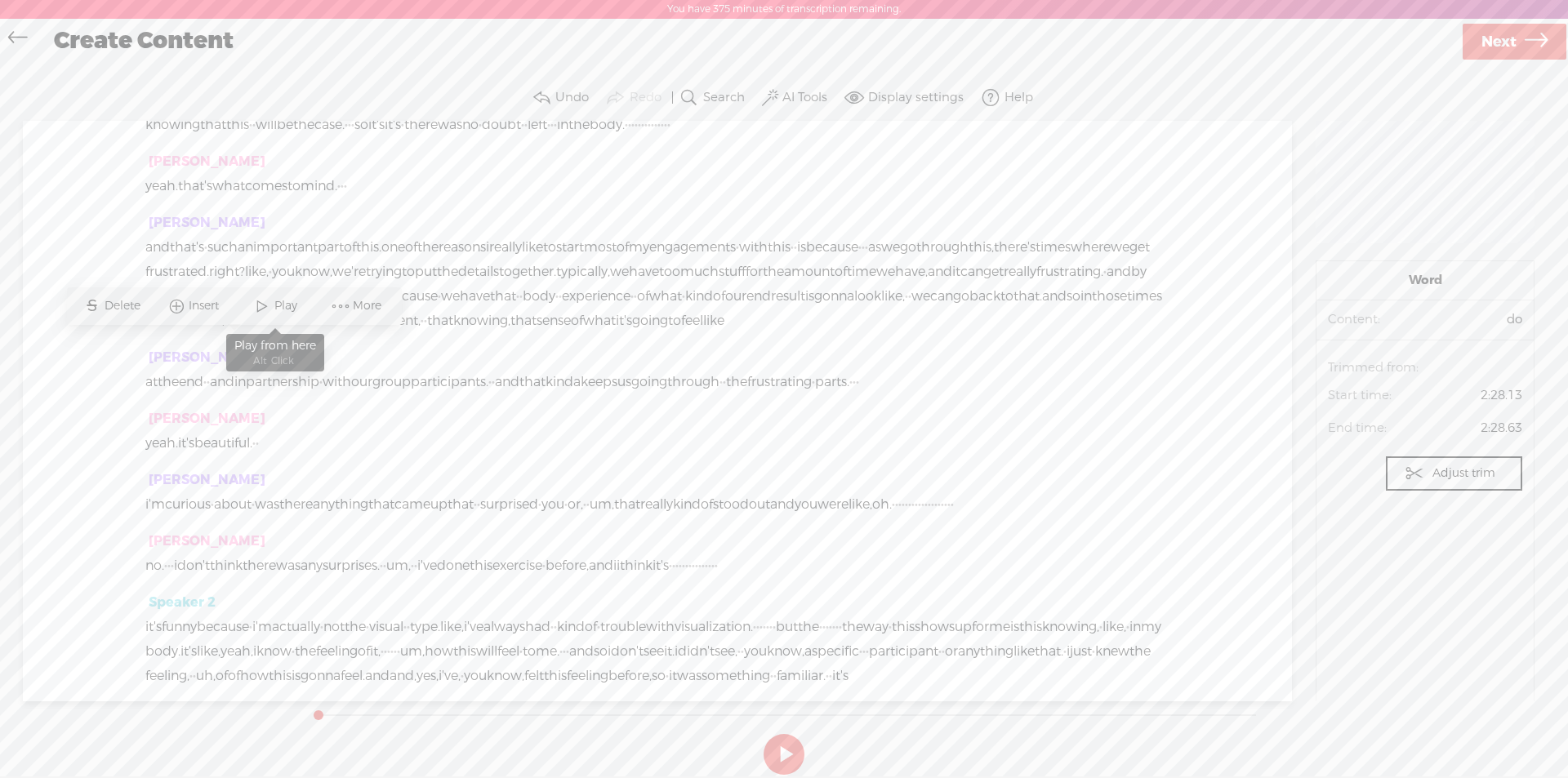
click at [268, 305] on span at bounding box center [262, 306] width 24 height 29
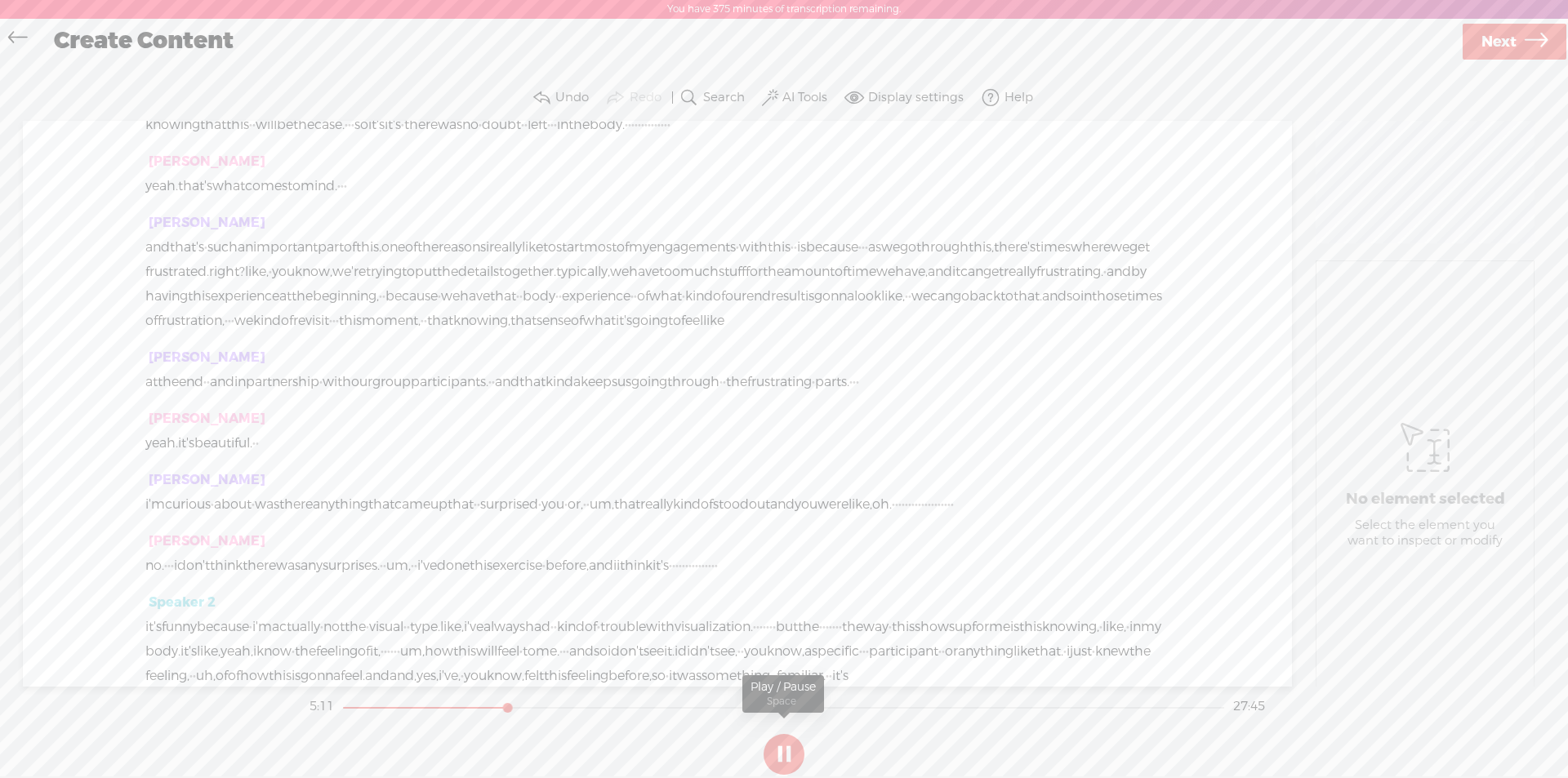
drag, startPoint x: 781, startPoint y: 753, endPoint x: 265, endPoint y: 365, distance: 645.6
click at [781, 753] on button at bounding box center [784, 754] width 41 height 41
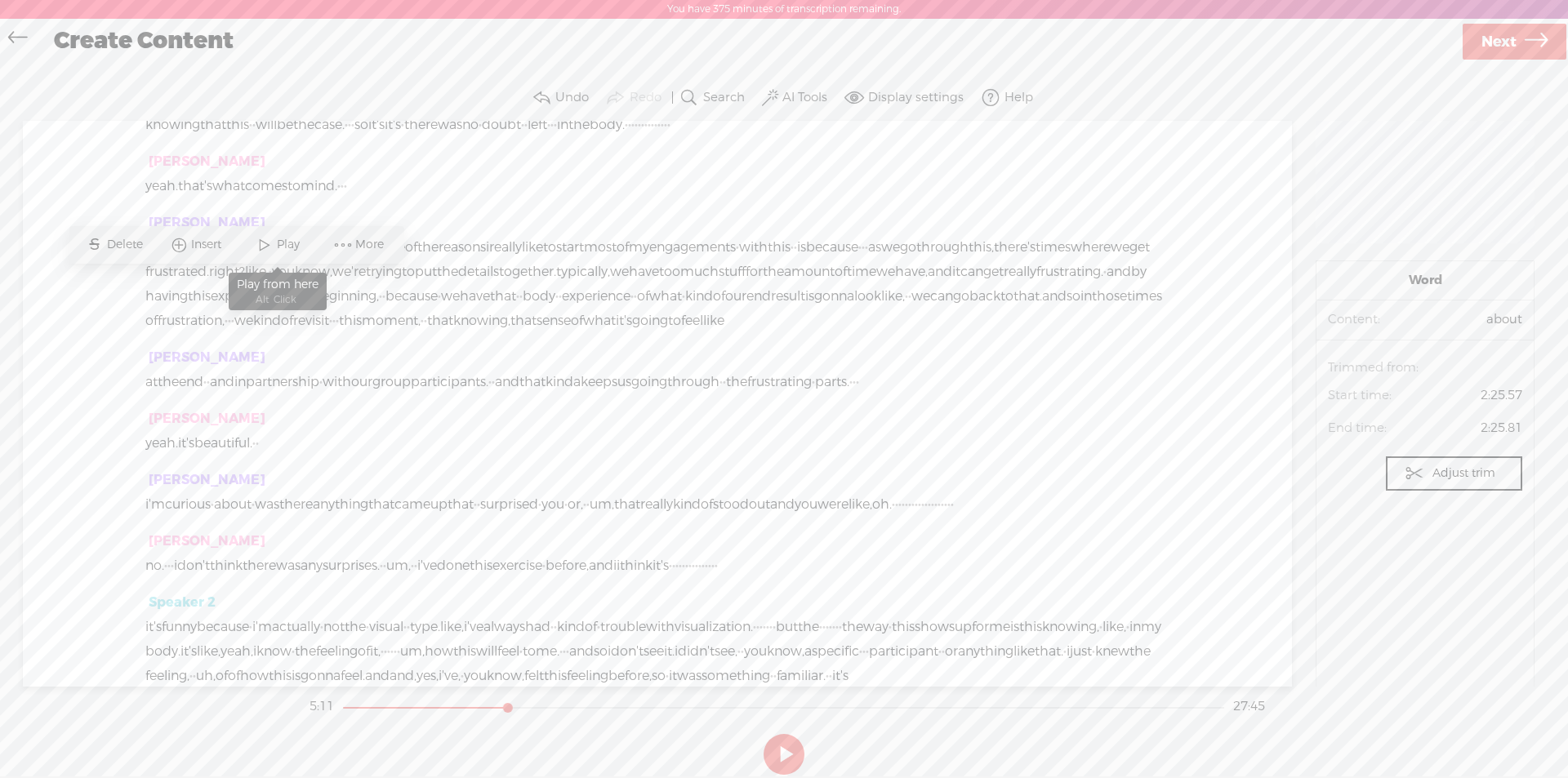
click at [264, 241] on span at bounding box center [264, 245] width 24 height 29
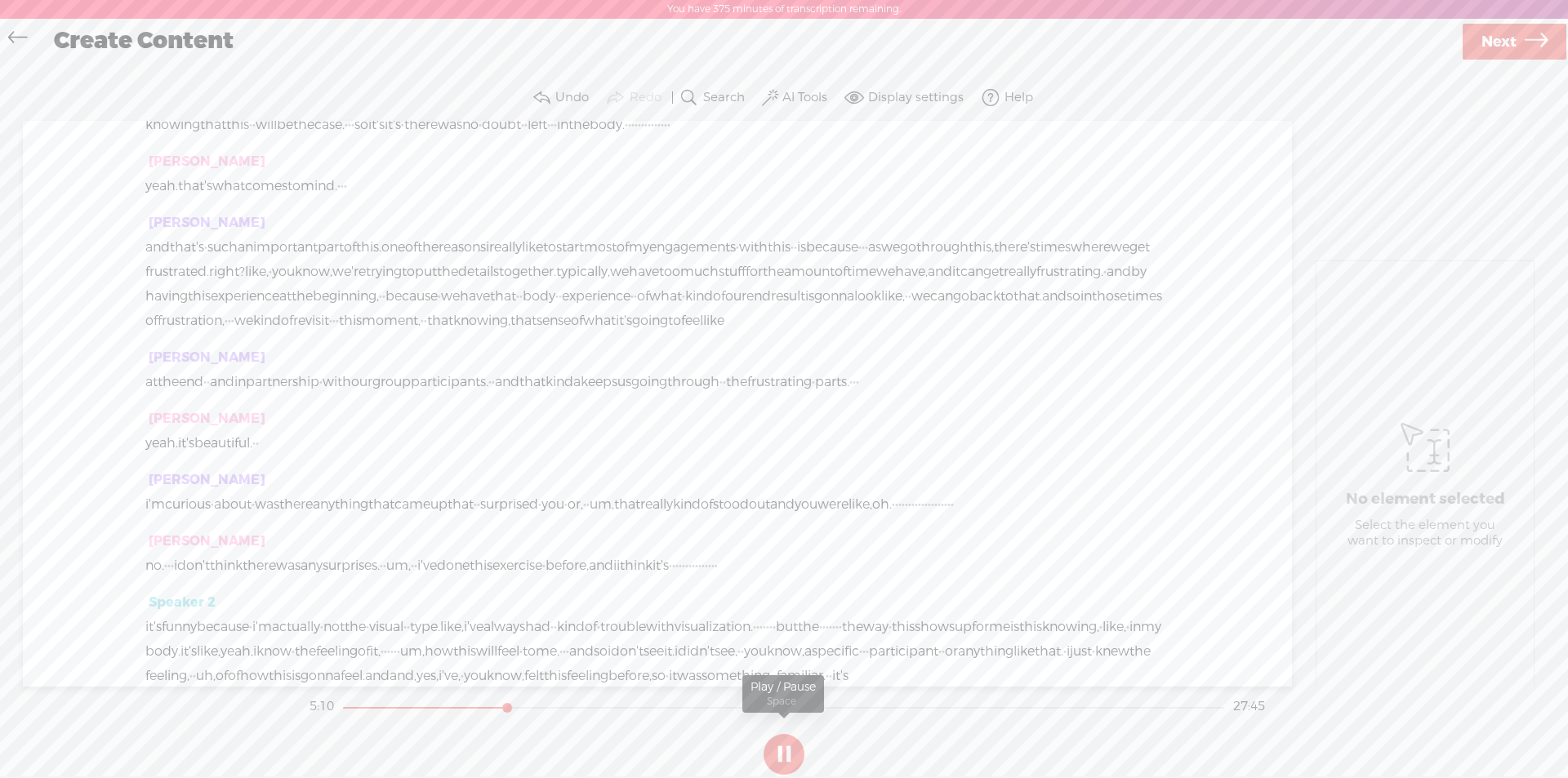
click at [791, 751] on button at bounding box center [784, 754] width 41 height 41
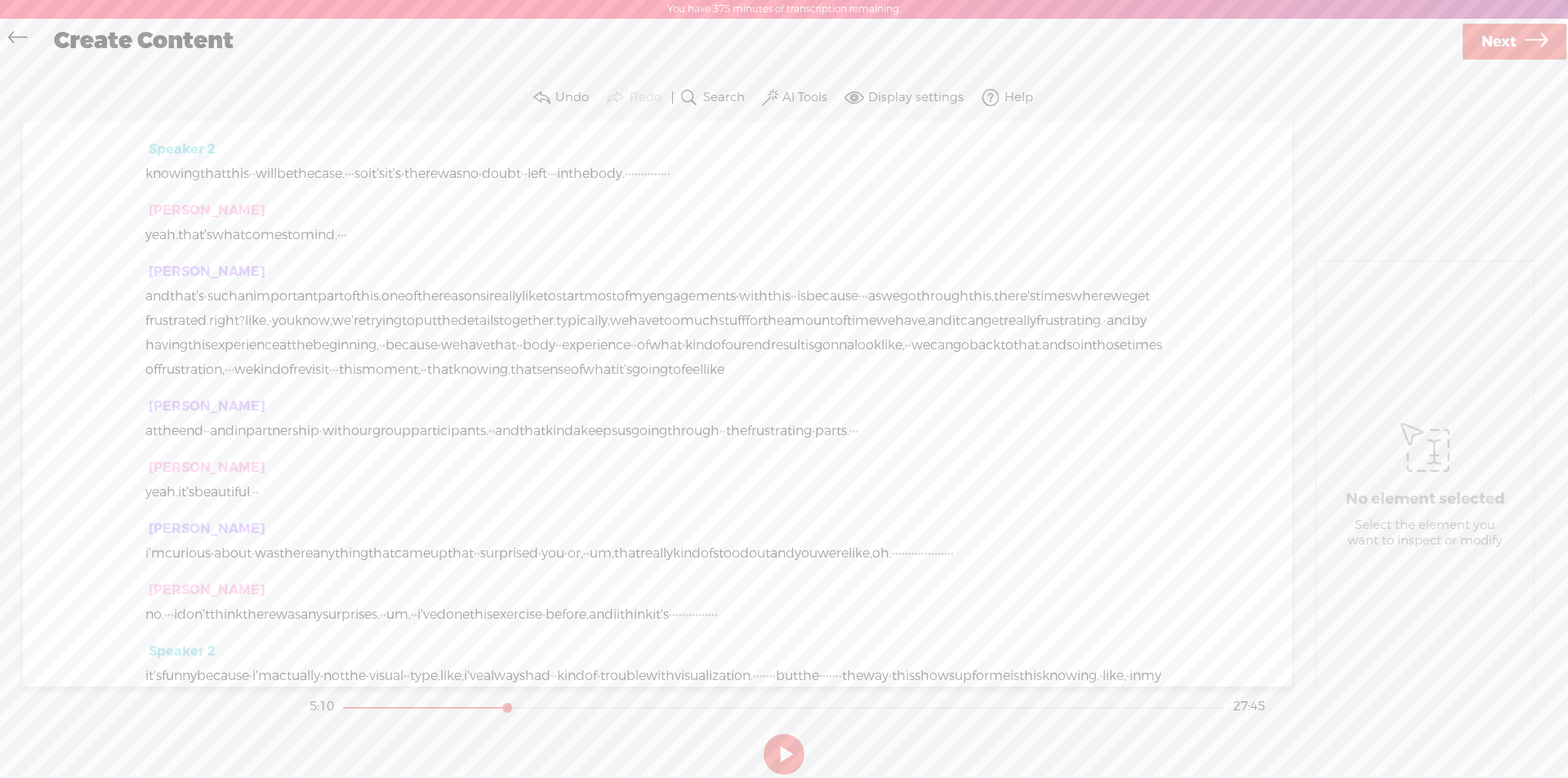
drag, startPoint x: 358, startPoint y: 347, endPoint x: 315, endPoint y: 344, distance: 43.1
click at [236, 300] on span at bounding box center [234, 306] width 24 height 29
click at [792, 751] on button at bounding box center [784, 754] width 41 height 41
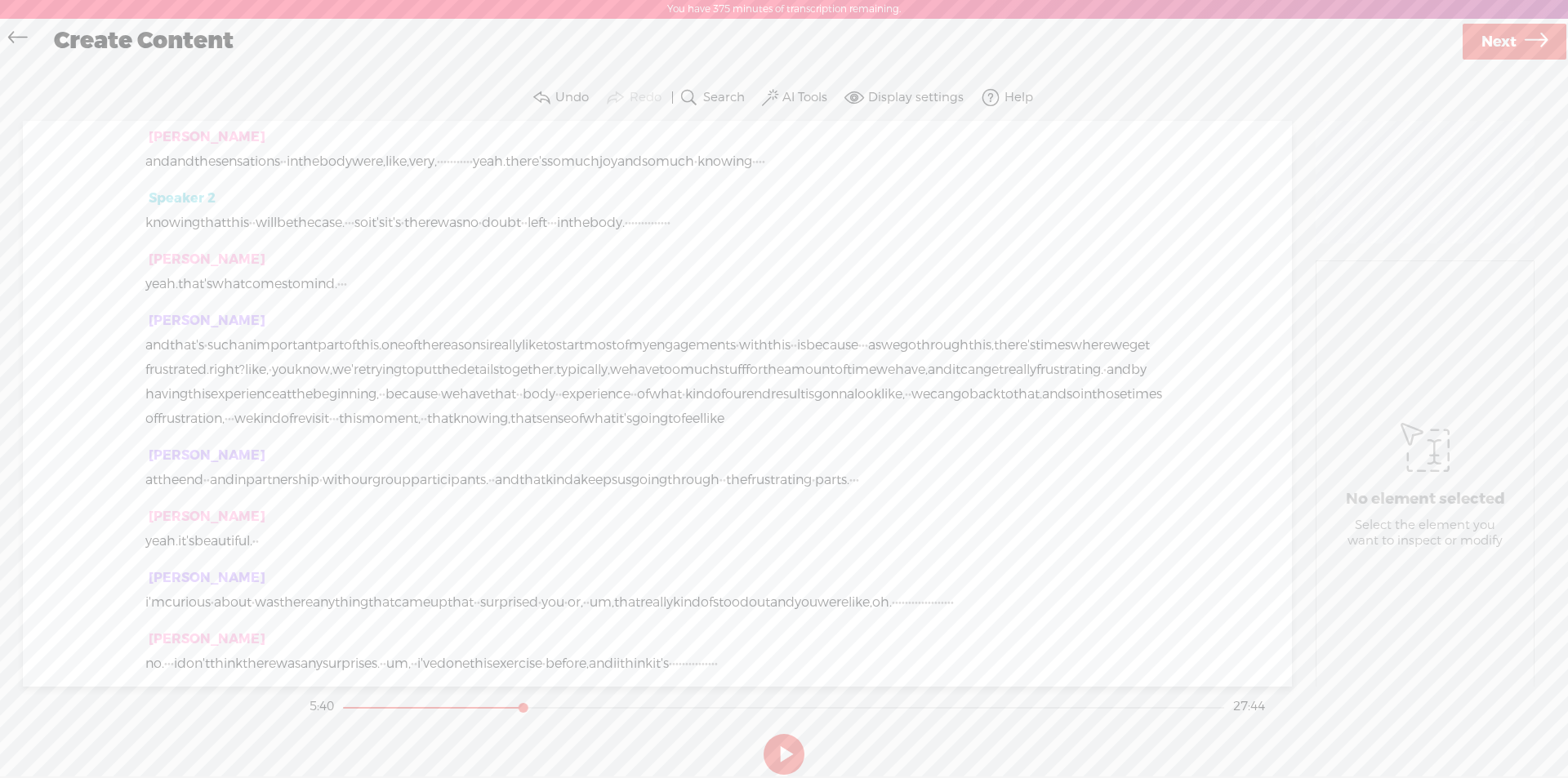
click at [128, 508] on div "Sarah1 · · · hello, friends. · welcome back to the humane marketing podcast. · …" at bounding box center [656, 403] width 1268 height 565
drag, startPoint x: 150, startPoint y: 511, endPoint x: 139, endPoint y: 511, distance: 11.0
click at [139, 511] on div "Sarah1 · · · hello, friends. · welcome back to the humane marketing podcast. · …" at bounding box center [656, 403] width 1268 height 565
click at [200, 469] on span at bounding box center [203, 478] width 24 height 29
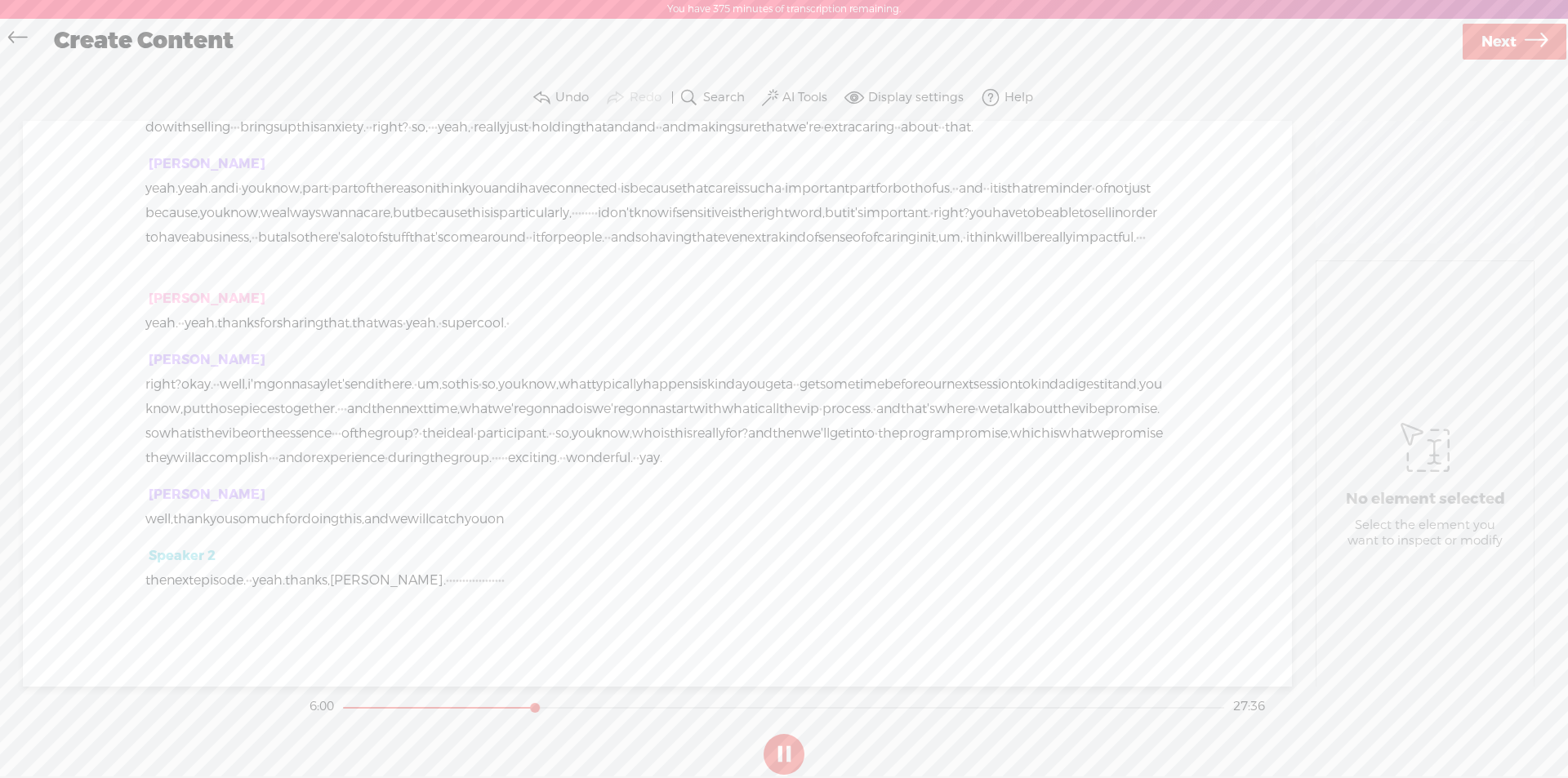
scroll to position [4407, 0]
click at [778, 751] on button at bounding box center [784, 754] width 41 height 41
click at [285, 576] on span "yeah." at bounding box center [268, 580] width 33 height 24
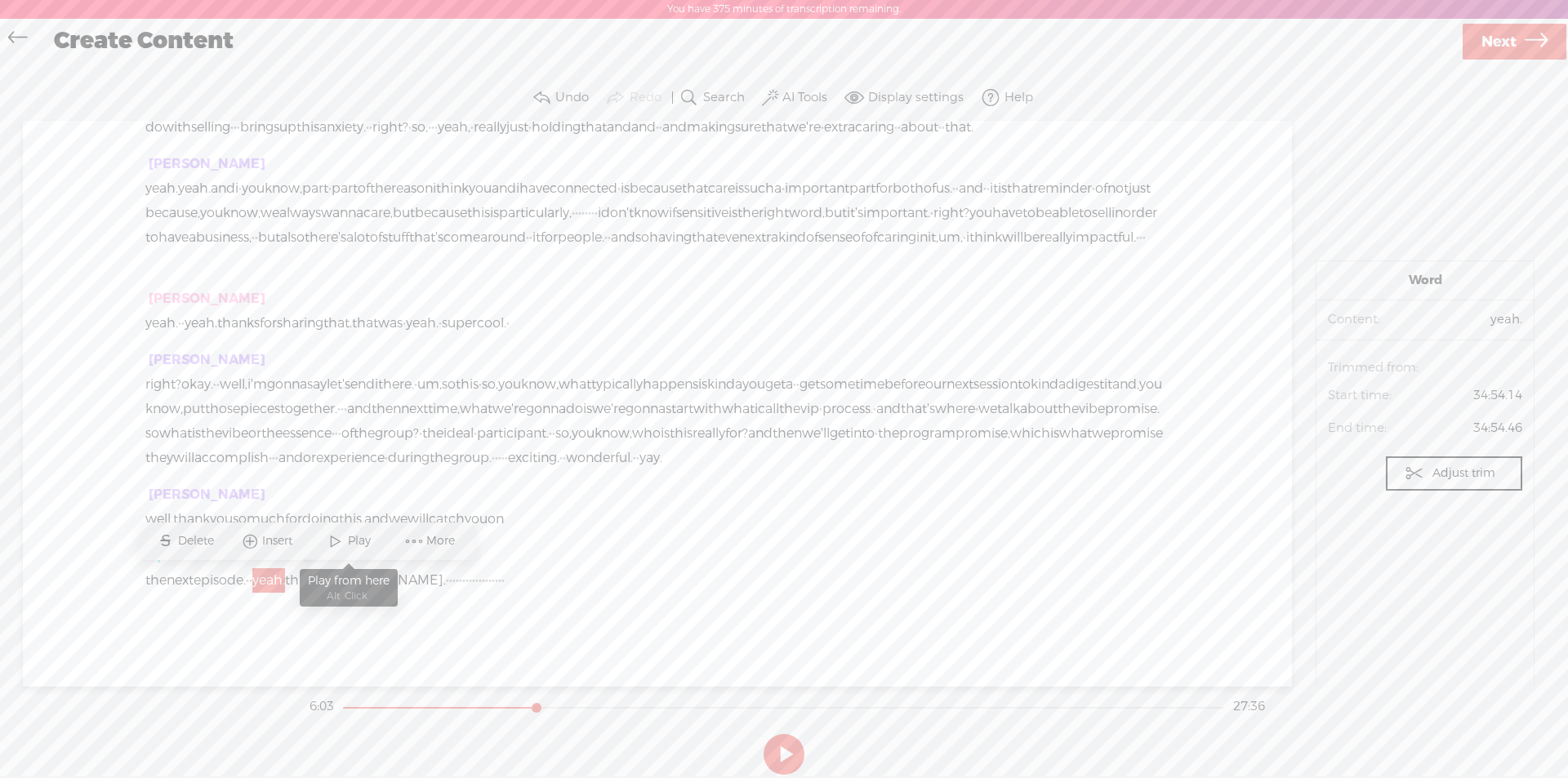
click at [340, 535] on span at bounding box center [335, 541] width 24 height 29
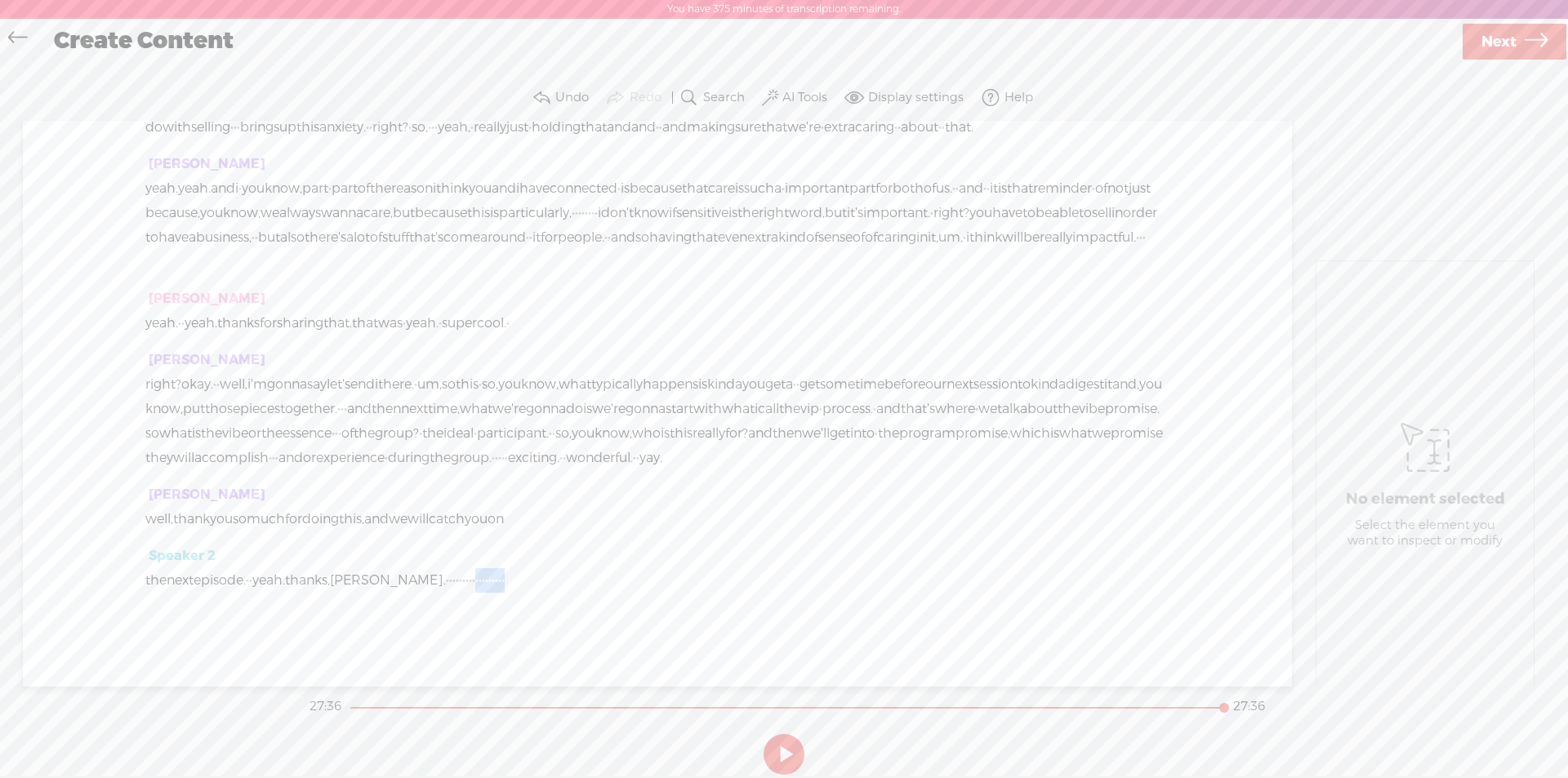
drag, startPoint x: 503, startPoint y: 577, endPoint x: 613, endPoint y: 574, distance: 110.0
click at [613, 574] on div "the next episode. · · yeah. thanks, [PERSON_NAME]. · · · · · · · · · · · · · · …" at bounding box center [657, 580] width 1024 height 24
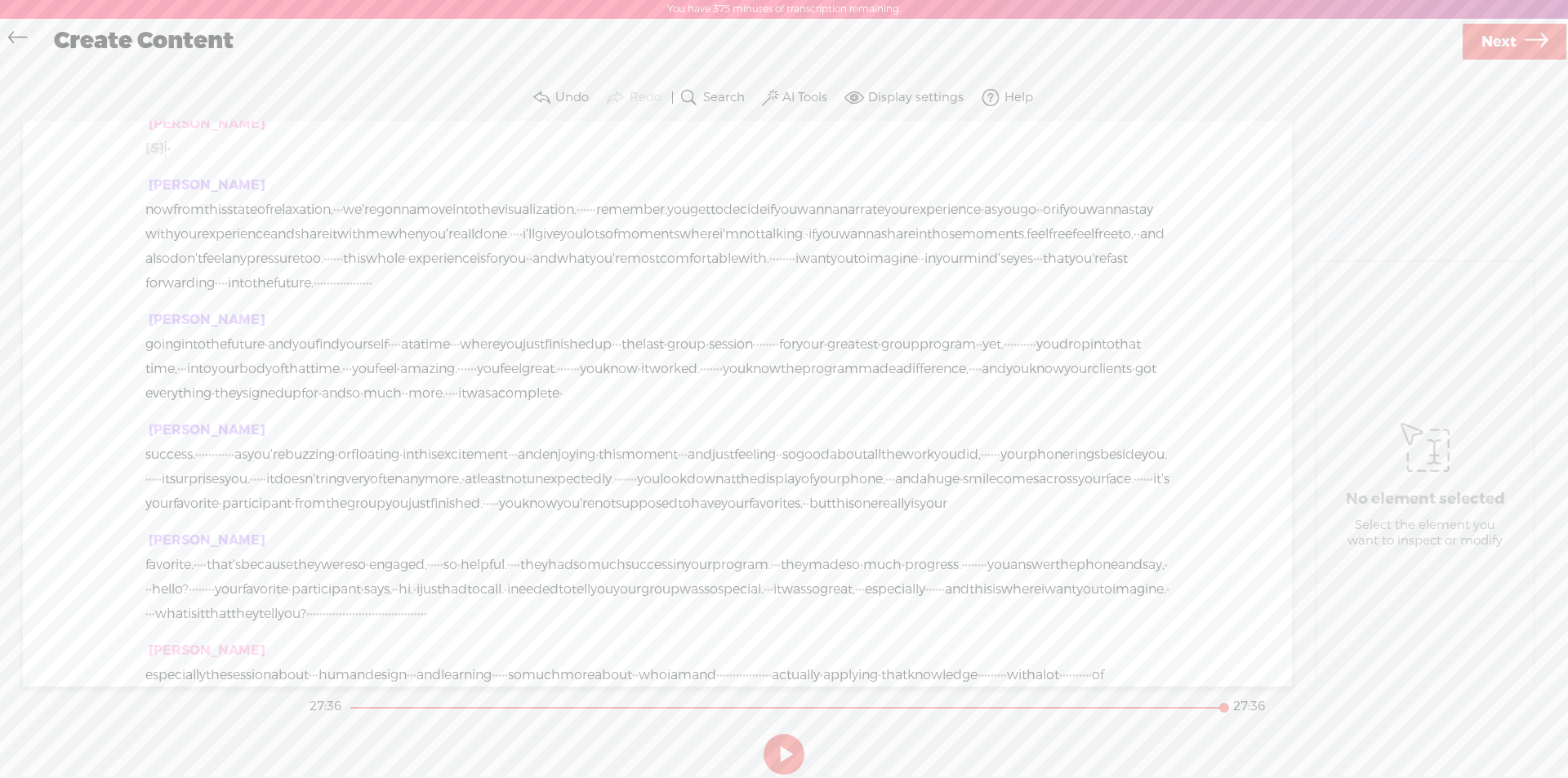
scroll to position [0, 0]
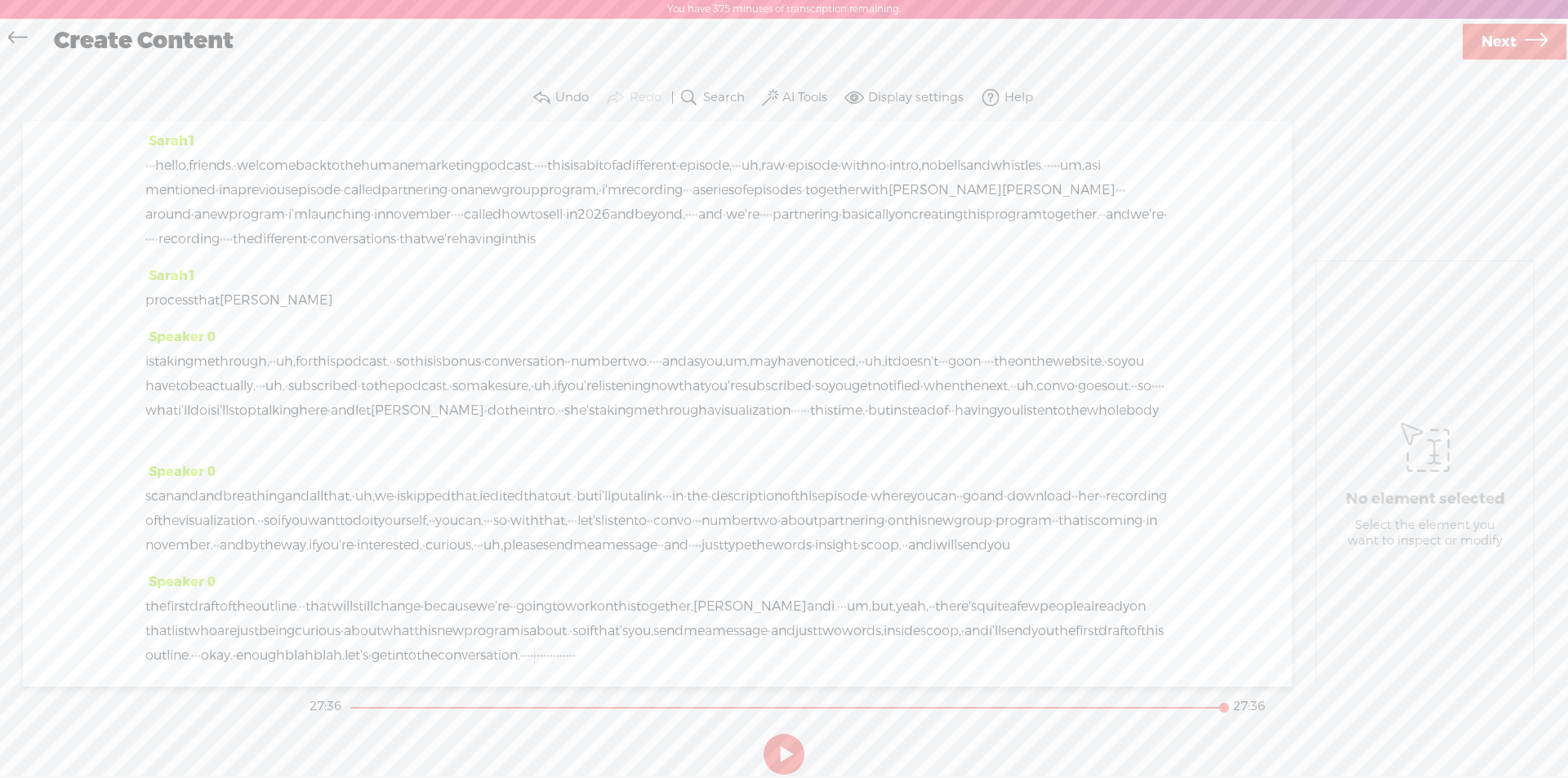
click at [149, 165] on span "·" at bounding box center [147, 165] width 3 height 24
click at [203, 131] on span at bounding box center [199, 126] width 24 height 29
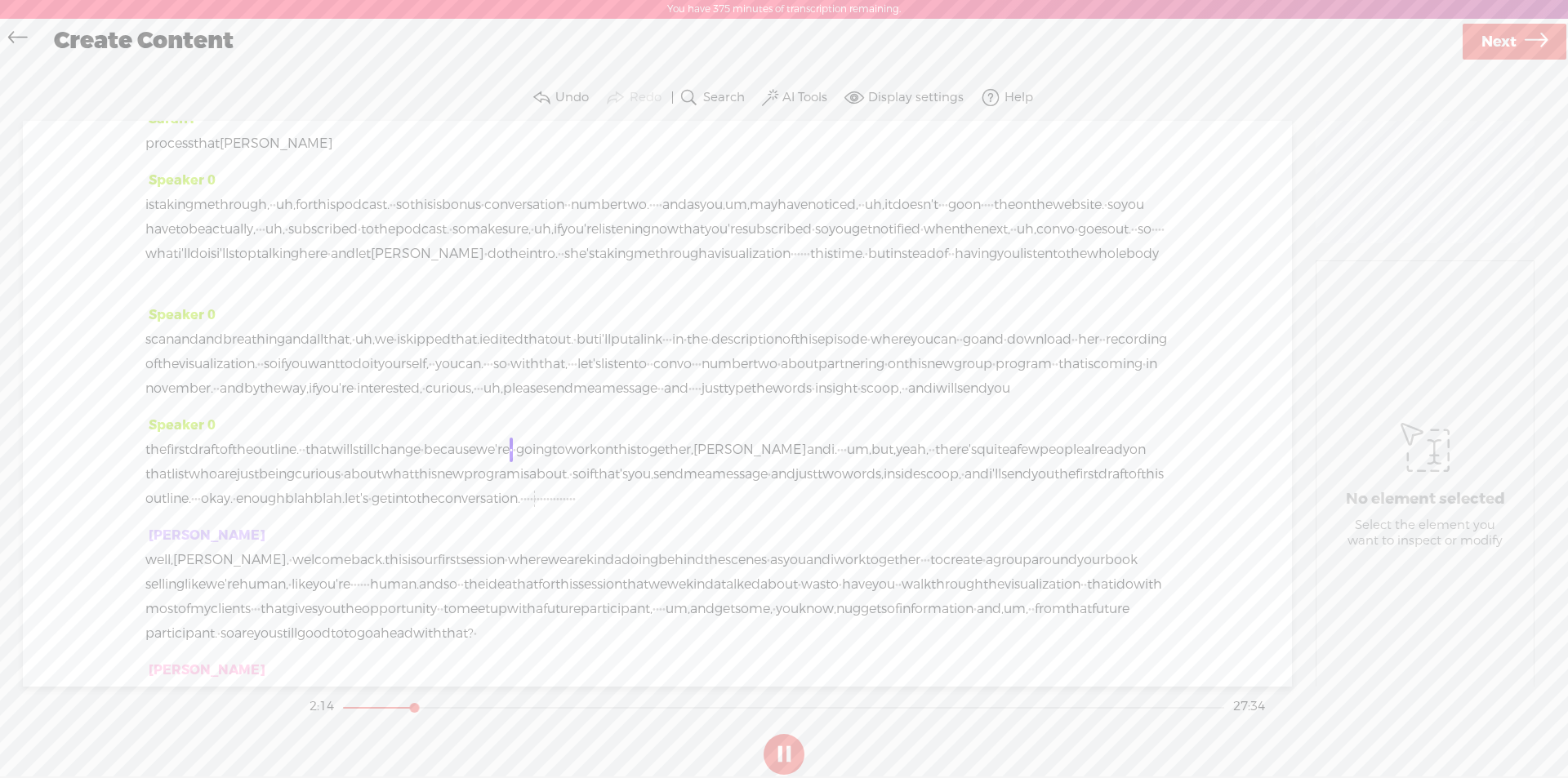
scroll to position [164, 0]
drag, startPoint x: 780, startPoint y: 746, endPoint x: 1503, endPoint y: 35, distance: 1014.0
click at [780, 746] on button at bounding box center [784, 754] width 41 height 41
click at [1499, 30] on span "Next" at bounding box center [1499, 42] width 35 height 42
click at [1502, 38] on span "Finish" at bounding box center [1504, 42] width 46 height 42
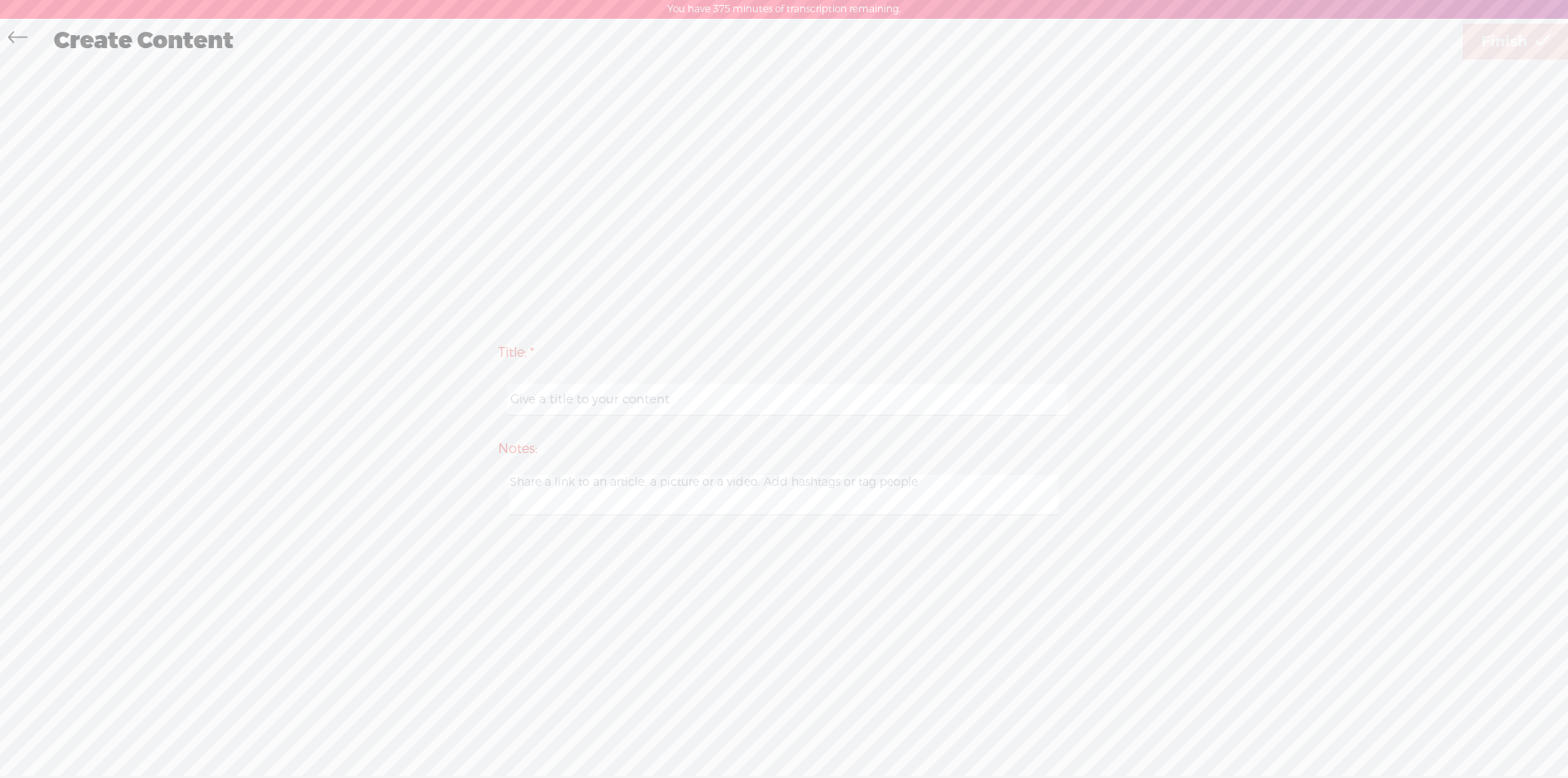
drag, startPoint x: 529, startPoint y: 397, endPoint x: 39, endPoint y: 135, distance: 555.6
click at [529, 396] on input "text" at bounding box center [787, 399] width 559 height 32
click at [542, 398] on input "text" at bounding box center [787, 399] width 559 height 32
paste input "Partnering on a new Group Program – Bonus Convo No. 1"
drag, startPoint x: 844, startPoint y: 399, endPoint x: 860, endPoint y: 400, distance: 16.0
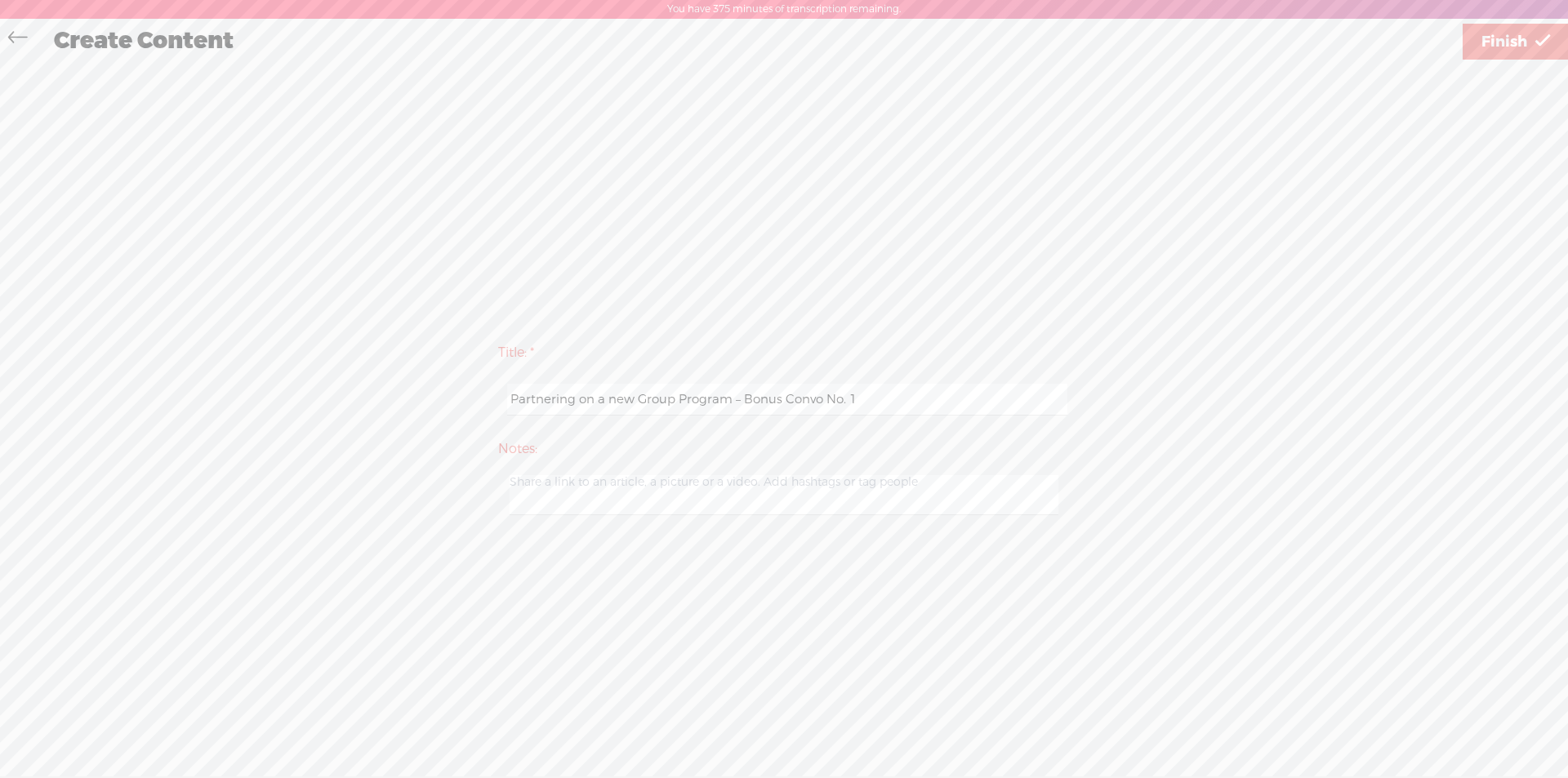
click at [860, 400] on input "Partnering on a new Group Program – Bonus Convo No. 1" at bounding box center [787, 399] width 559 height 32
type input "Partnering on a new Group Program – Bonus Convo No. 2"
click at [1500, 43] on span "Finish" at bounding box center [1504, 42] width 46 height 42
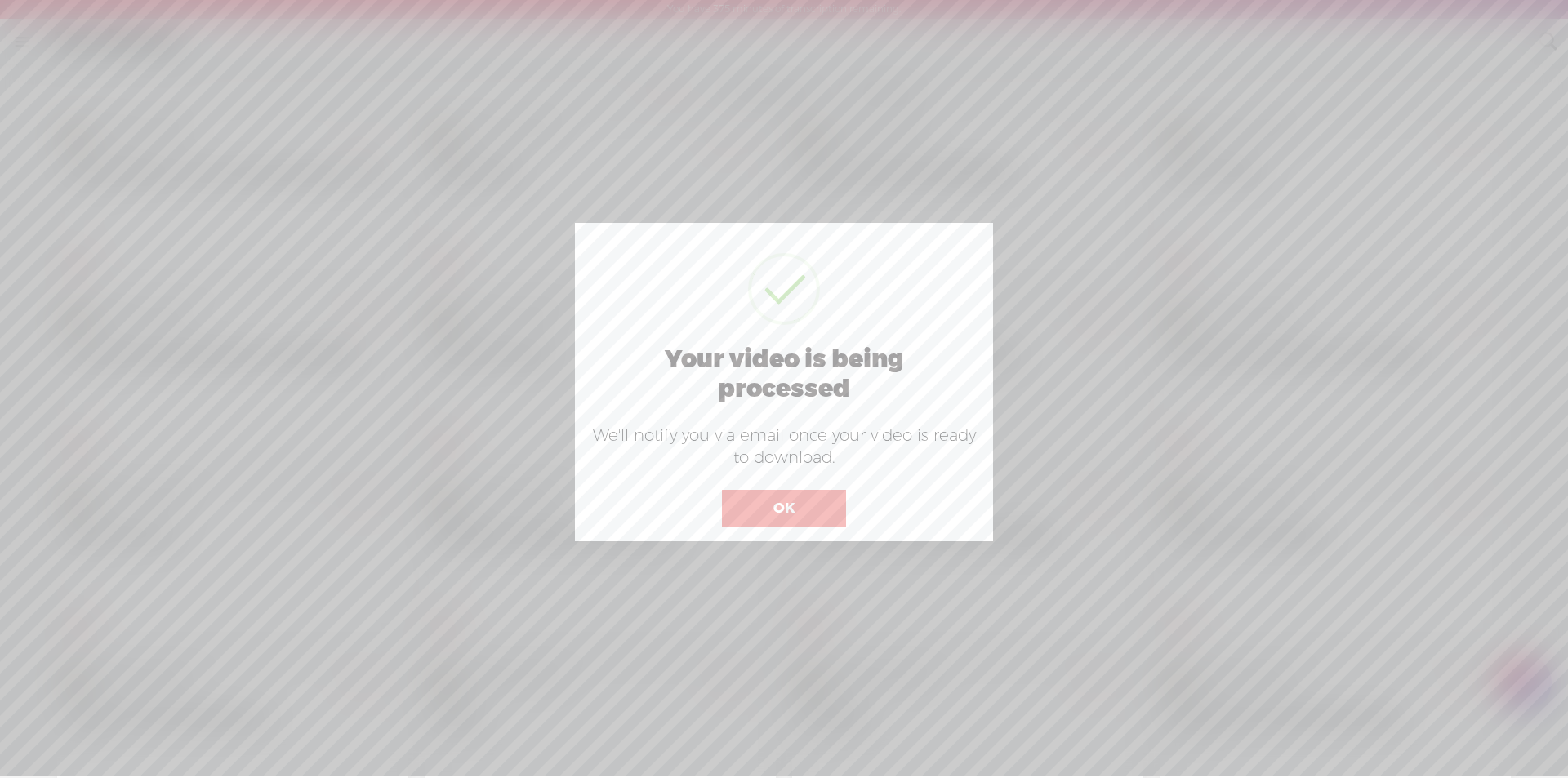
scroll to position [1, 0]
click at [804, 516] on button "OK" at bounding box center [784, 507] width 124 height 37
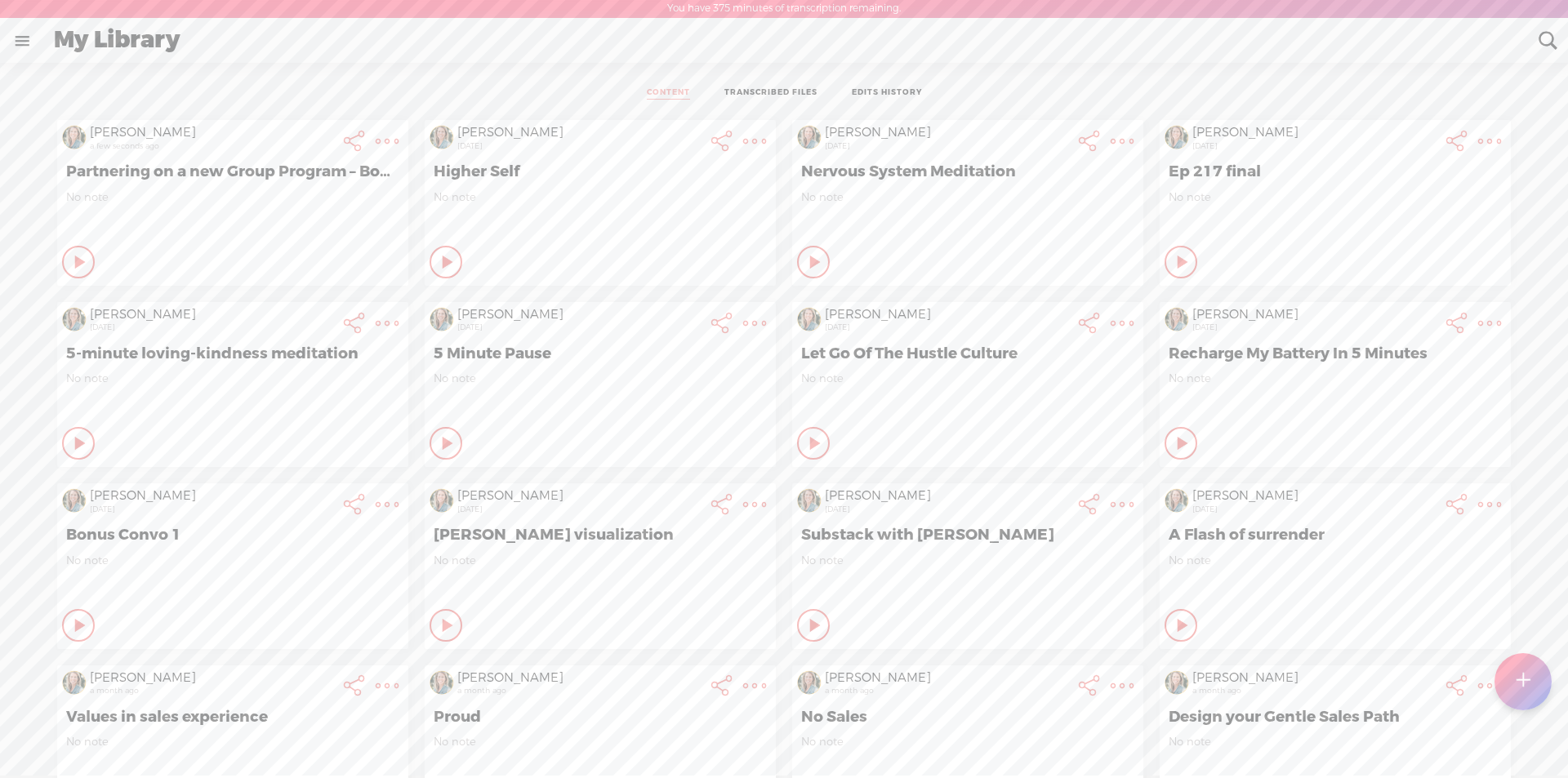
click at [376, 136] on t at bounding box center [387, 141] width 23 height 23
click at [308, 347] on link "Download Audio" at bounding box center [286, 344] width 186 height 37
click at [100, 325] on span "Download .mp3 file" at bounding box center [93, 326] width 144 height 36
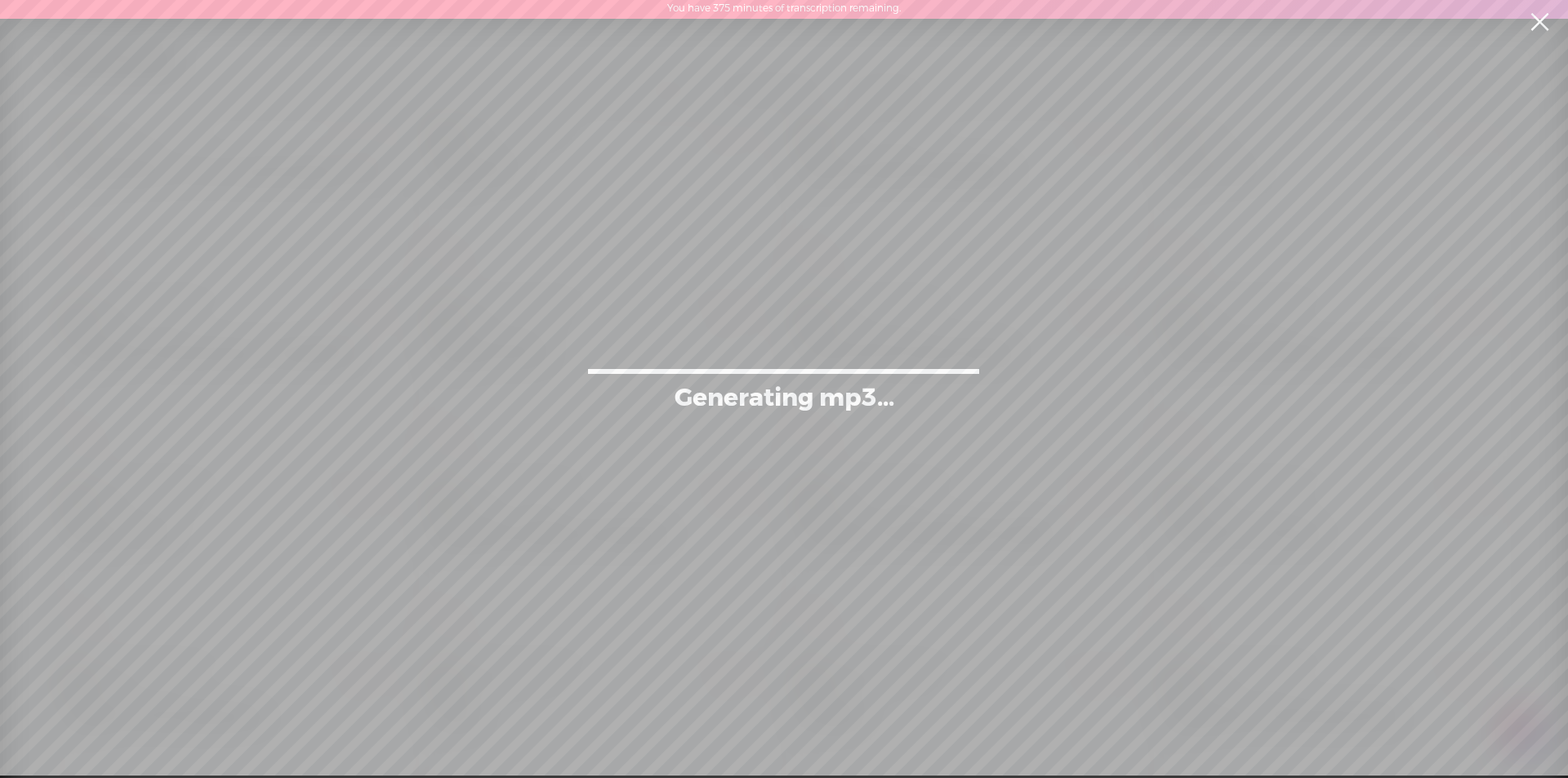
scroll to position [0, 0]
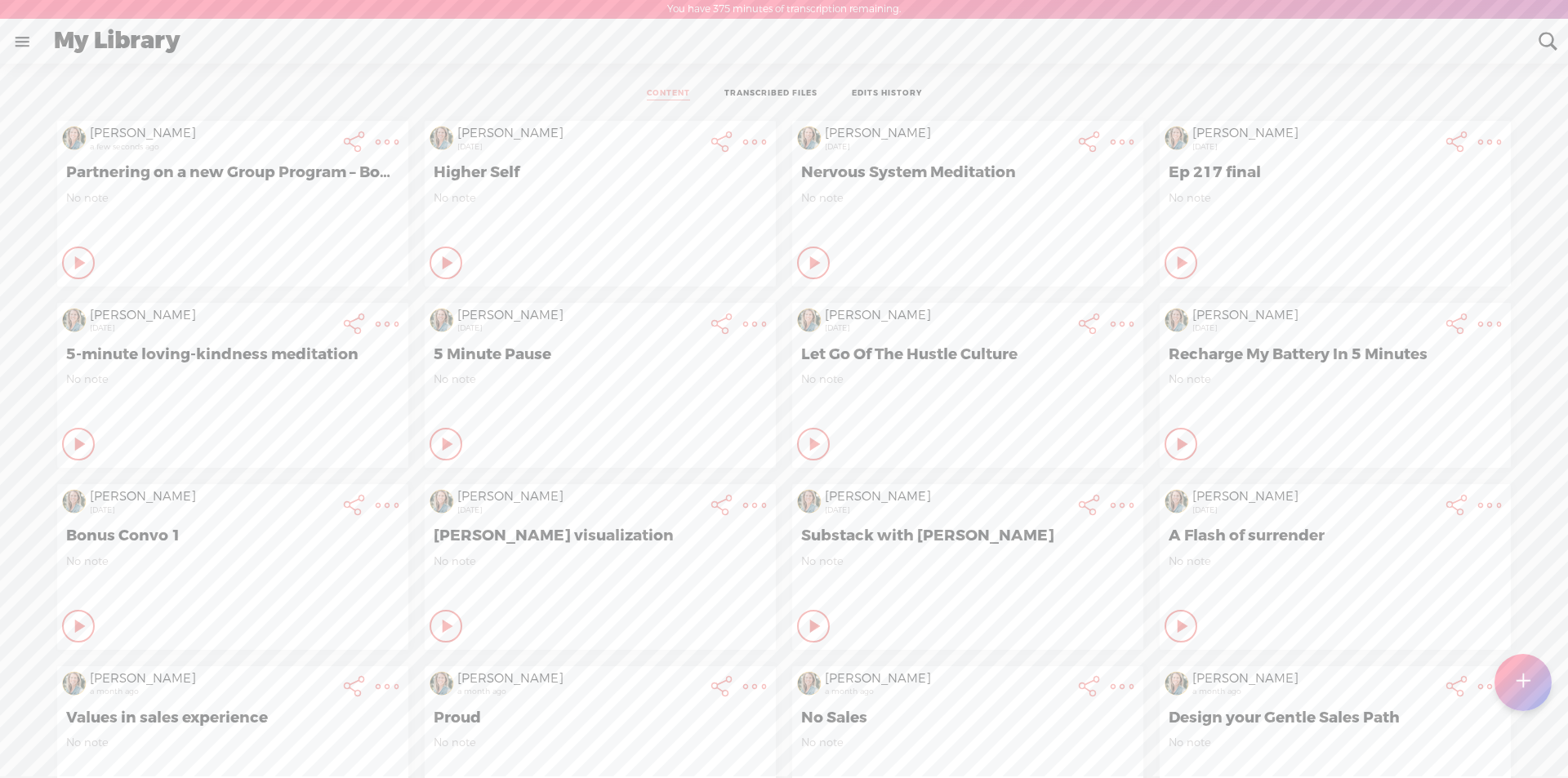
click at [376, 135] on t at bounding box center [387, 142] width 23 height 23
click at [274, 422] on link "Download Transcript" at bounding box center [286, 421] width 186 height 37
